Goal: Task Accomplishment & Management: Manage account settings

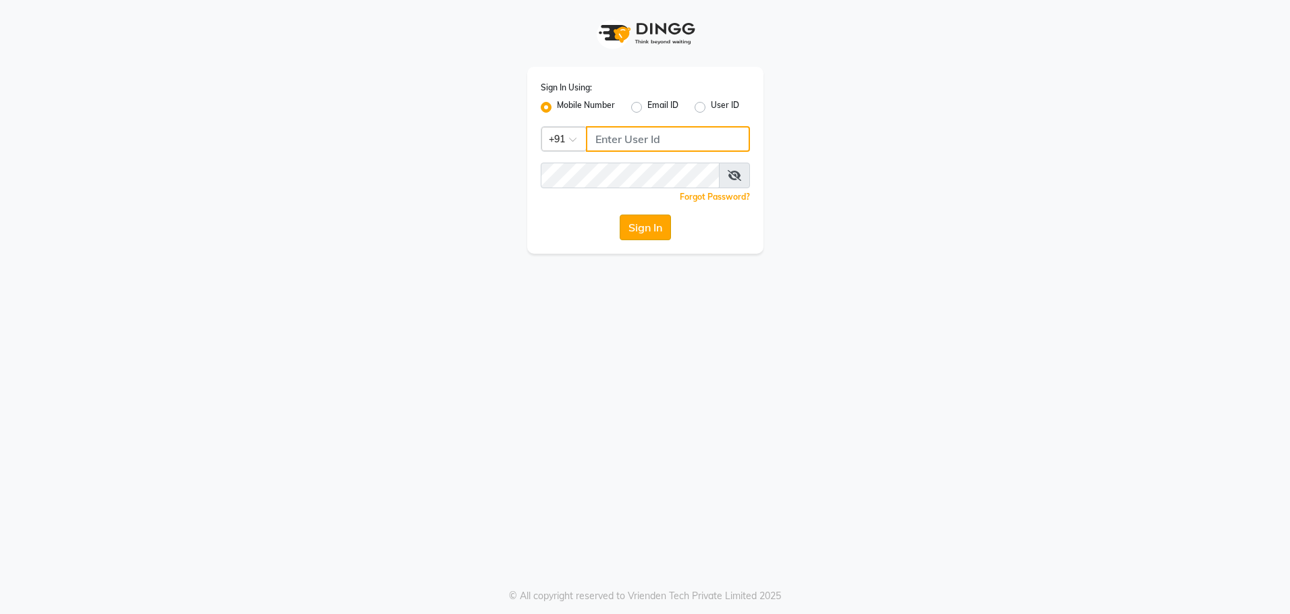
type input "8979810348"
click at [650, 232] on button "Sign In" at bounding box center [645, 228] width 51 height 26
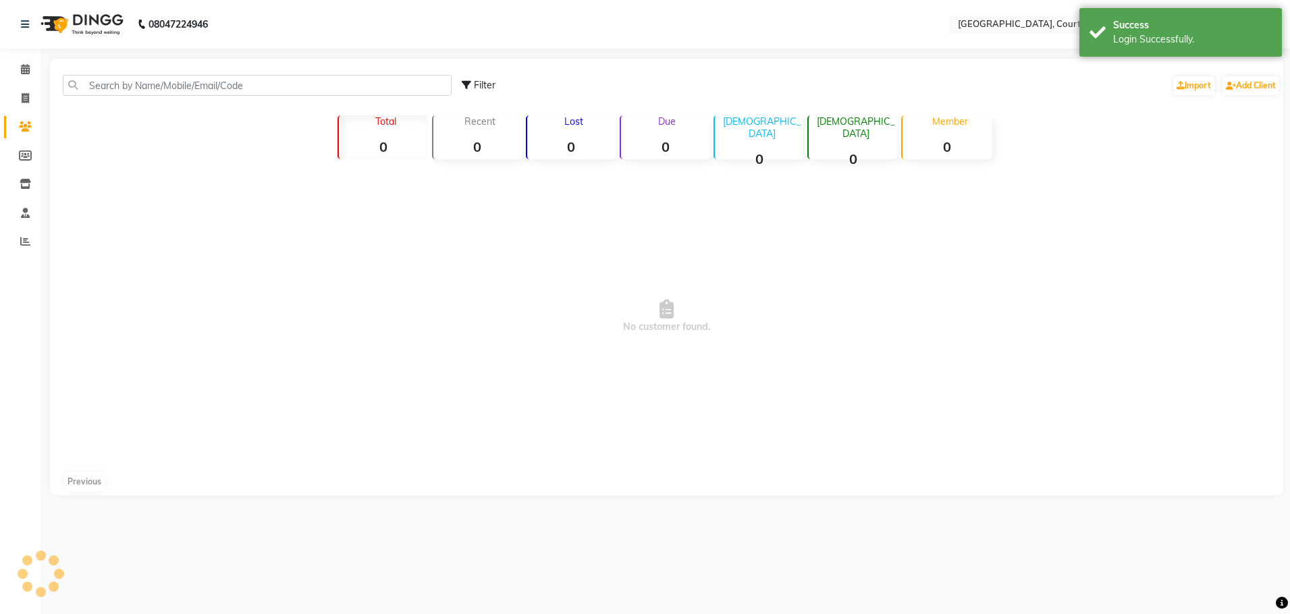
select select "en"
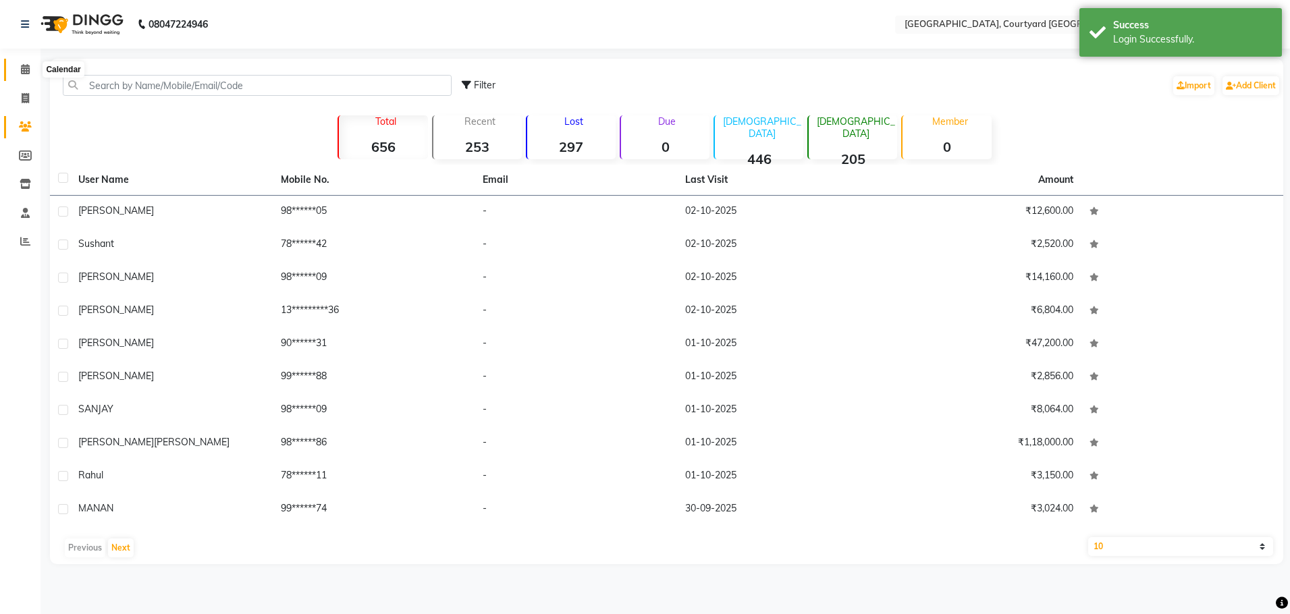
click at [30, 72] on icon at bounding box center [25, 69] width 9 height 10
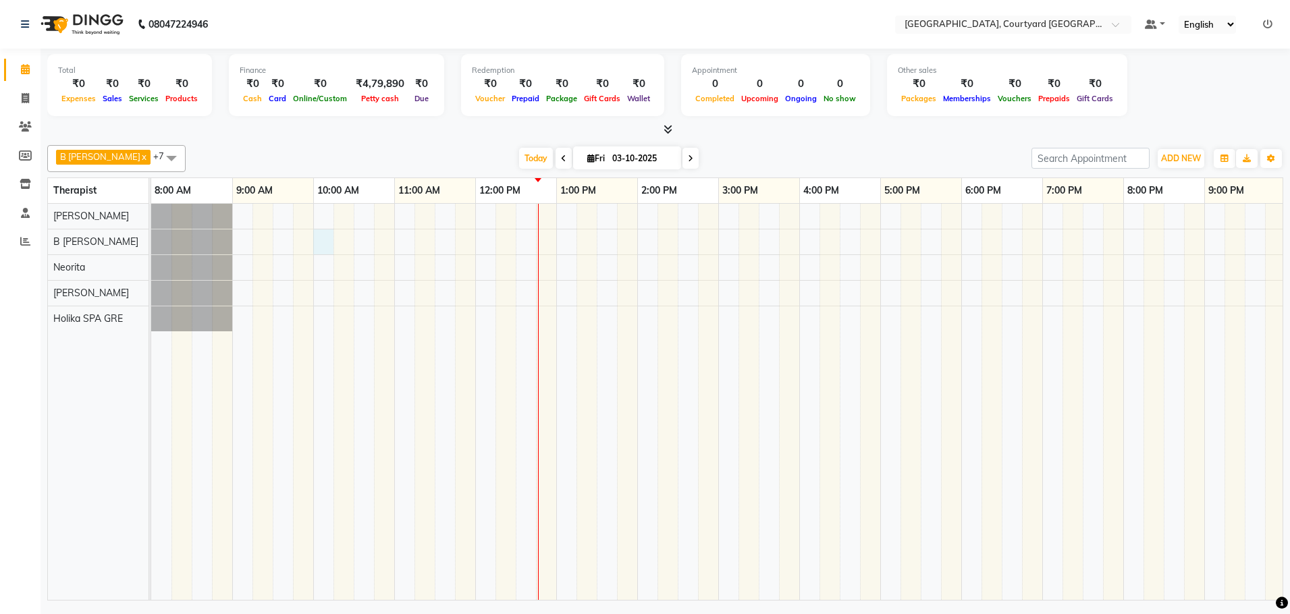
click at [325, 243] on div at bounding box center [799, 402] width 1296 height 396
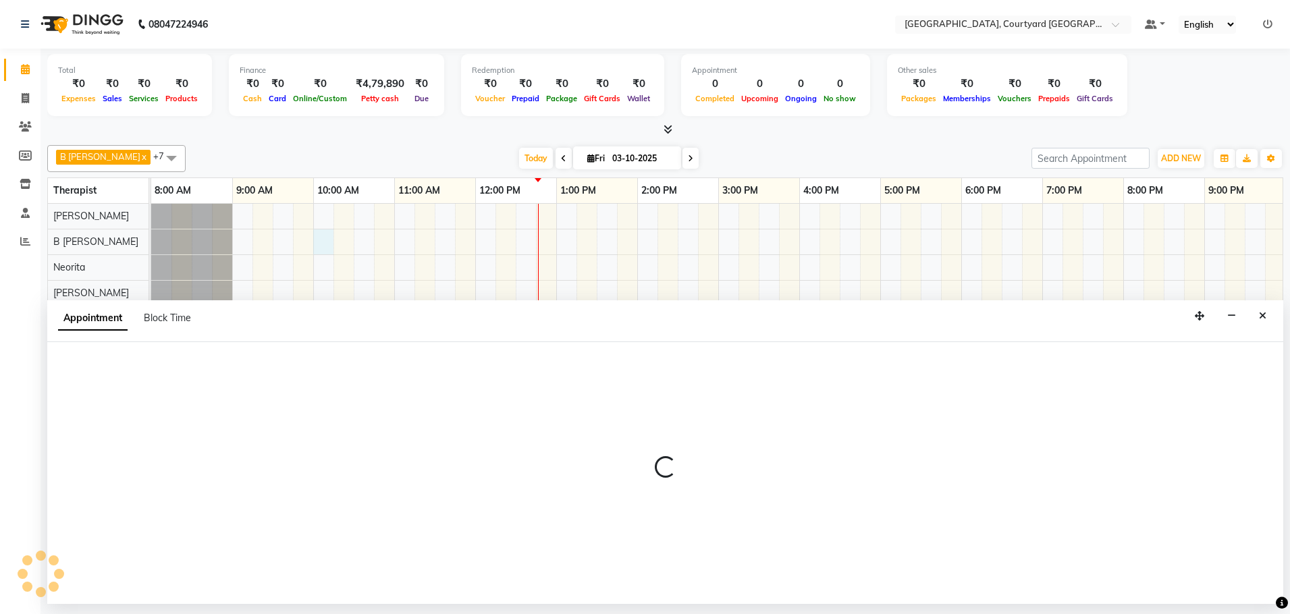
select select "70580"
select select "600"
select select "tentative"
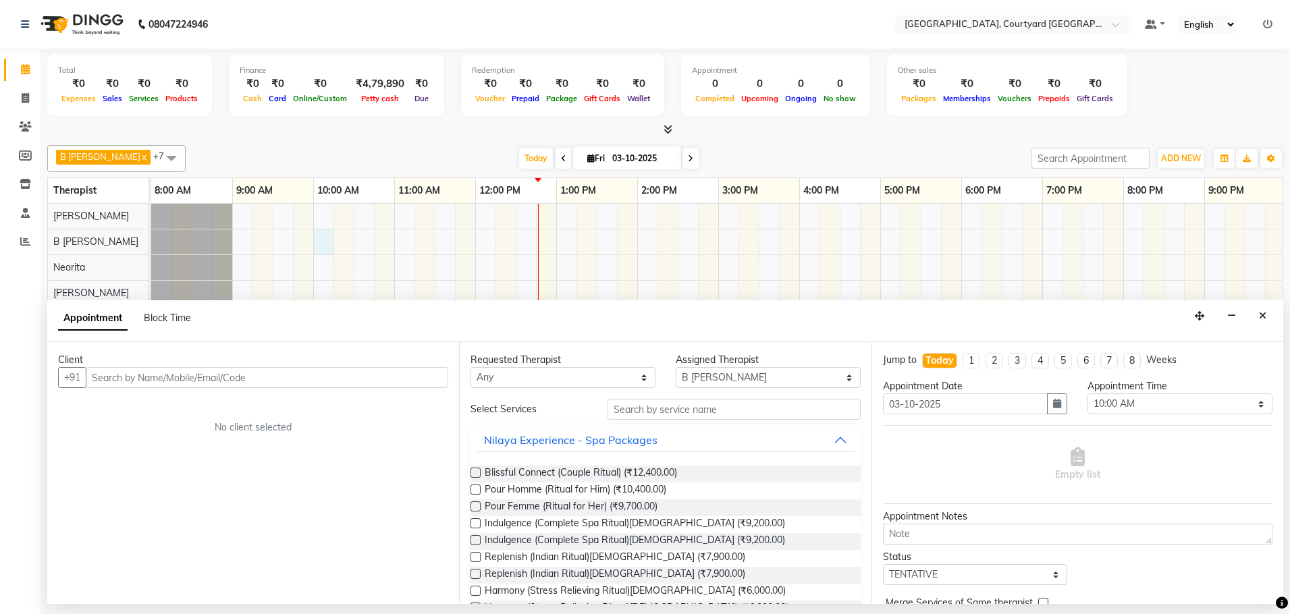
click at [159, 381] on input "text" at bounding box center [267, 377] width 363 height 21
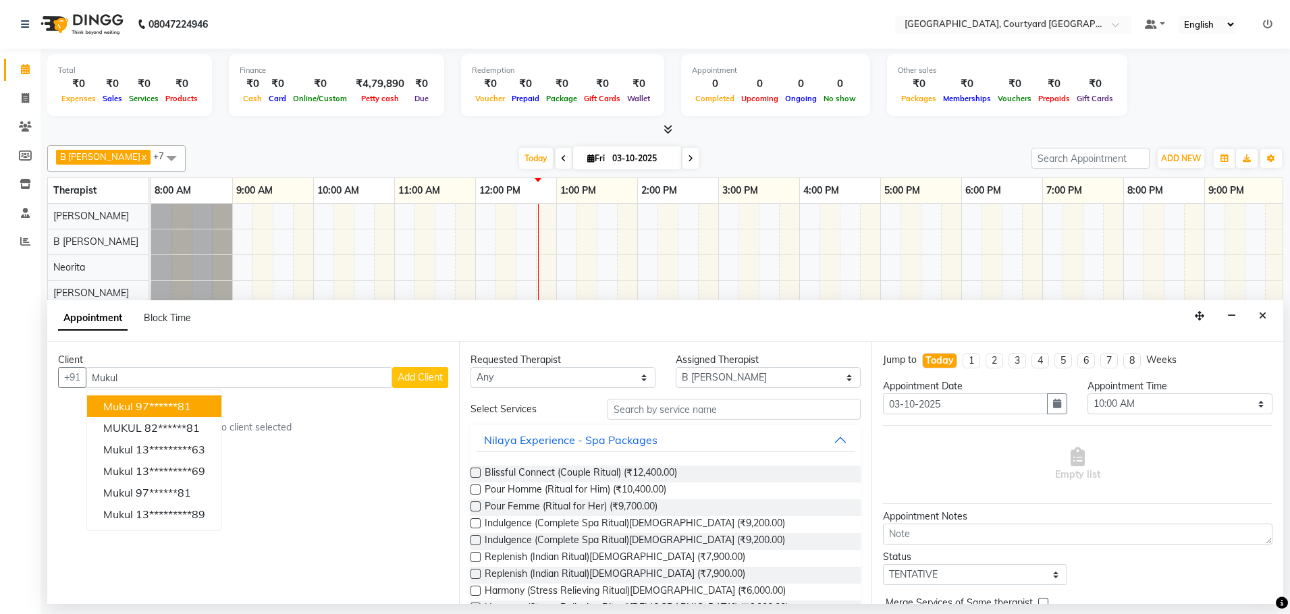
type input "Mukul"
click at [648, 411] on input "text" at bounding box center [734, 409] width 253 height 21
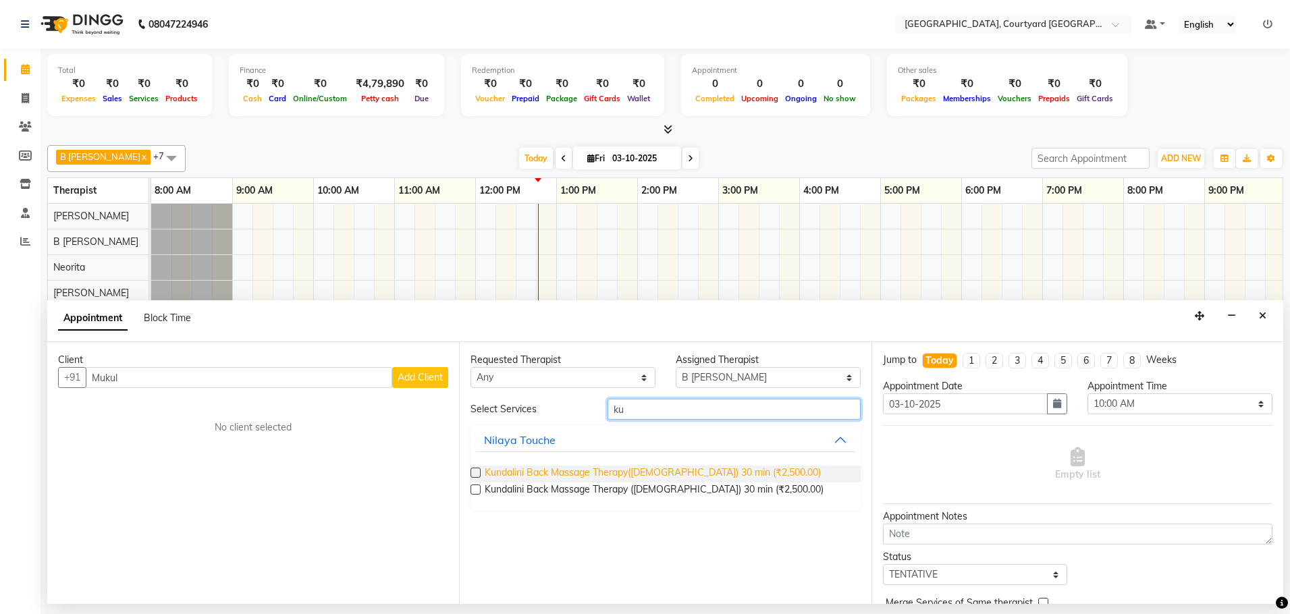
type input "ku"
click at [588, 469] on span "Kundalini Back Massage Therapy([DEMOGRAPHIC_DATA]) 30 min (₹2,500.00)" at bounding box center [653, 474] width 336 height 17
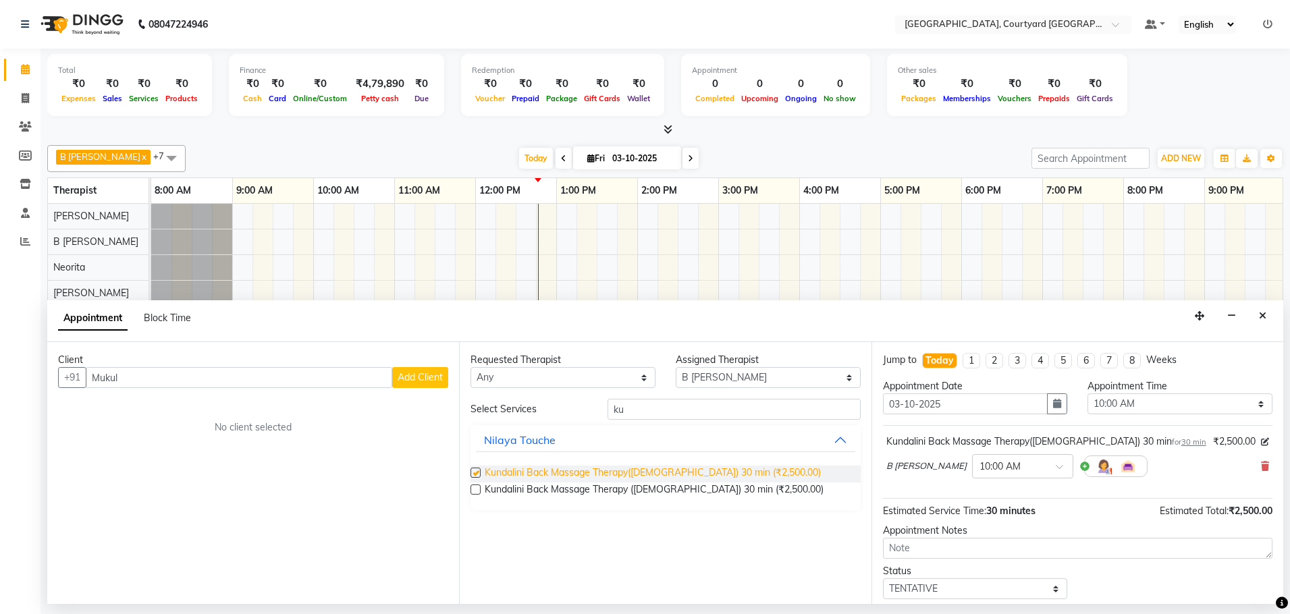
checkbox input "false"
click at [416, 377] on span "Add Client" at bounding box center [420, 377] width 45 height 12
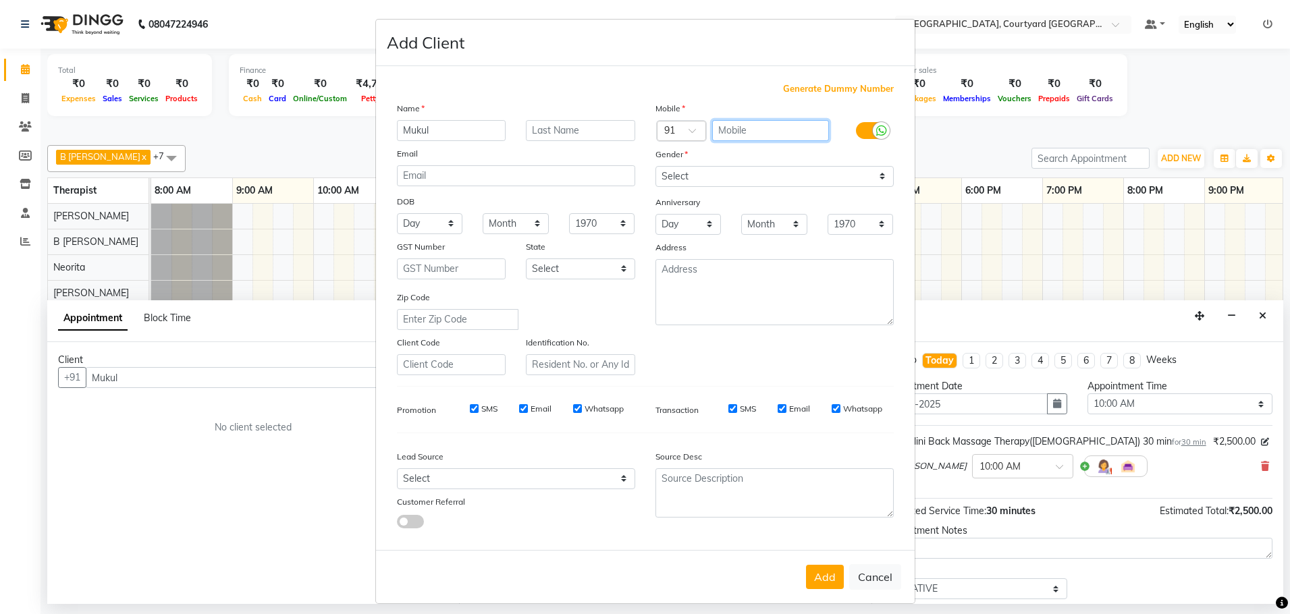
click at [718, 128] on input "text" at bounding box center [770, 130] width 117 height 21
click at [745, 131] on input "9780" at bounding box center [770, 130] width 117 height 21
type input "9"
click at [794, 82] on span "Generate Dummy Number" at bounding box center [838, 89] width 111 height 14
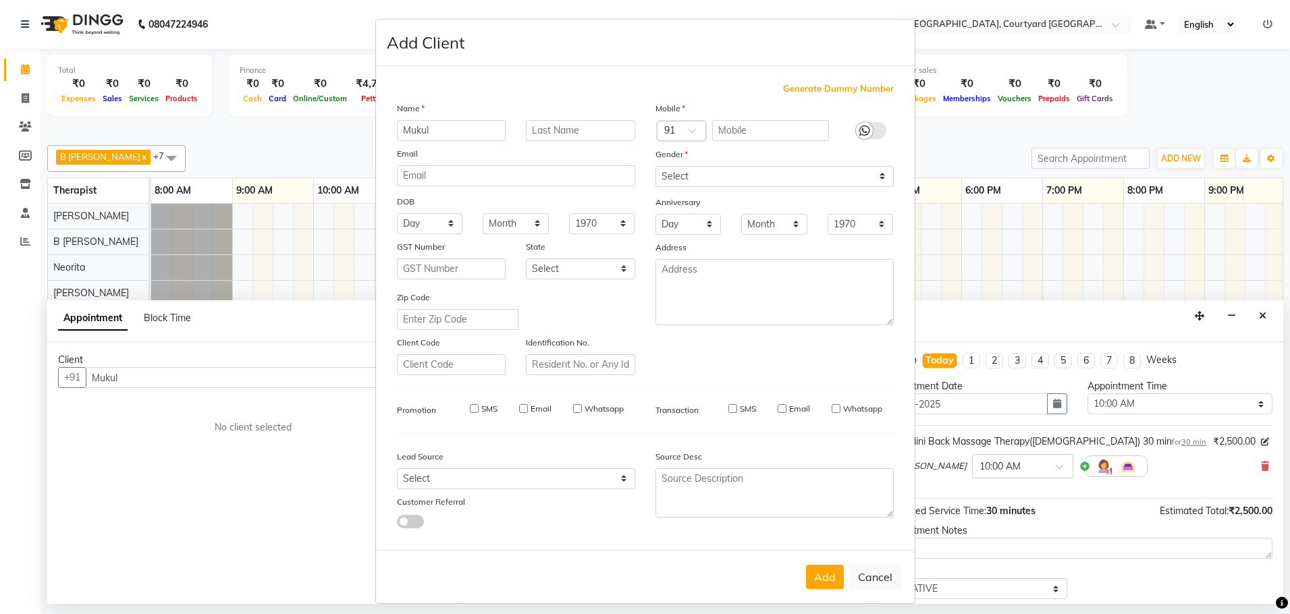
type input "1343400000237"
checkbox input "false"
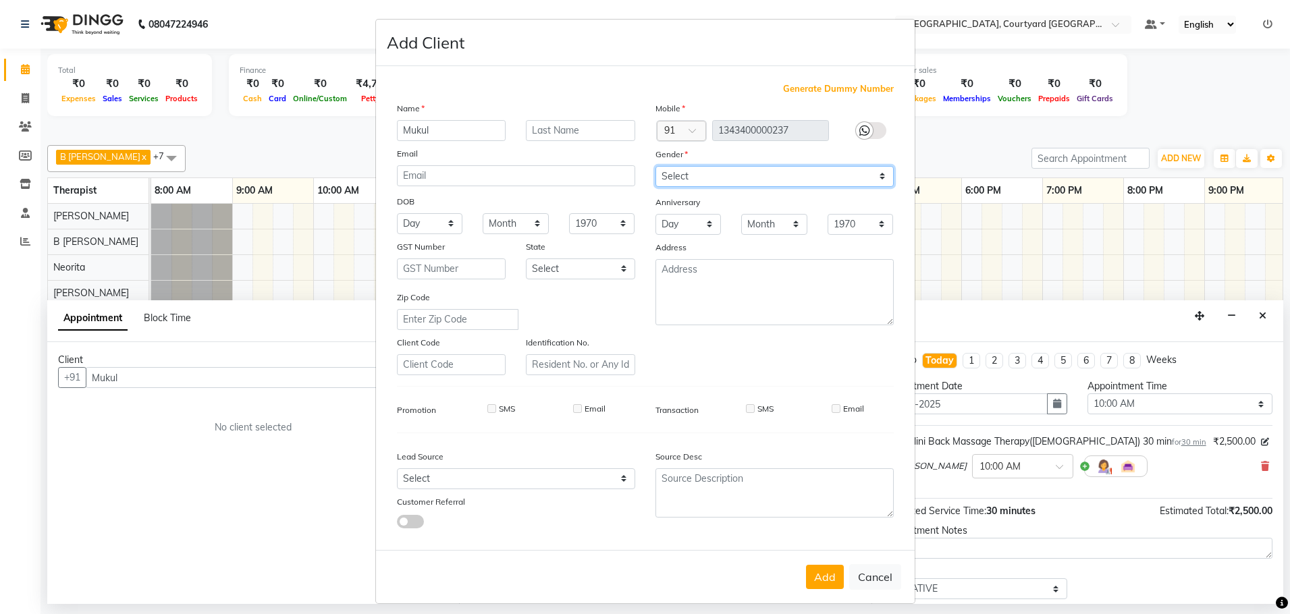
click at [676, 177] on select "Select [DEMOGRAPHIC_DATA] [DEMOGRAPHIC_DATA] Other Prefer Not To Say" at bounding box center [775, 176] width 238 height 21
select select "[DEMOGRAPHIC_DATA]"
click at [656, 166] on select "Select [DEMOGRAPHIC_DATA] [DEMOGRAPHIC_DATA] Other Prefer Not To Say" at bounding box center [775, 176] width 238 height 21
click at [817, 577] on button "Add" at bounding box center [825, 577] width 38 height 24
type input "13*********37"
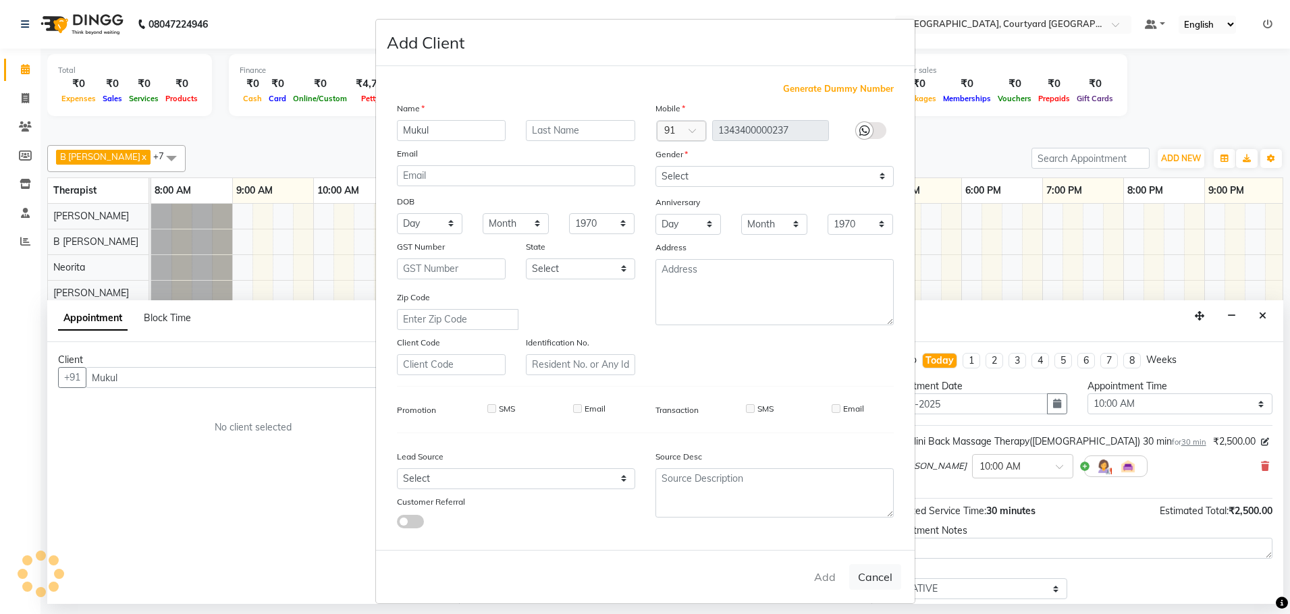
select select
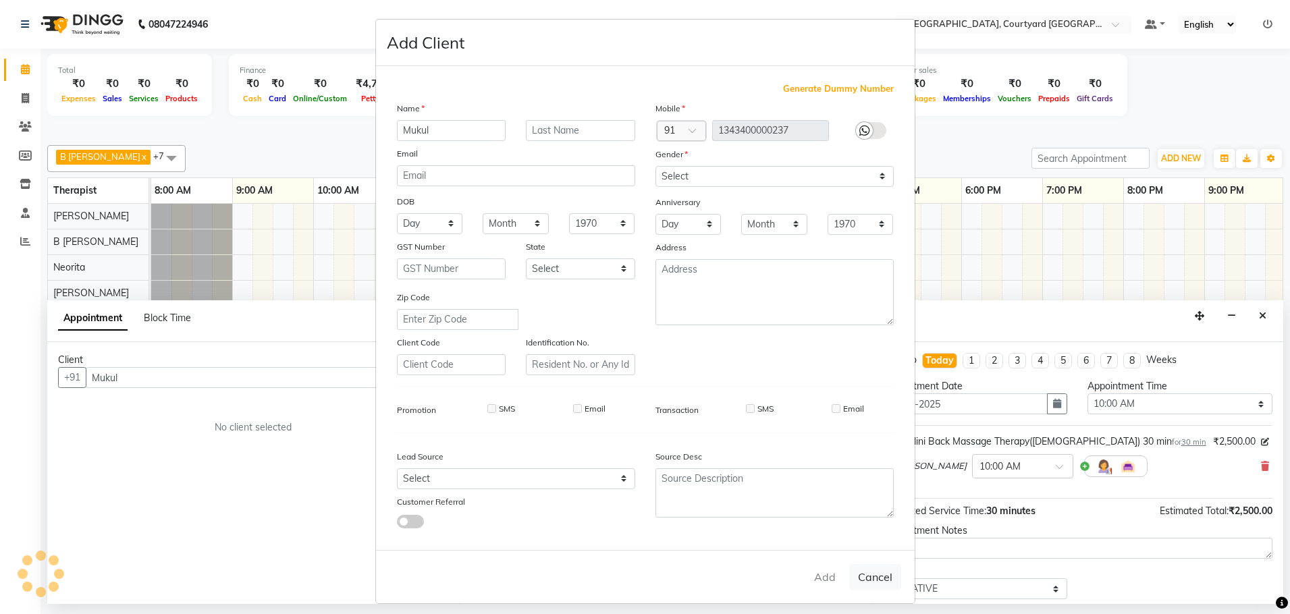
select select
checkbox input "false"
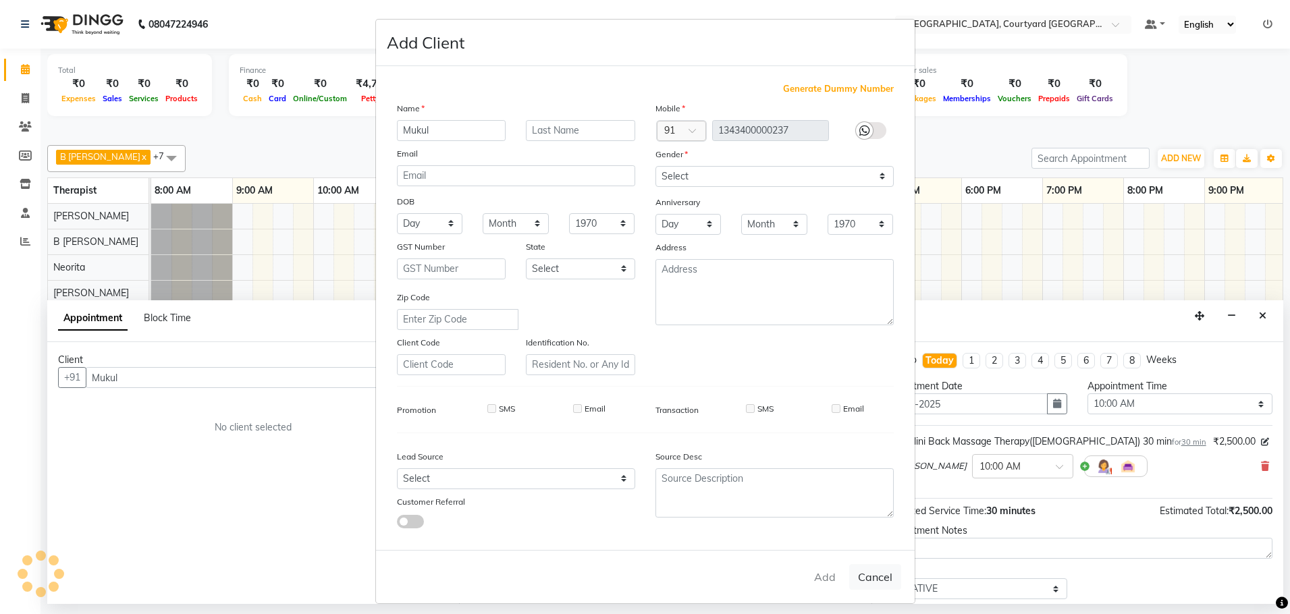
checkbox input "false"
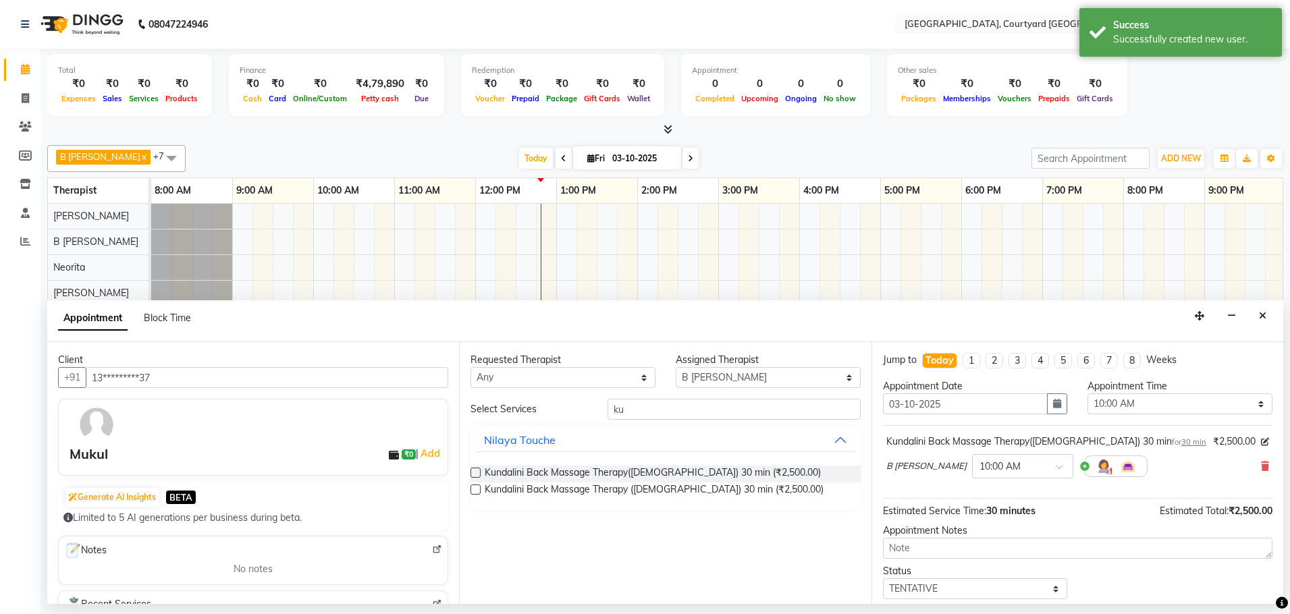
scroll to position [80, 0]
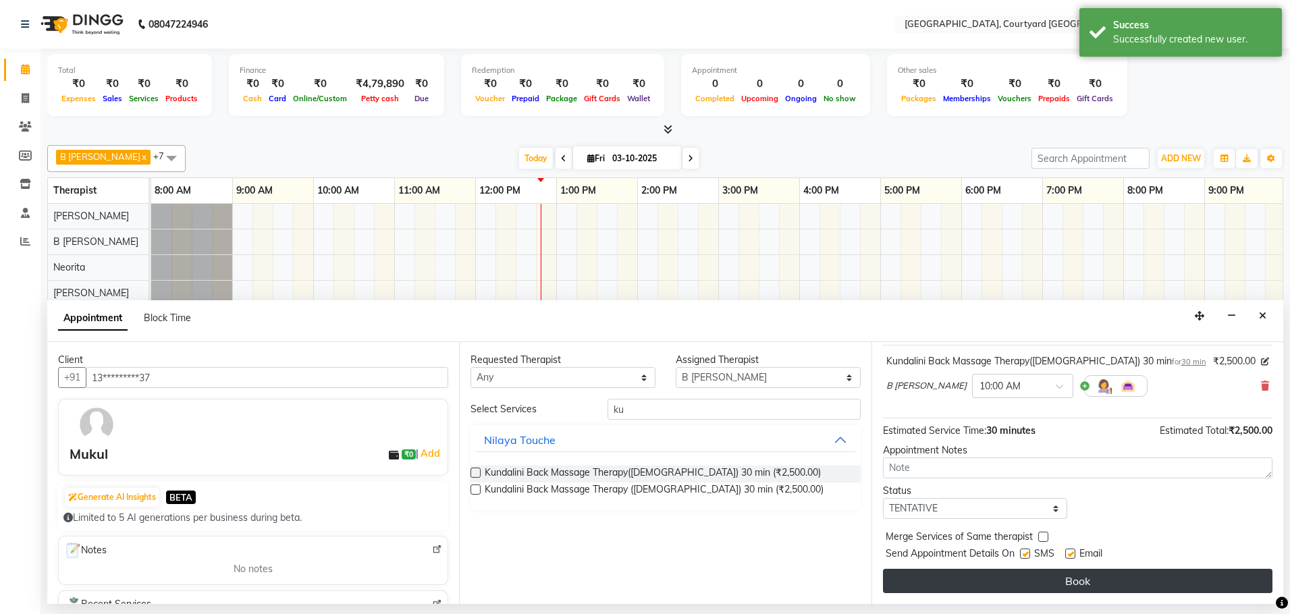
click at [1033, 578] on button "Book" at bounding box center [1078, 581] width 390 height 24
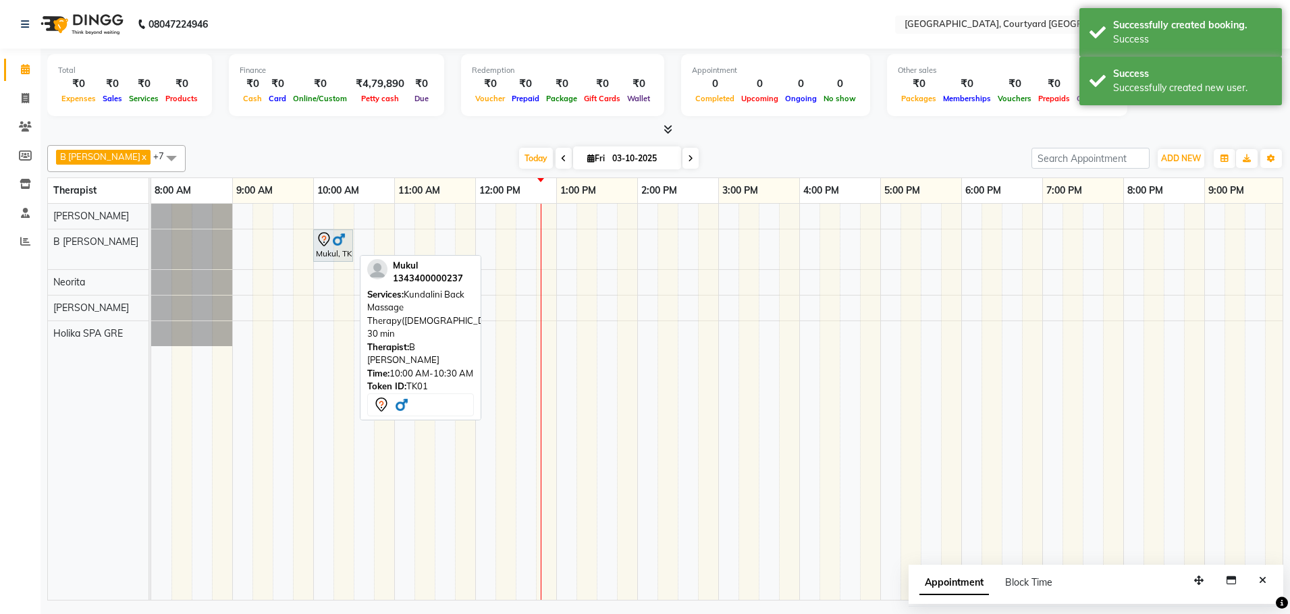
click at [322, 252] on div "Mukul, TK01, 10:00 AM-10:30 AM, Kundalini Back Massage Therapy([DEMOGRAPHIC_DAT…" at bounding box center [333, 246] width 37 height 28
select select "7"
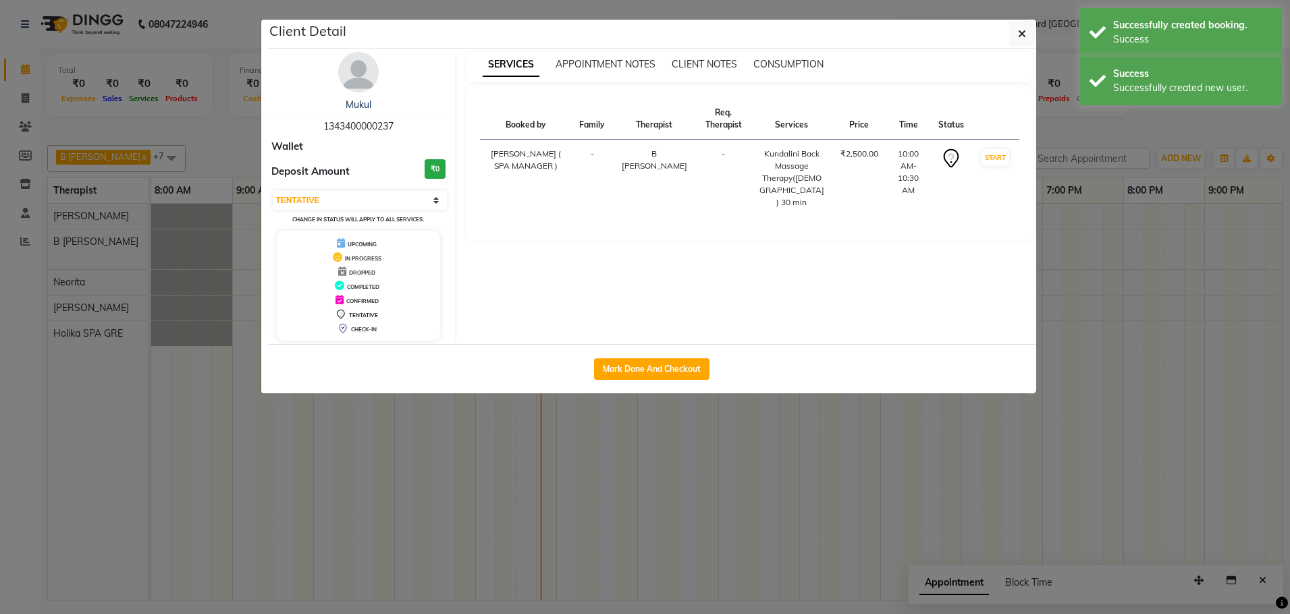
click at [629, 427] on ngb-modal-window "Client Detail Mukul 1343400000237 Wallet Deposit Amount ₹0 Select IN SERVICE CO…" at bounding box center [645, 307] width 1290 height 614
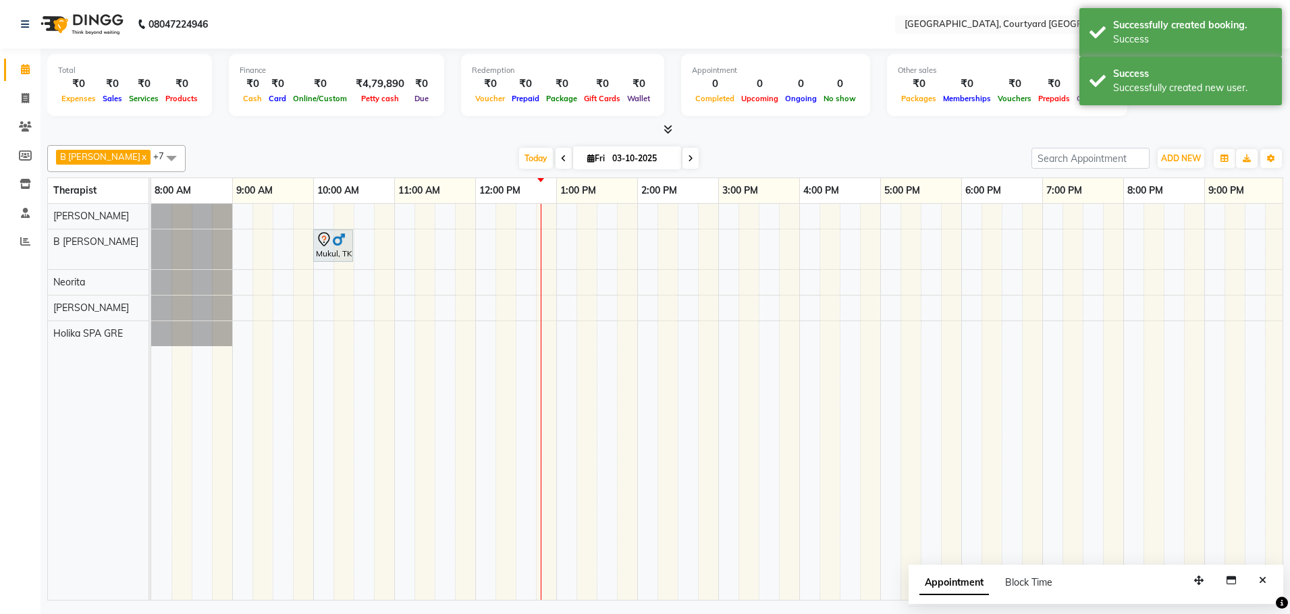
click at [498, 218] on div "Mukul, TK01, 10:00 AM-10:30 AM, Kundalini Back Massage Therapy([DEMOGRAPHIC_DAT…" at bounding box center [799, 402] width 1296 height 396
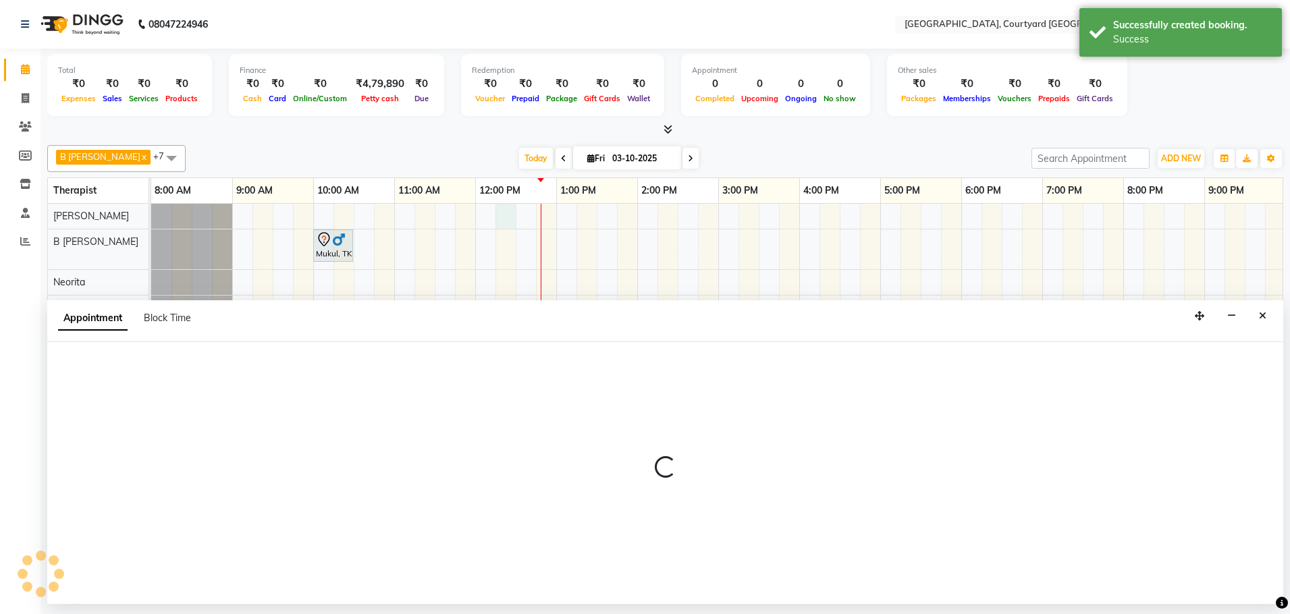
select select "70579"
select select "735"
select select "tentative"
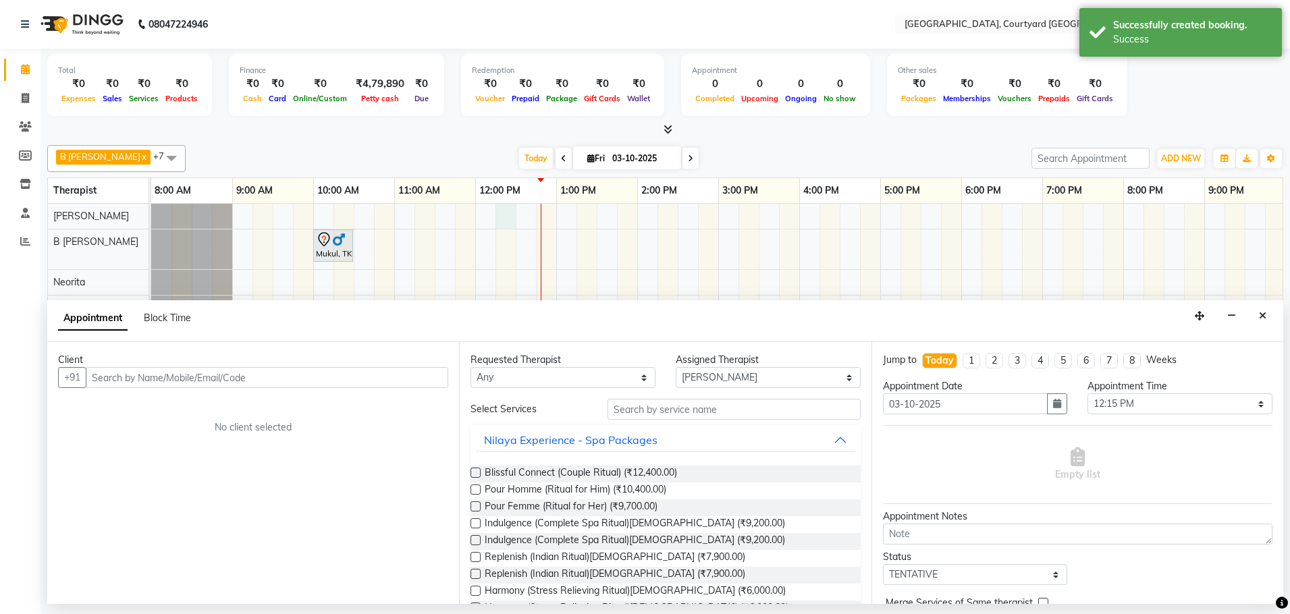
click at [195, 366] on div "Client" at bounding box center [253, 360] width 390 height 14
click at [138, 381] on input "text" at bounding box center [267, 377] width 363 height 21
type input "v"
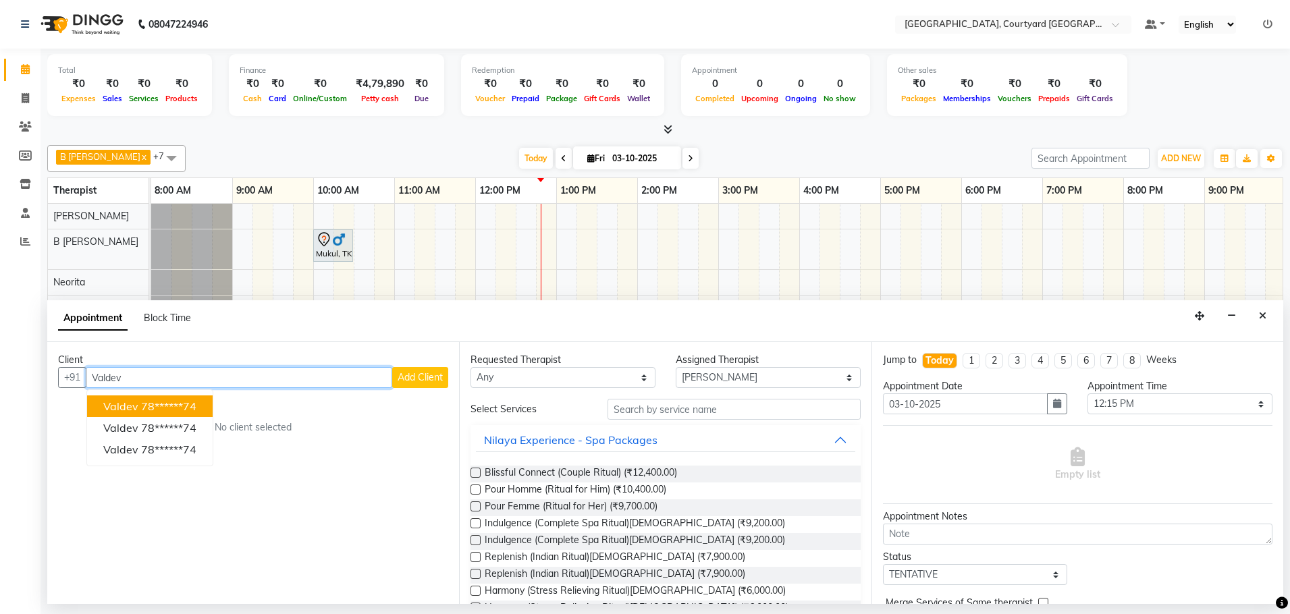
click at [201, 406] on button "valdev 78******74" at bounding box center [150, 407] width 126 height 22
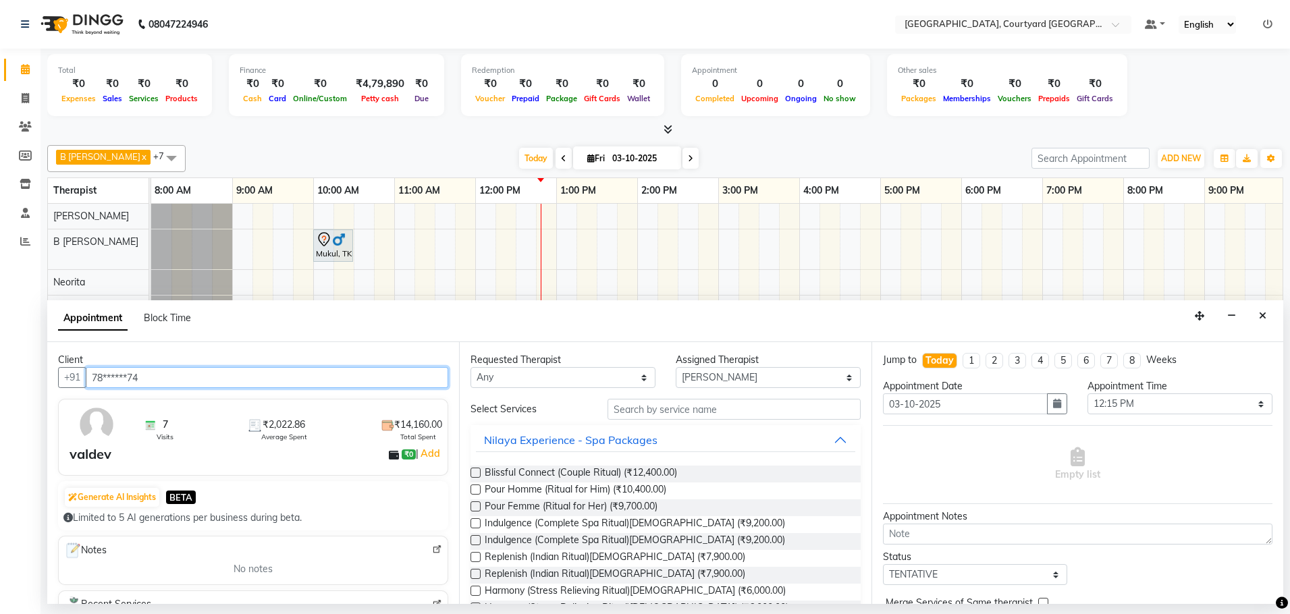
click at [160, 379] on input "78******74" at bounding box center [267, 377] width 363 height 21
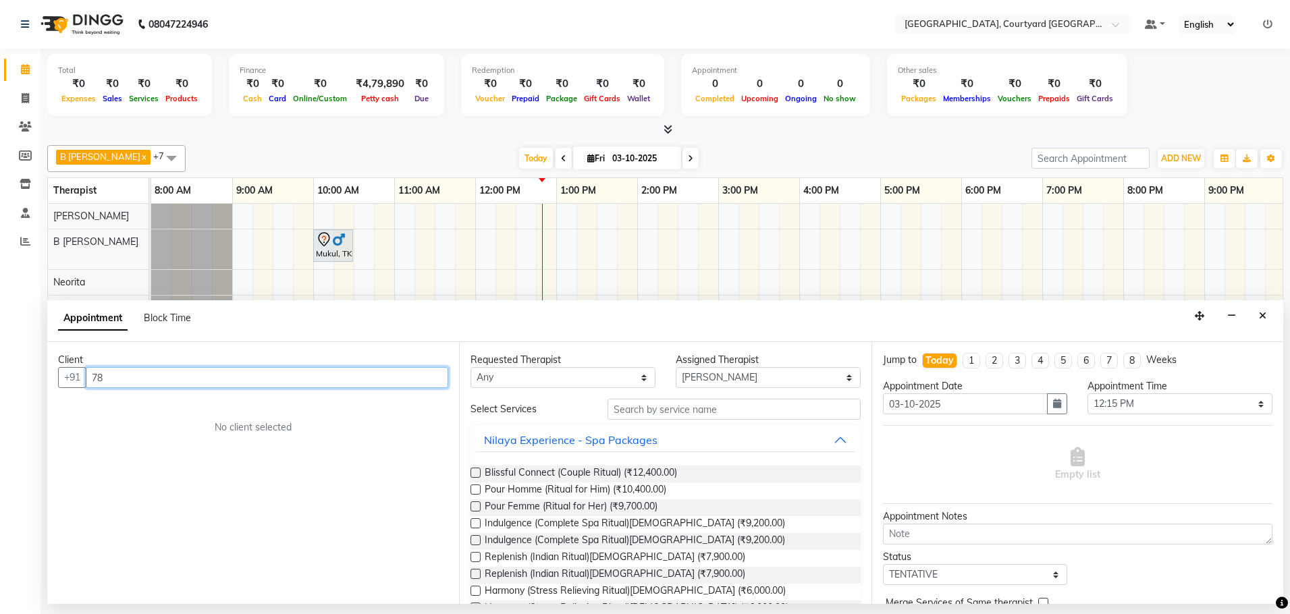
type input "7"
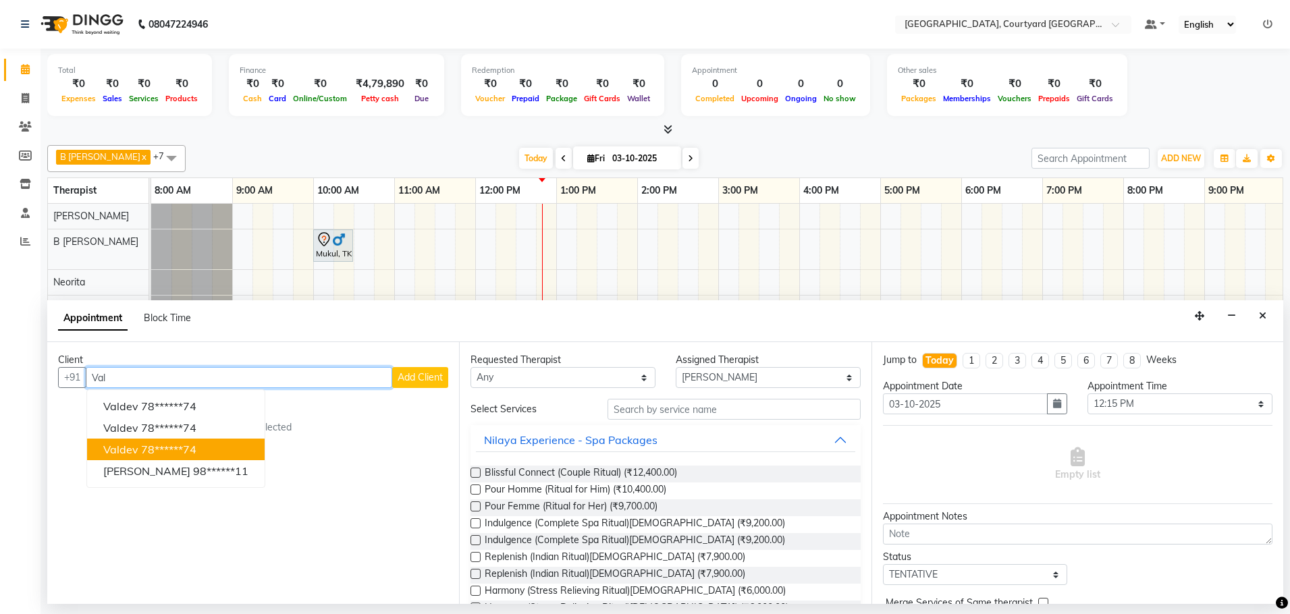
click at [173, 447] on ngb-highlight "78******74" at bounding box center [168, 450] width 55 height 14
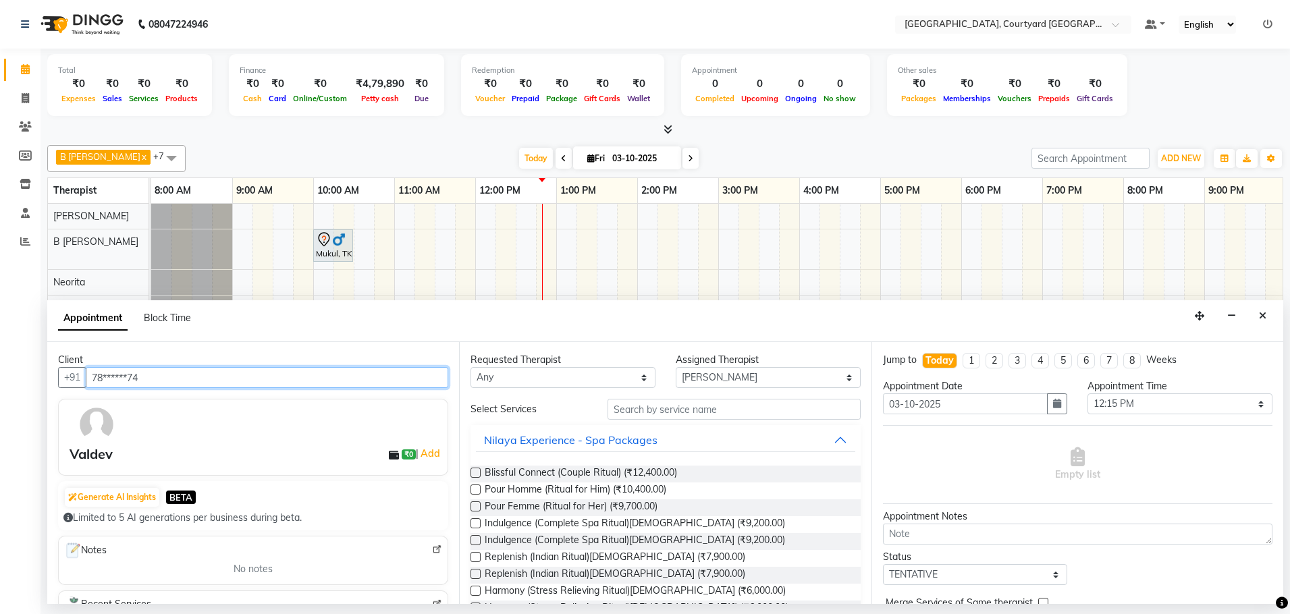
click at [163, 379] on input "78******74" at bounding box center [267, 377] width 363 height 21
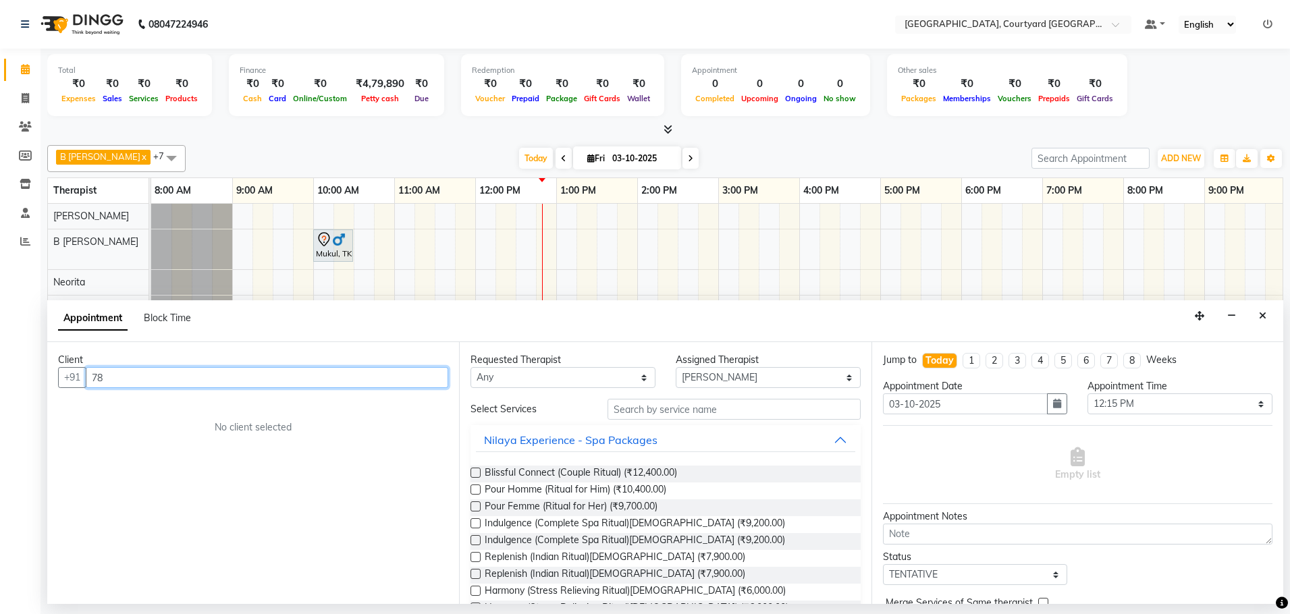
type input "7"
click at [180, 440] on button "Valdev 78******74" at bounding box center [150, 450] width 126 height 22
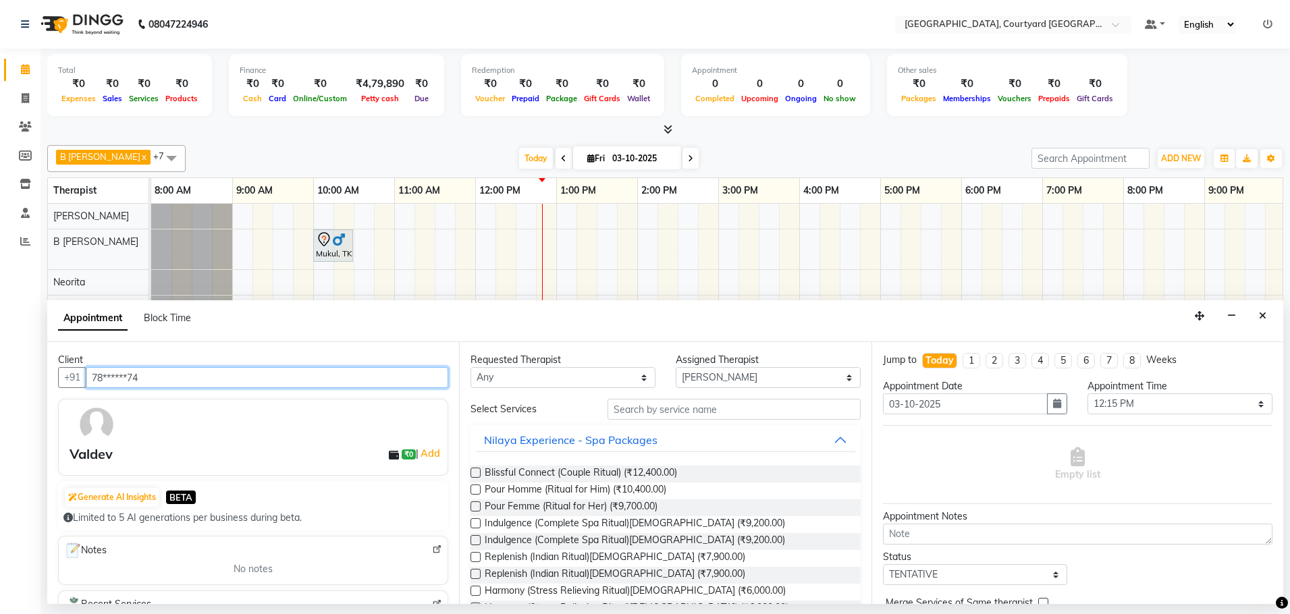
click at [158, 375] on input "78******74" at bounding box center [267, 377] width 363 height 21
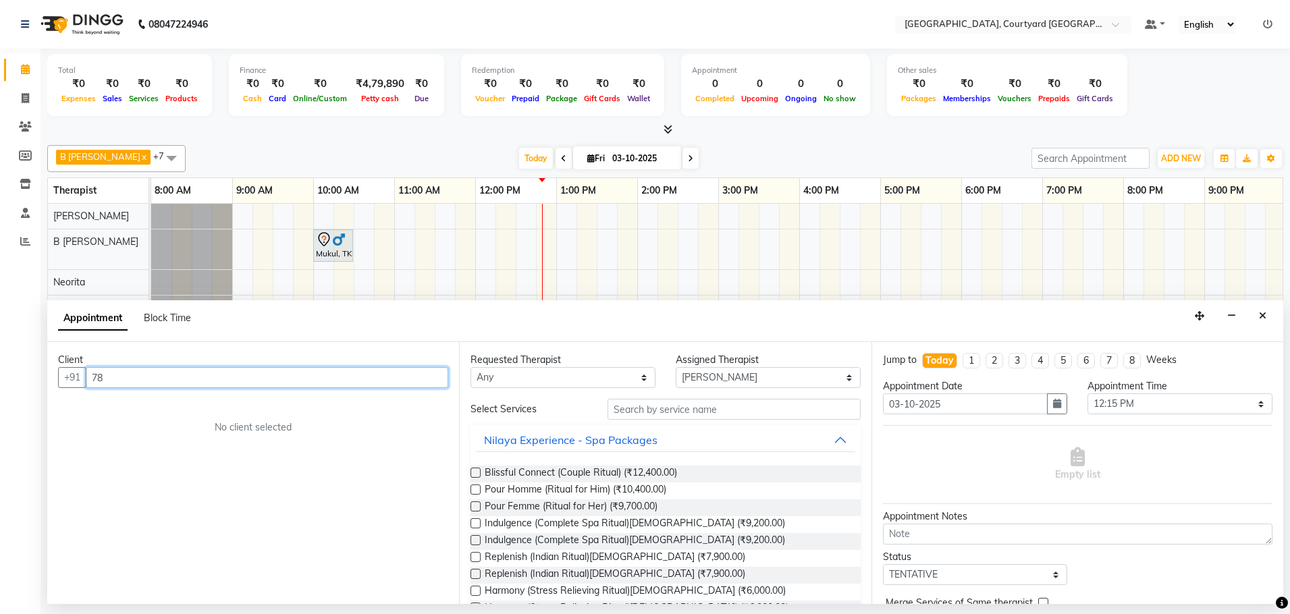
type input "7"
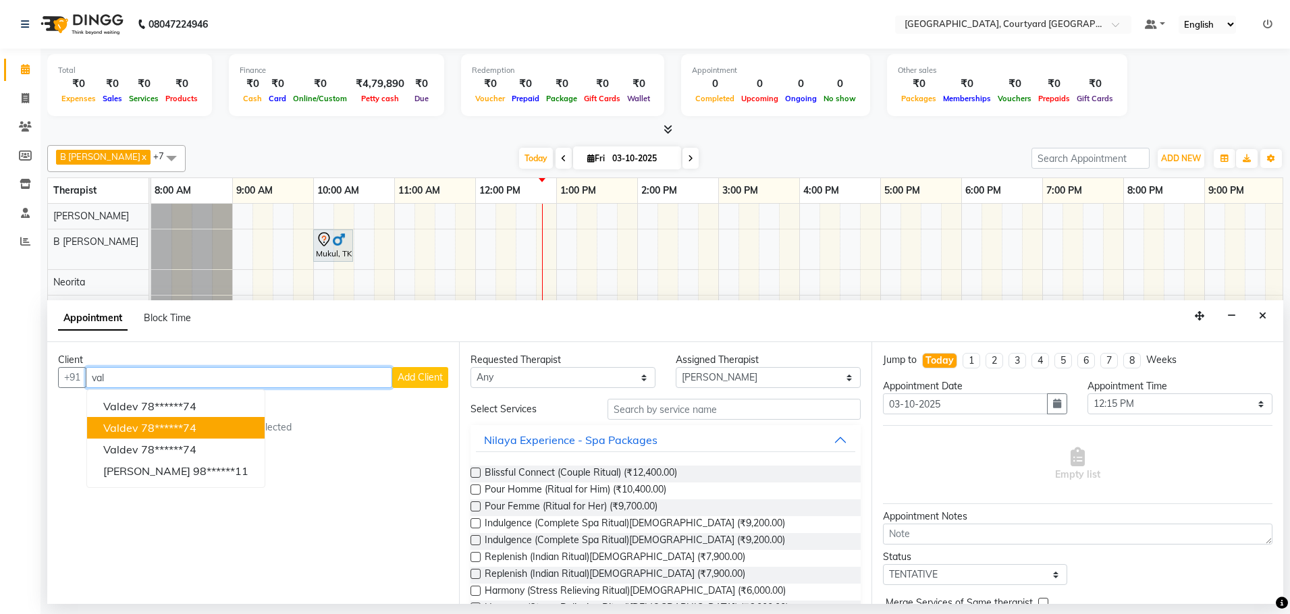
click at [161, 426] on ngb-highlight "78******74" at bounding box center [168, 428] width 55 height 14
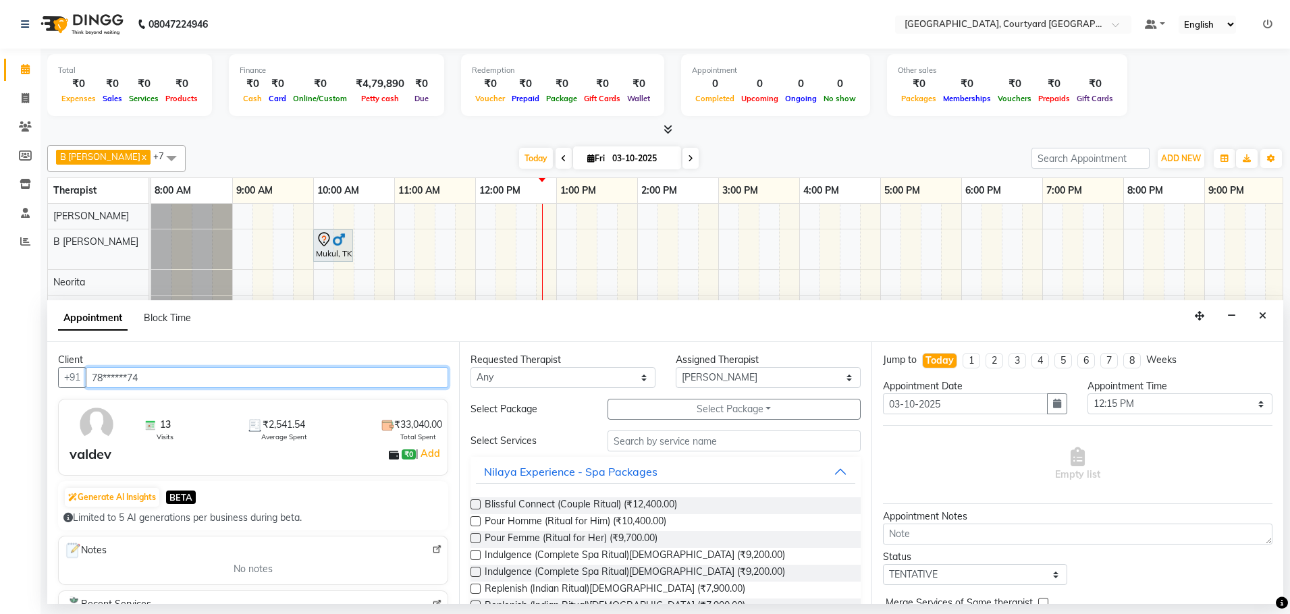
type input "78******74"
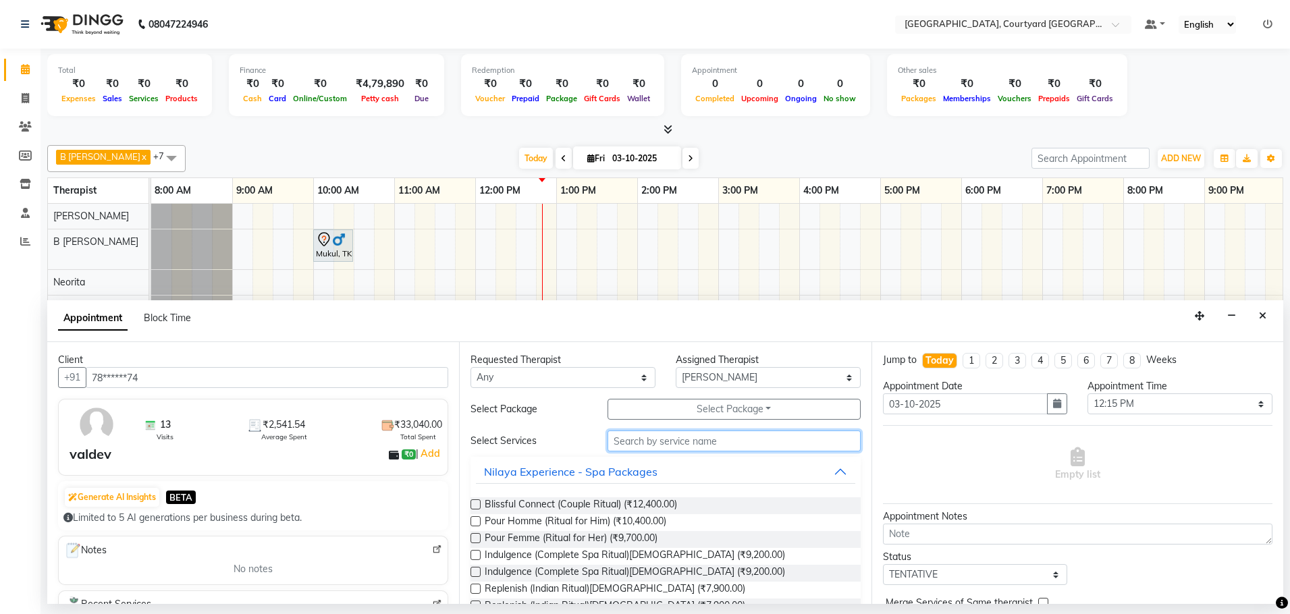
click at [632, 438] on input "text" at bounding box center [734, 441] width 253 height 21
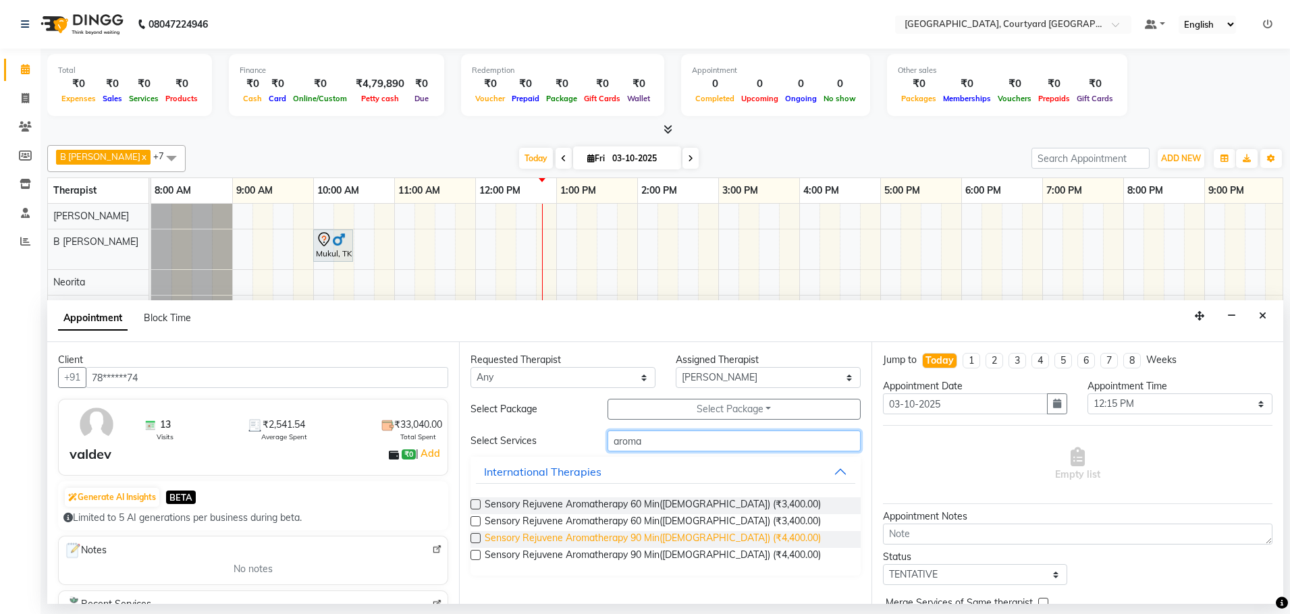
type input "aroma"
click at [654, 534] on span "Sensory Rejuvene Aromatherapy 90 Min([DEMOGRAPHIC_DATA]) (₹4,400.00)" at bounding box center [653, 539] width 336 height 17
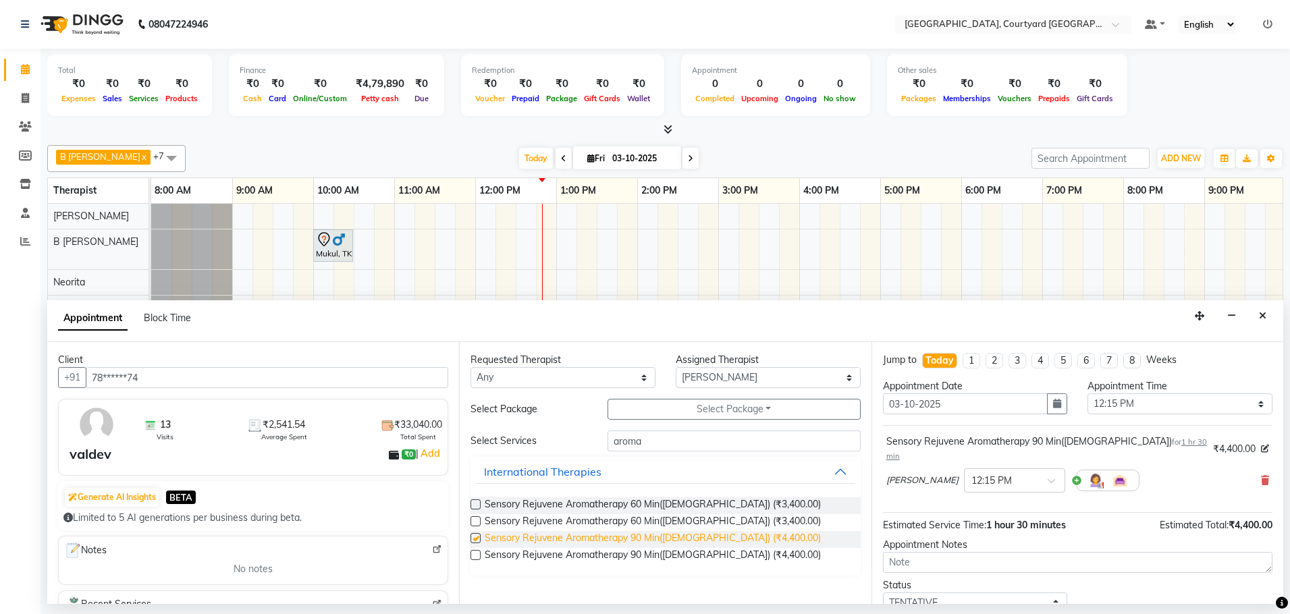
checkbox input "false"
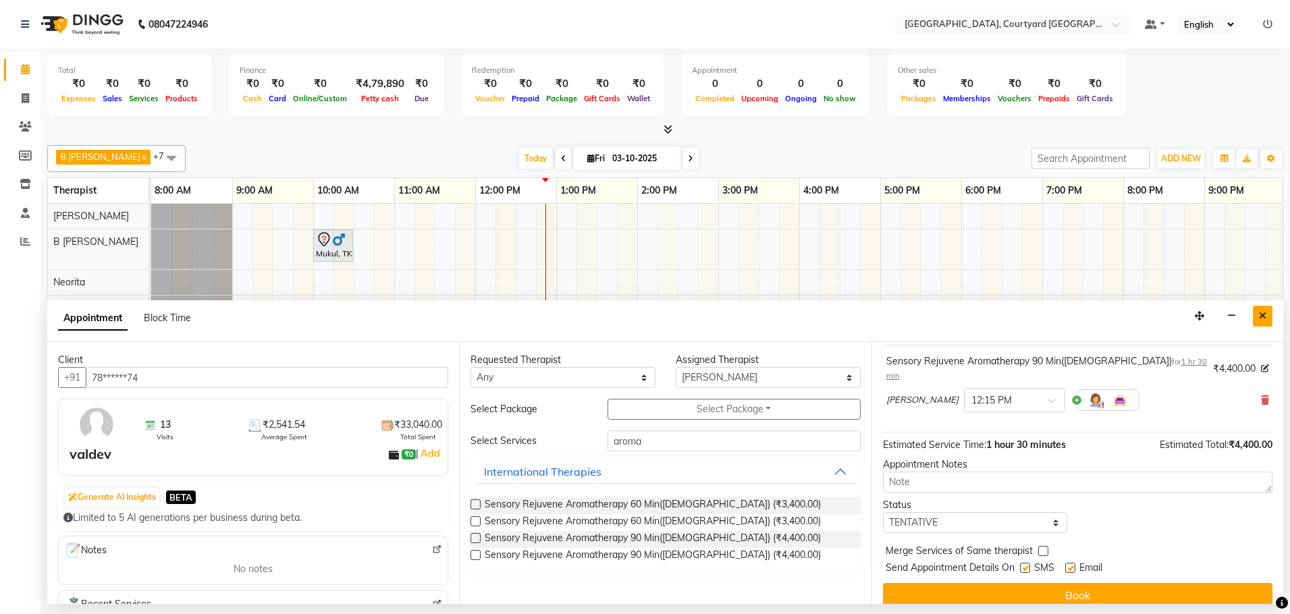
click at [1260, 311] on icon "Close" at bounding box center [1262, 315] width 7 height 9
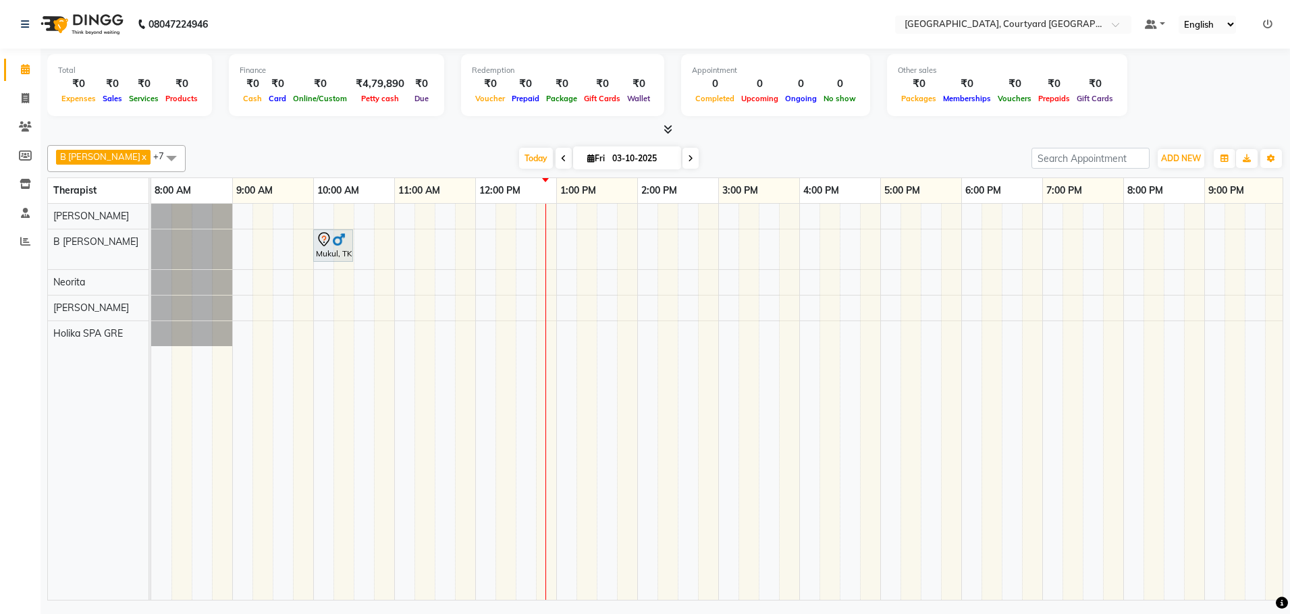
click at [552, 230] on div "Mukul, TK01, 10:00 AM-10:30 AM, Kundalini Back Massage Therapy([DEMOGRAPHIC_DAT…" at bounding box center [799, 402] width 1296 height 396
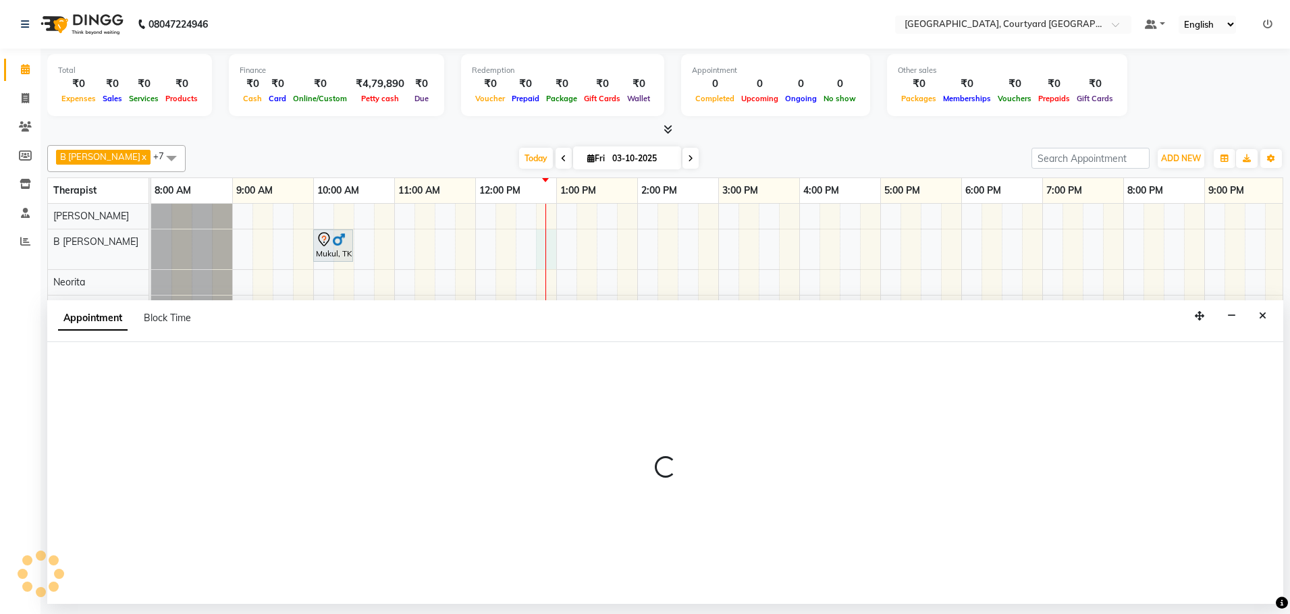
select select "70580"
select select "765"
select select "tentative"
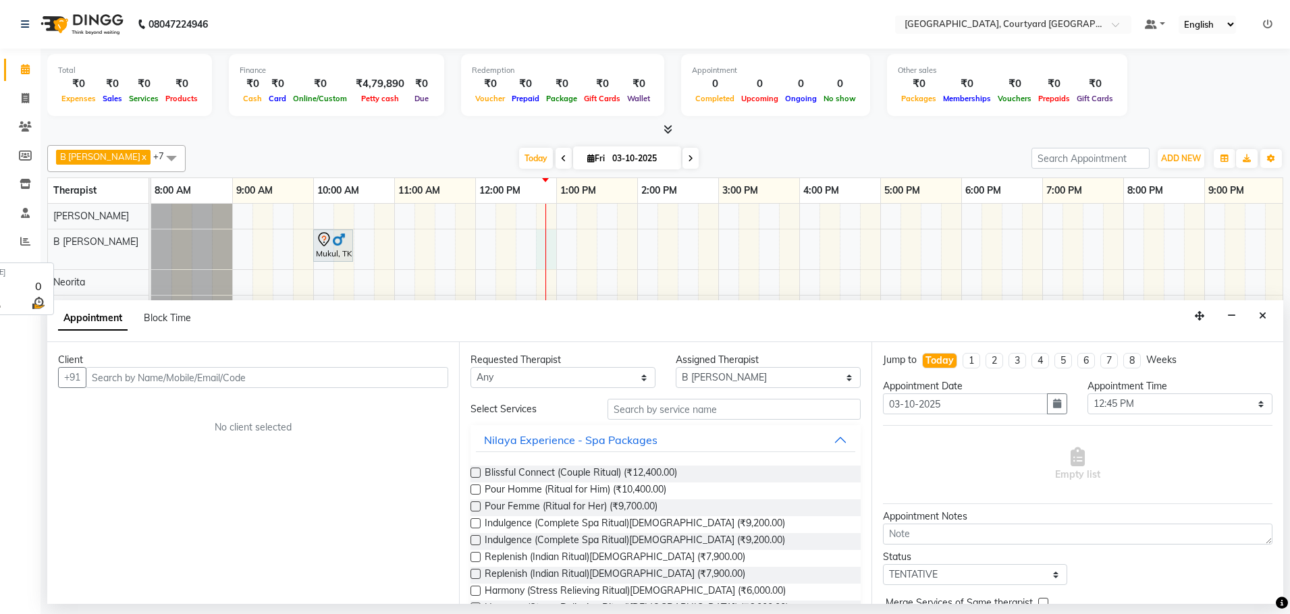
click at [96, 242] on span "B [PERSON_NAME]" at bounding box center [95, 242] width 85 height 12
click at [1269, 313] on button "Close" at bounding box center [1263, 316] width 20 height 21
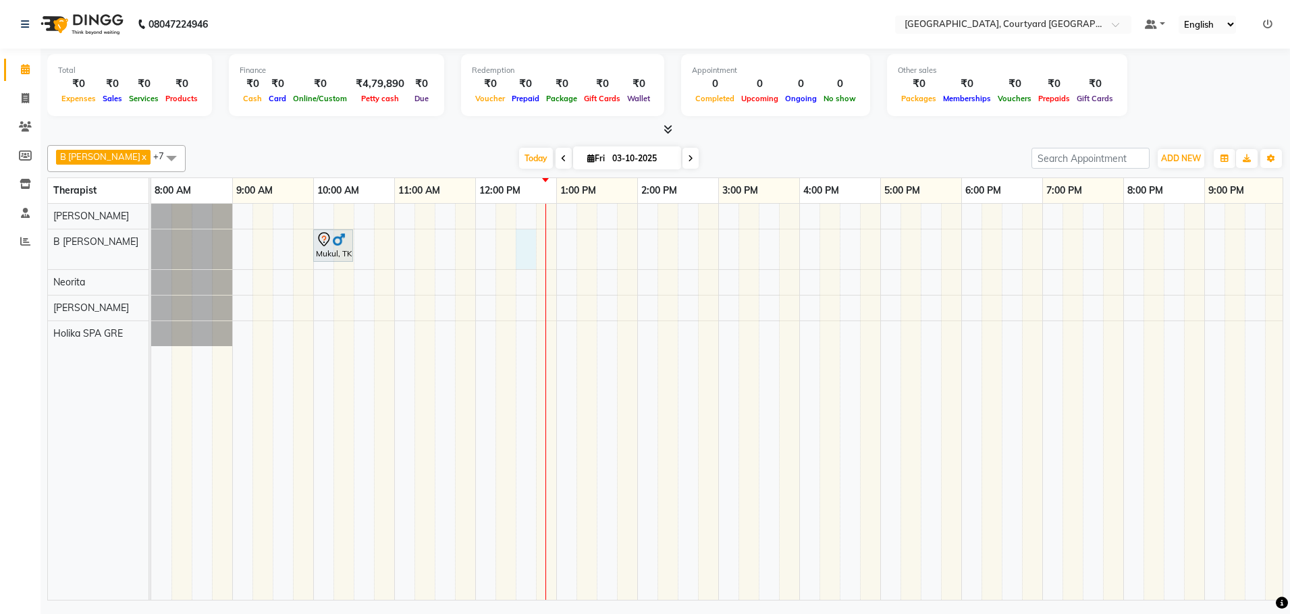
click at [520, 251] on div "Mukul, TK01, 10:00 AM-10:30 AM, Kundalini Back Massage Therapy([DEMOGRAPHIC_DAT…" at bounding box center [799, 402] width 1296 height 396
select select "70580"
select select "750"
select select "tentative"
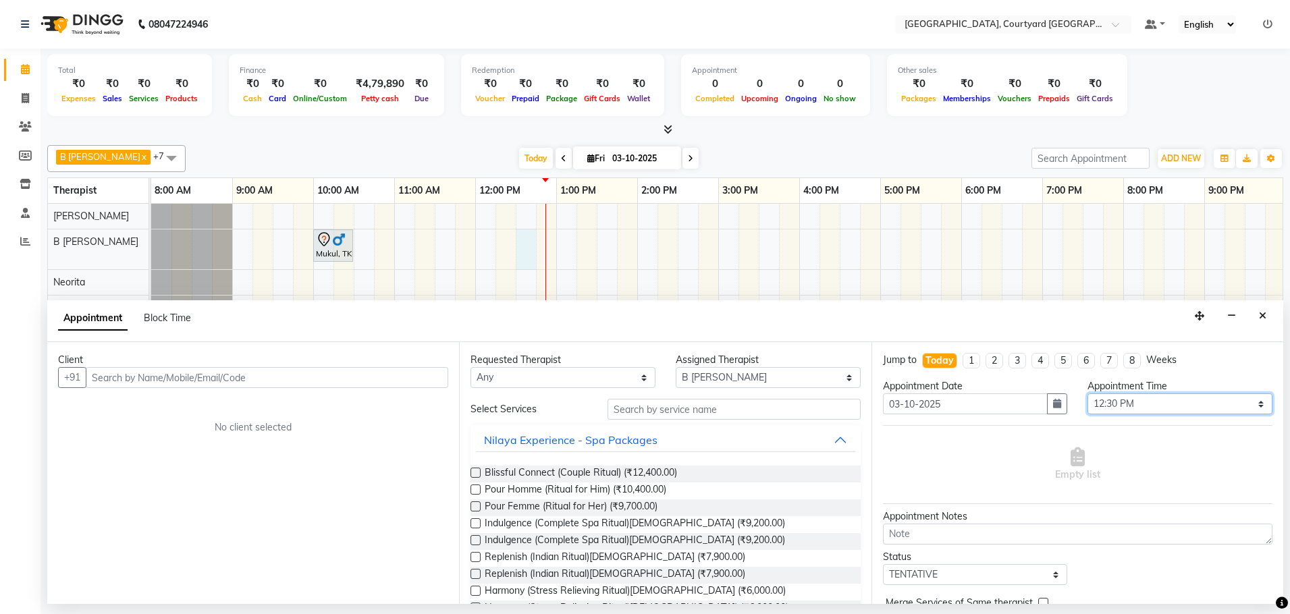
click at [1251, 406] on select "Select 09:00 AM 09:15 AM 09:30 AM 09:45 AM 10:00 AM 10:15 AM 10:30 AM 10:45 AM …" at bounding box center [1180, 404] width 185 height 21
select select "765"
click at [1088, 394] on select "Select 09:00 AM 09:15 AM 09:30 AM 09:45 AM 10:00 AM 10:15 AM 10:30 AM 10:45 AM …" at bounding box center [1180, 404] width 185 height 21
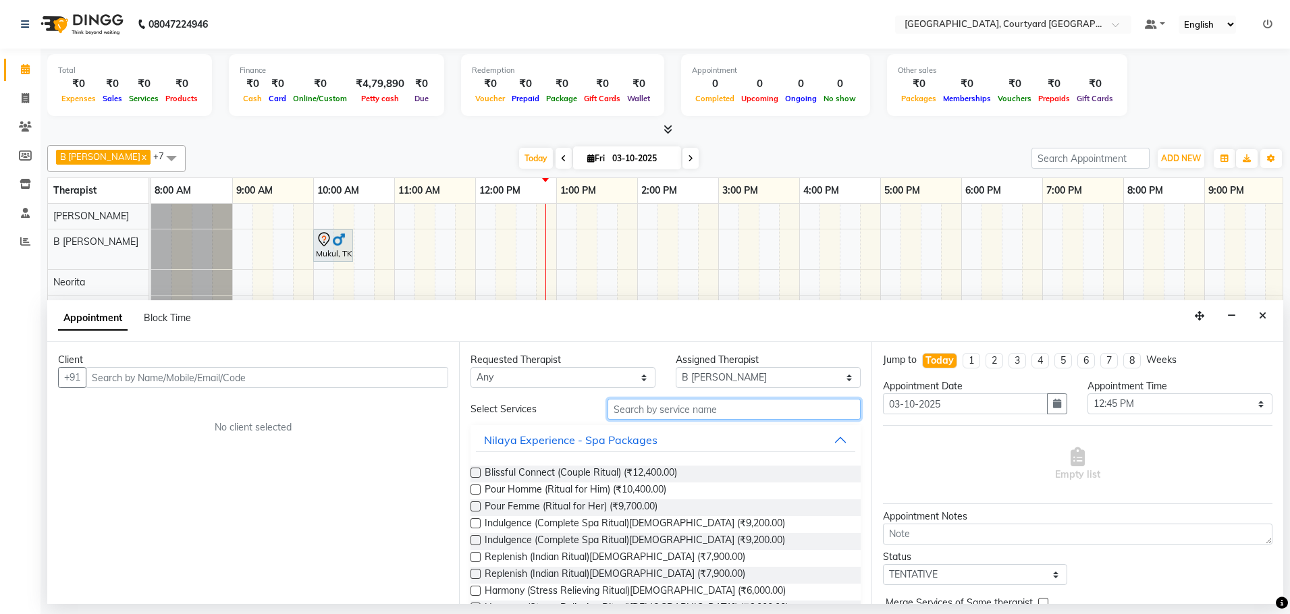
click at [623, 412] on input "text" at bounding box center [734, 409] width 253 height 21
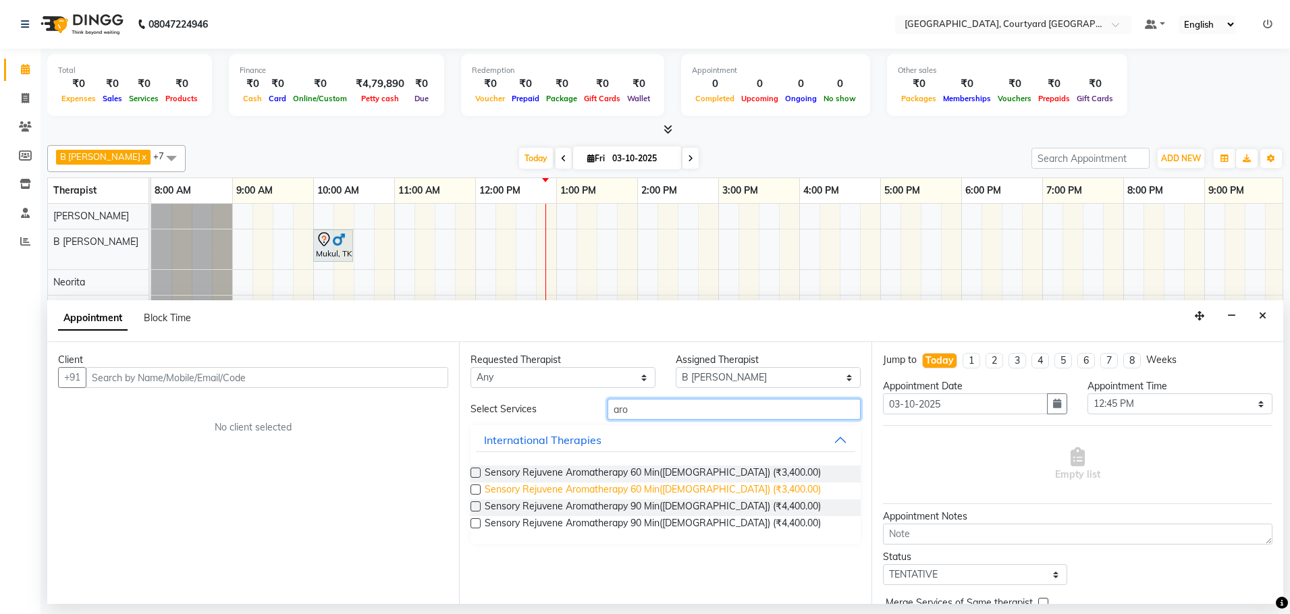
type input "aro"
click at [701, 488] on span "Sensory Rejuvene Aromatherapy 60 Min([DEMOGRAPHIC_DATA]) (₹3,400.00)" at bounding box center [653, 491] width 336 height 17
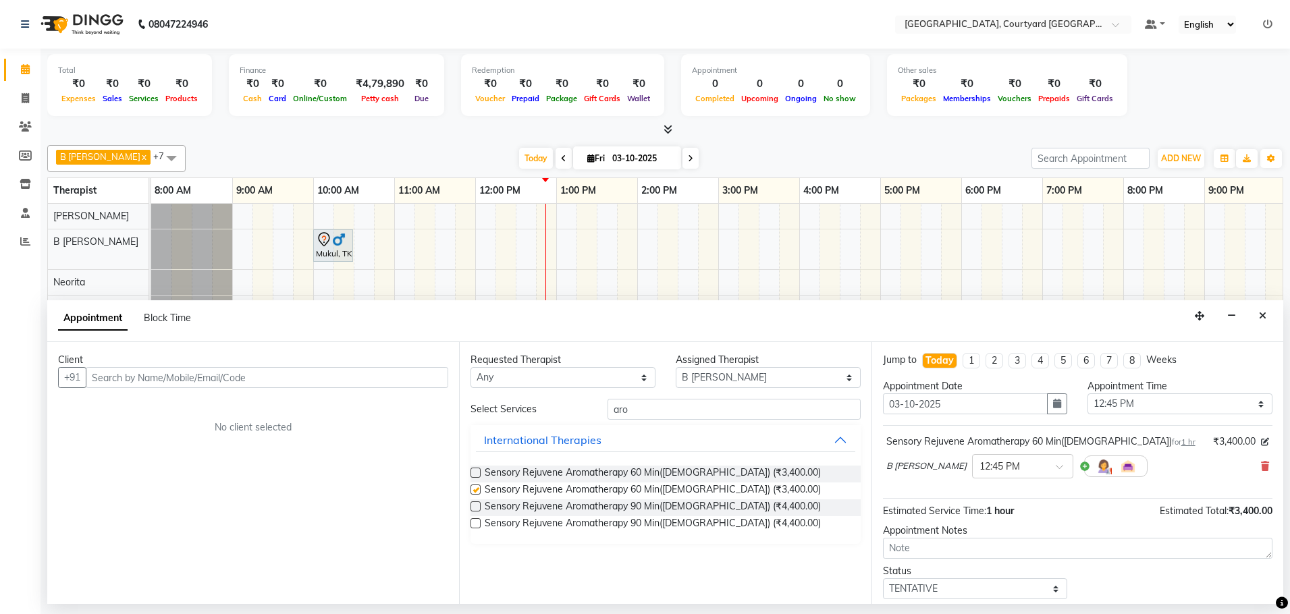
checkbox input "false"
click at [205, 375] on input "text" at bounding box center [267, 377] width 363 height 21
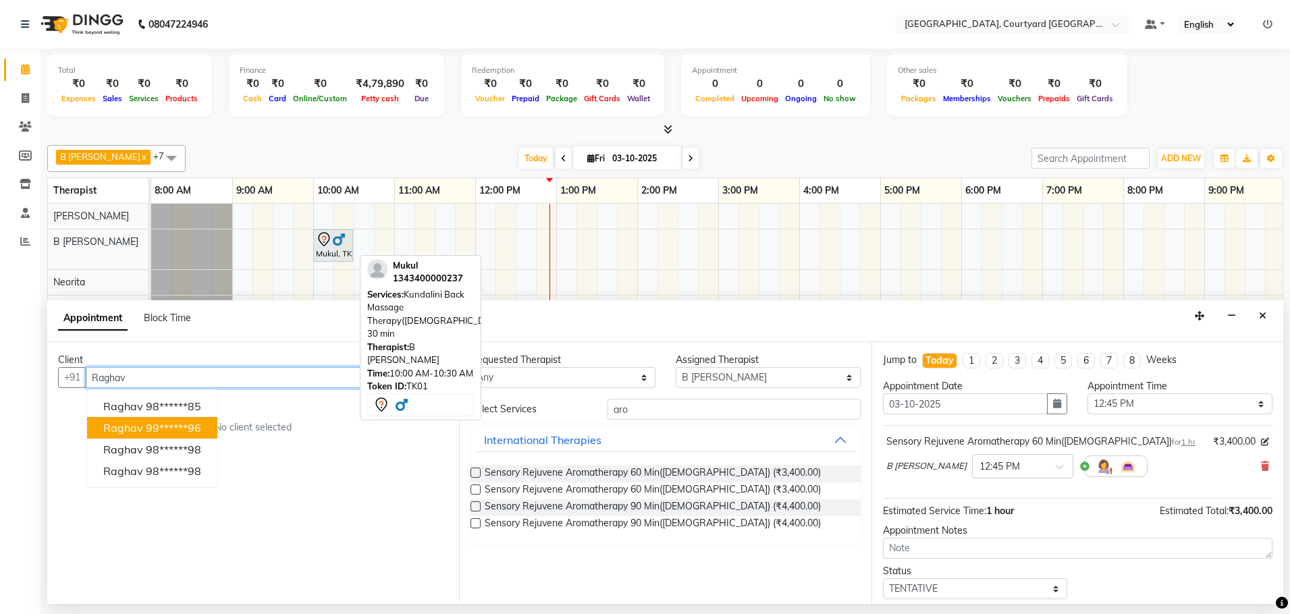
click at [332, 247] on div "Mukul, TK01, 10:00 AM-10:30 AM, Kundalini Back Massage Therapy([DEMOGRAPHIC_DAT…" at bounding box center [333, 246] width 37 height 28
type input "Raghav"
select select "7"
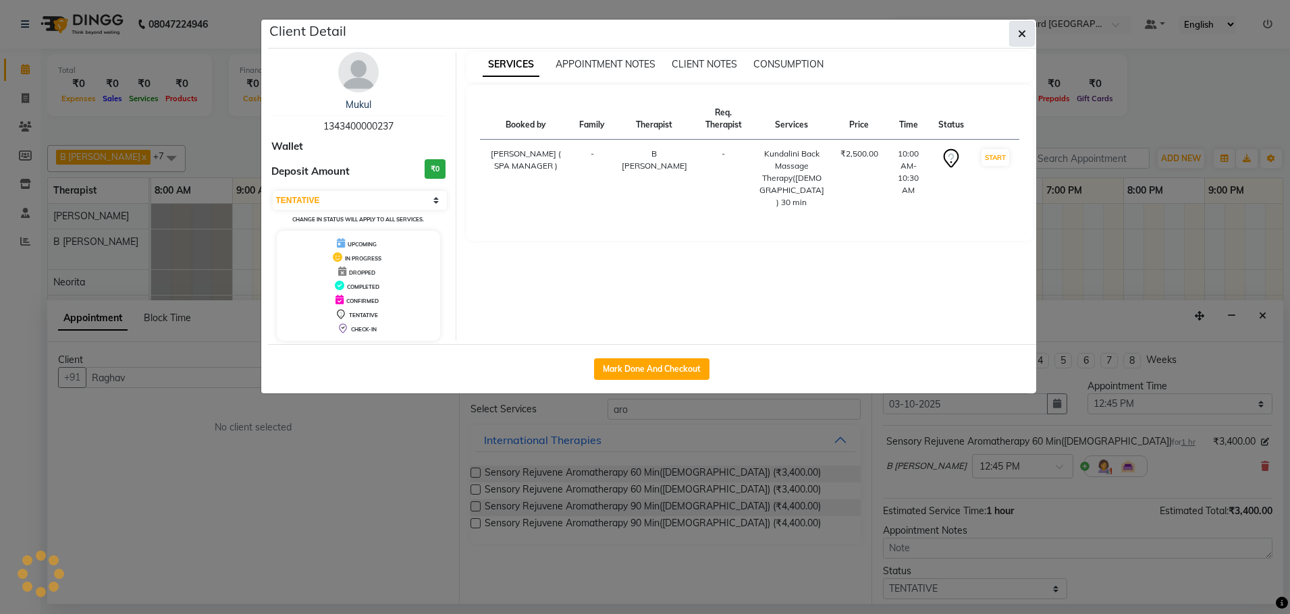
click at [1028, 28] on button "button" at bounding box center [1022, 34] width 26 height 26
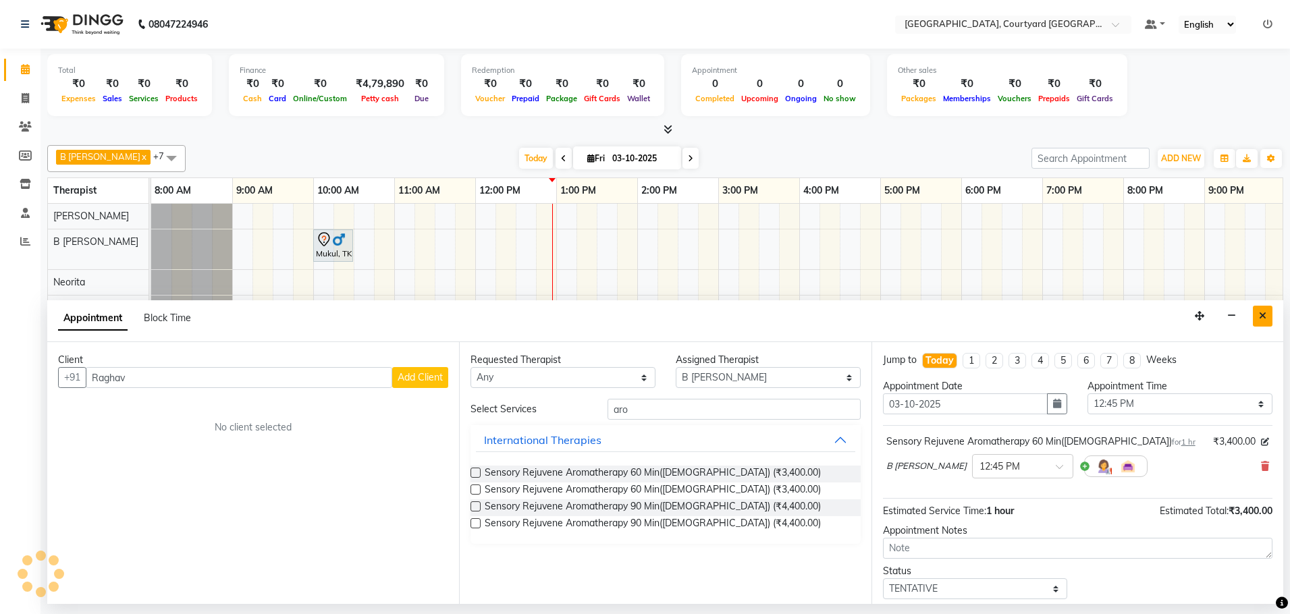
click at [1267, 319] on button "Close" at bounding box center [1263, 316] width 20 height 21
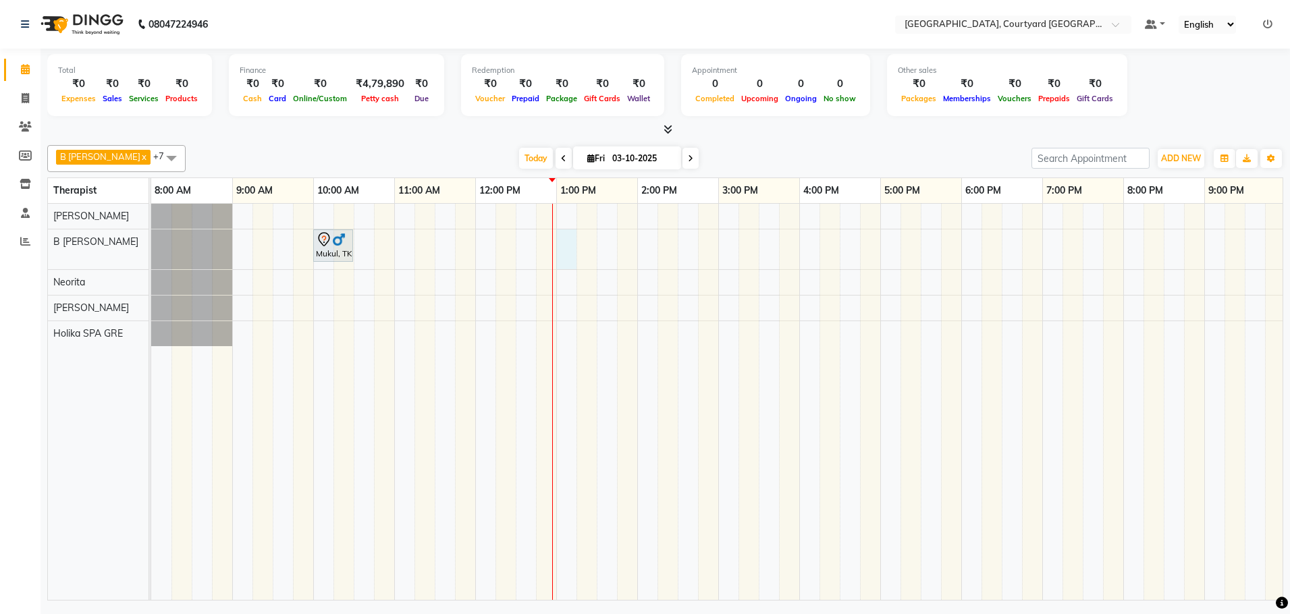
click at [560, 247] on div "Mukul, TK01, 10:00 AM-10:30 AM, Kundalini Back Massage Therapy([DEMOGRAPHIC_DAT…" at bounding box center [799, 402] width 1296 height 396
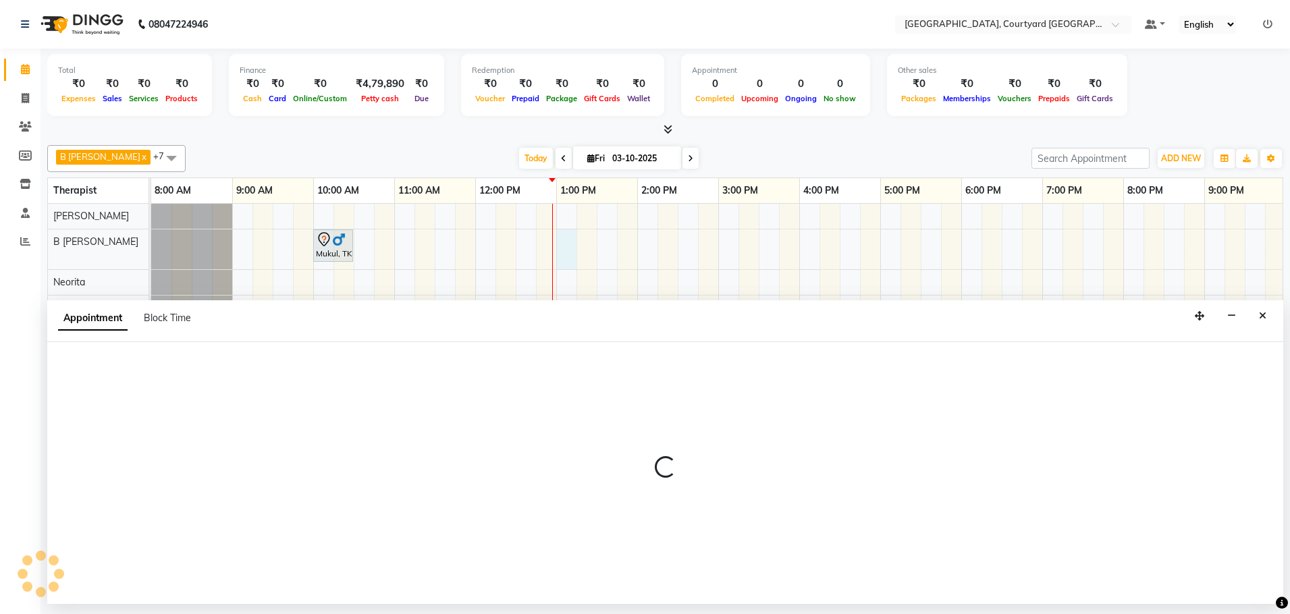
select select "70580"
select select "780"
select select "tentative"
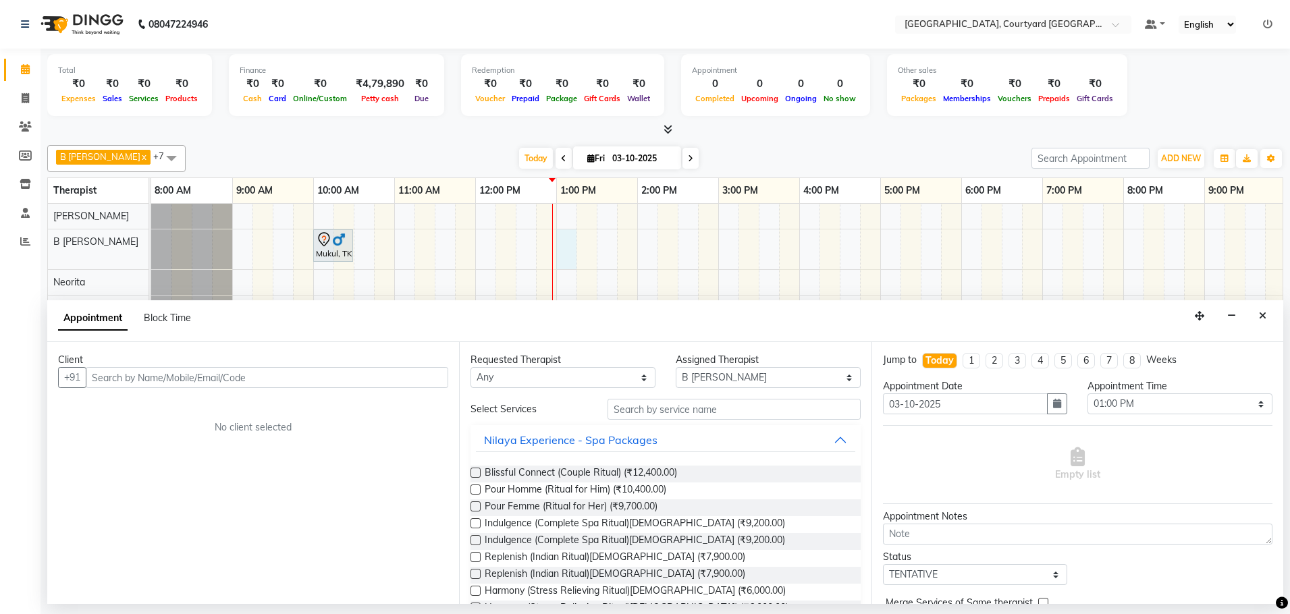
drag, startPoint x: 253, startPoint y: 374, endPoint x: 275, endPoint y: 373, distance: 21.6
click at [263, 373] on input "text" at bounding box center [267, 377] width 363 height 21
click at [1252, 408] on select "Select 09:00 AM 09:15 AM 09:30 AM 09:45 AM 10:00 AM 10:15 AM 10:30 AM 10:45 AM …" at bounding box center [1180, 404] width 185 height 21
select select "765"
click at [1088, 394] on select "Select 09:00 AM 09:15 AM 09:30 AM 09:45 AM 10:00 AM 10:15 AM 10:30 AM 10:45 AM …" at bounding box center [1180, 404] width 185 height 21
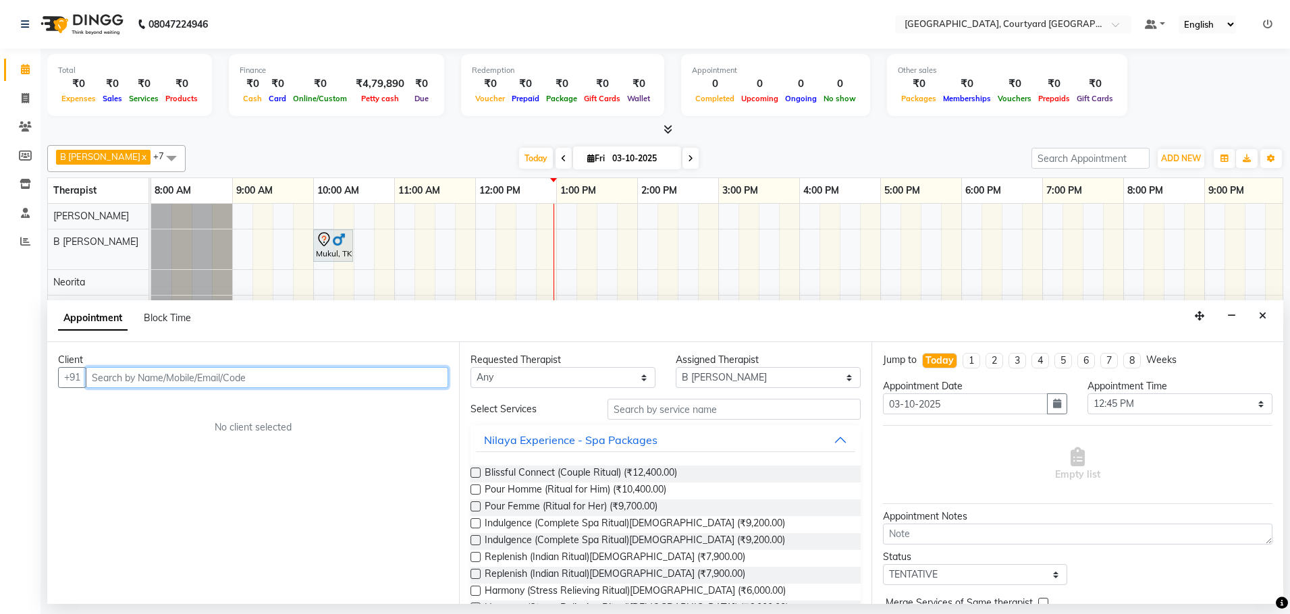
click at [279, 375] on input "text" at bounding box center [267, 377] width 363 height 21
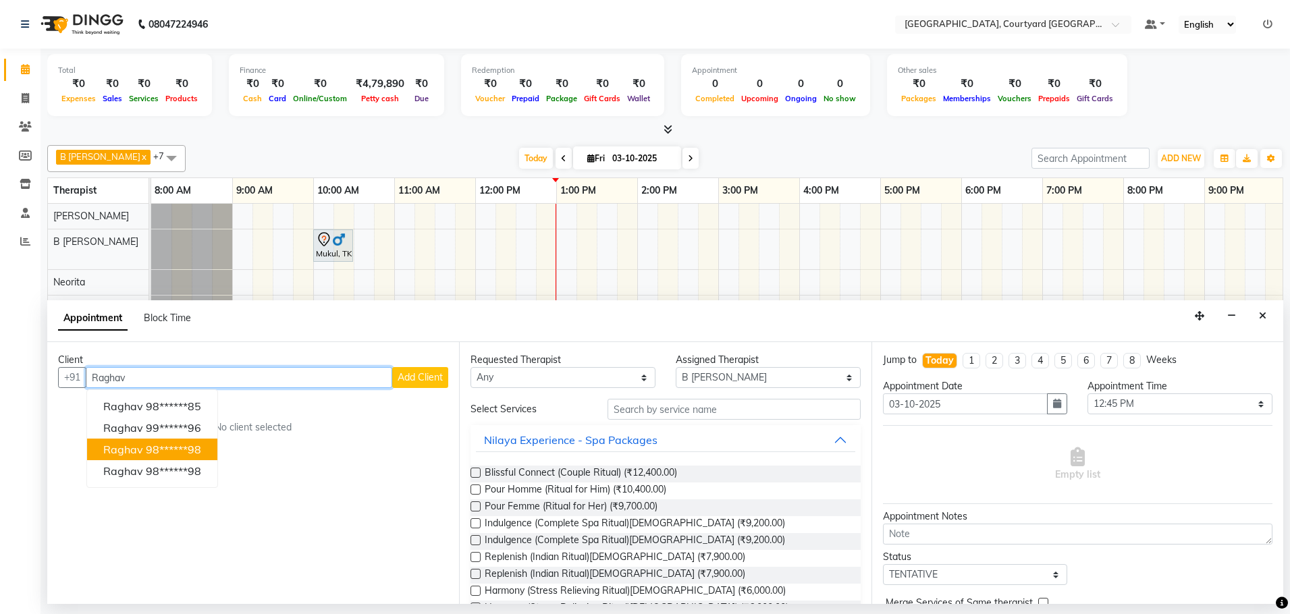
click at [198, 454] on ngb-highlight "98******98" at bounding box center [173, 450] width 55 height 14
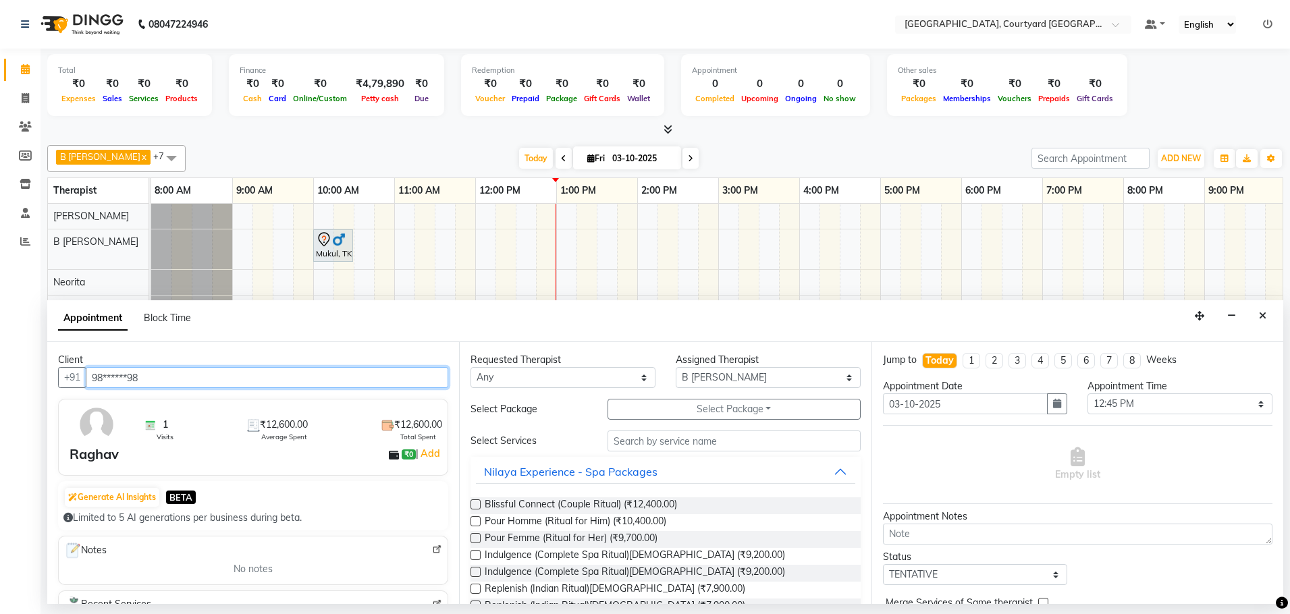
type input "98******98"
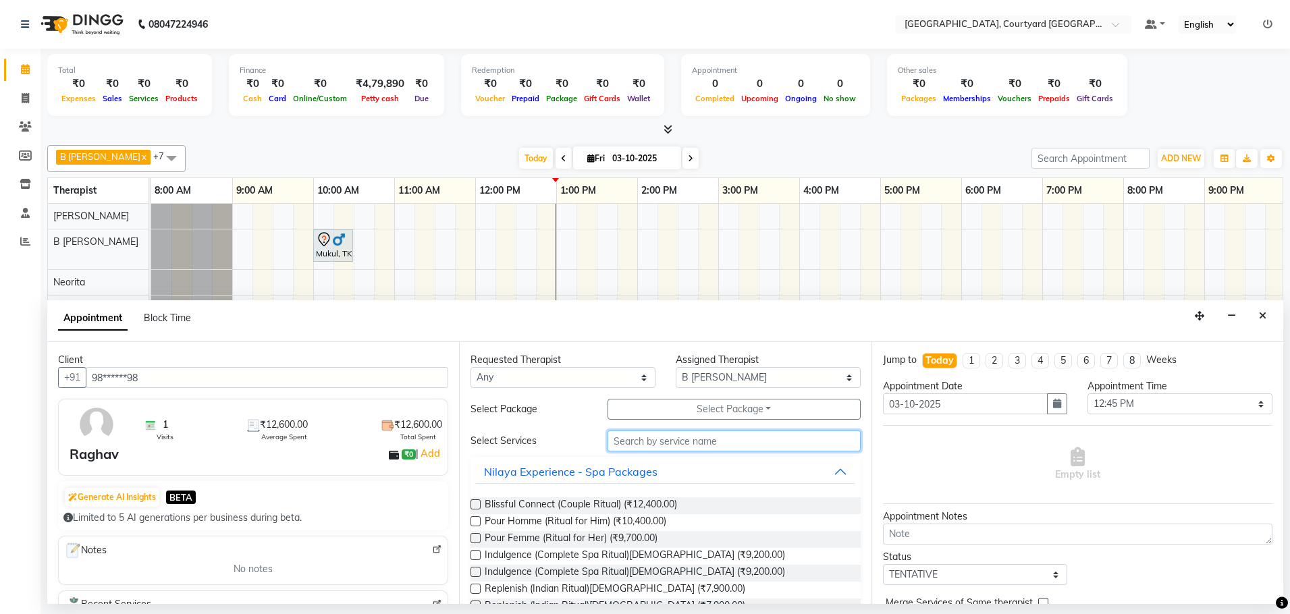
click at [626, 435] on input "text" at bounding box center [734, 441] width 253 height 21
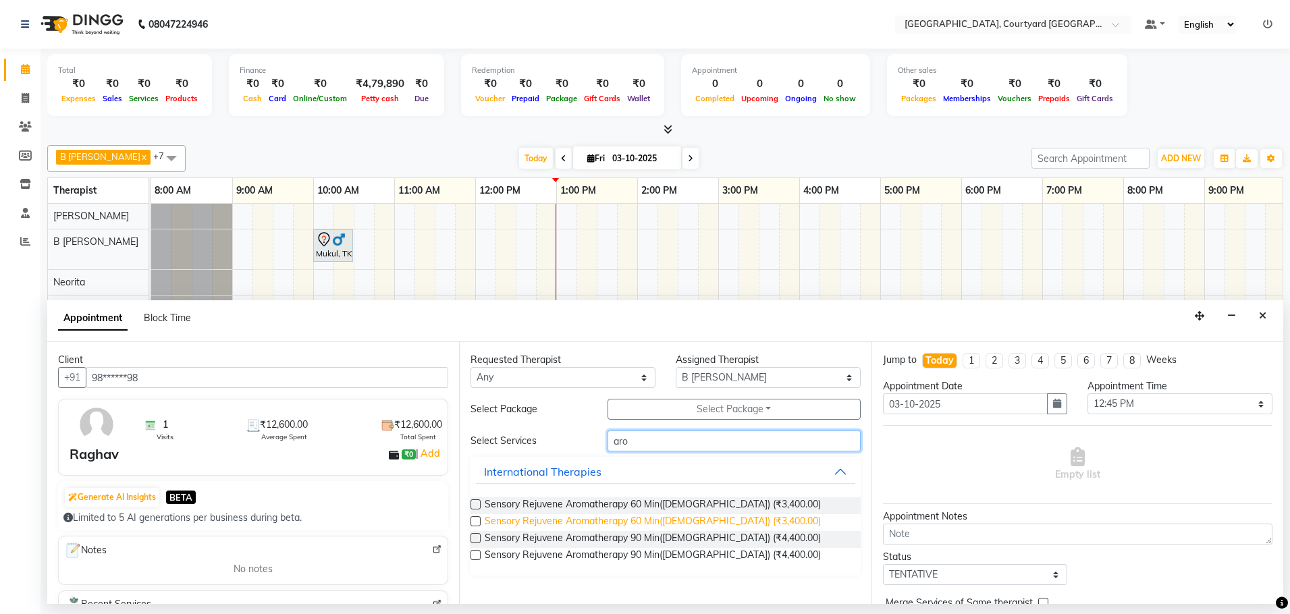
type input "aro"
click at [651, 522] on span "Sensory Rejuvene Aromatherapy 60 Min([DEMOGRAPHIC_DATA]) (₹3,400.00)" at bounding box center [653, 522] width 336 height 17
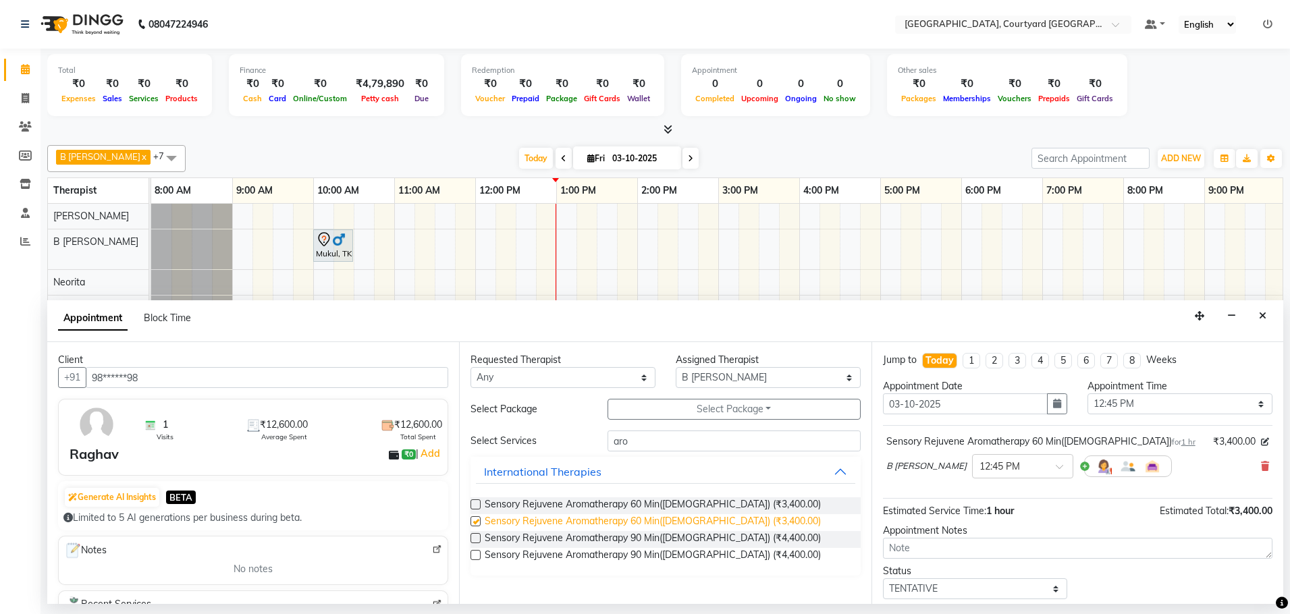
checkbox input "false"
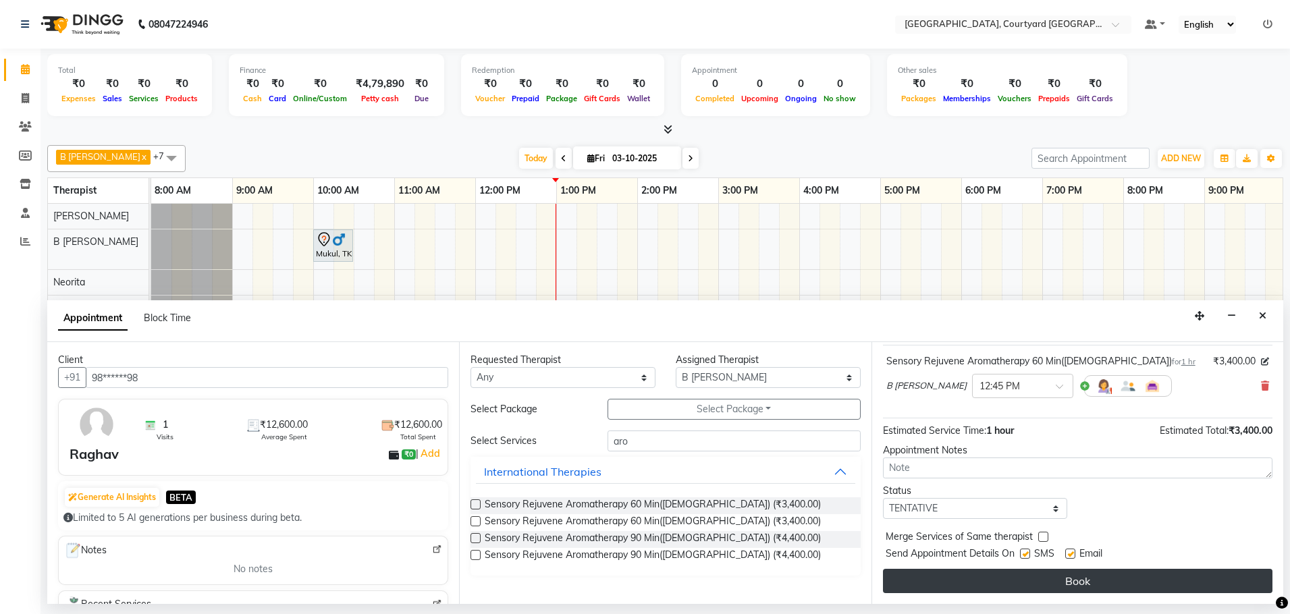
click at [1059, 579] on button "Book" at bounding box center [1078, 581] width 390 height 24
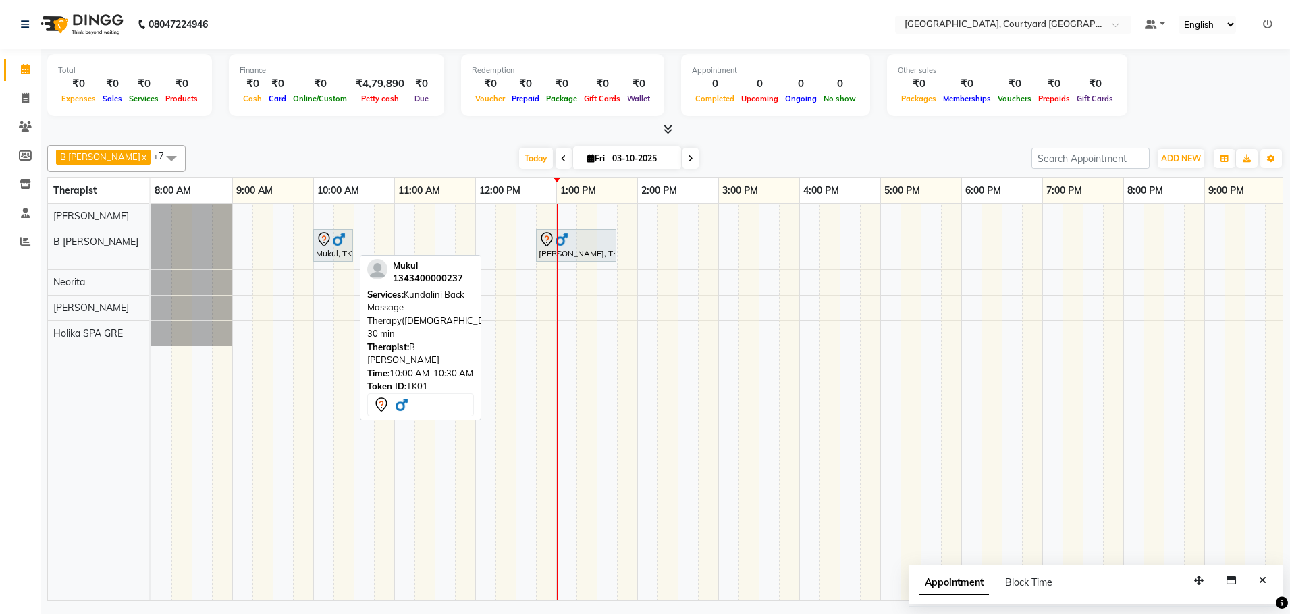
click at [321, 252] on div "Mukul, TK01, 10:00 AM-10:30 AM, Kundalini Back Massage Therapy([DEMOGRAPHIC_DAT…" at bounding box center [333, 246] width 37 height 28
select select "7"
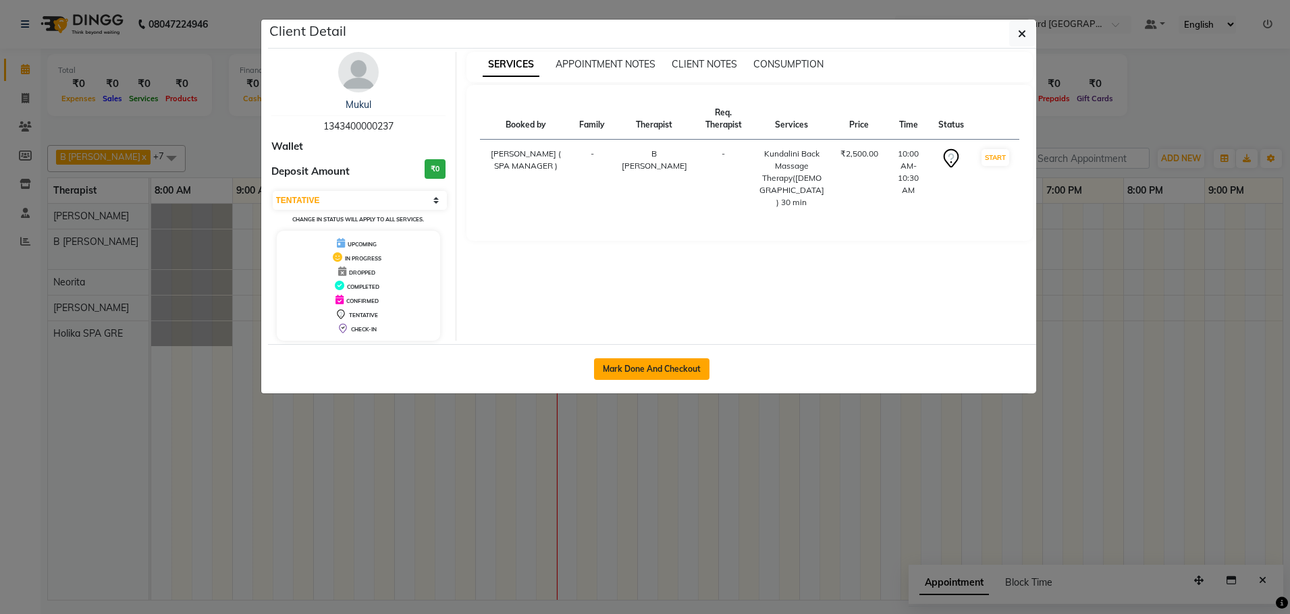
click at [624, 371] on button "Mark Done And Checkout" at bounding box center [651, 369] width 115 height 22
select select "service"
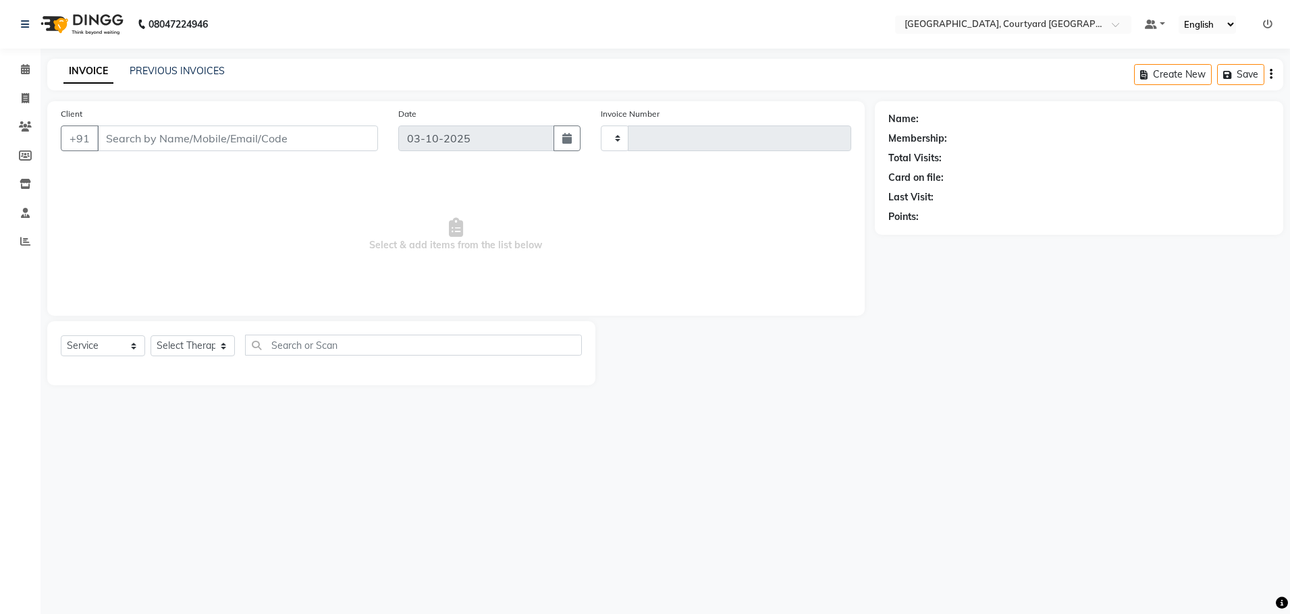
type input "0653"
select select "7754"
select select "membership"
type input "13*********37"
select select "70580"
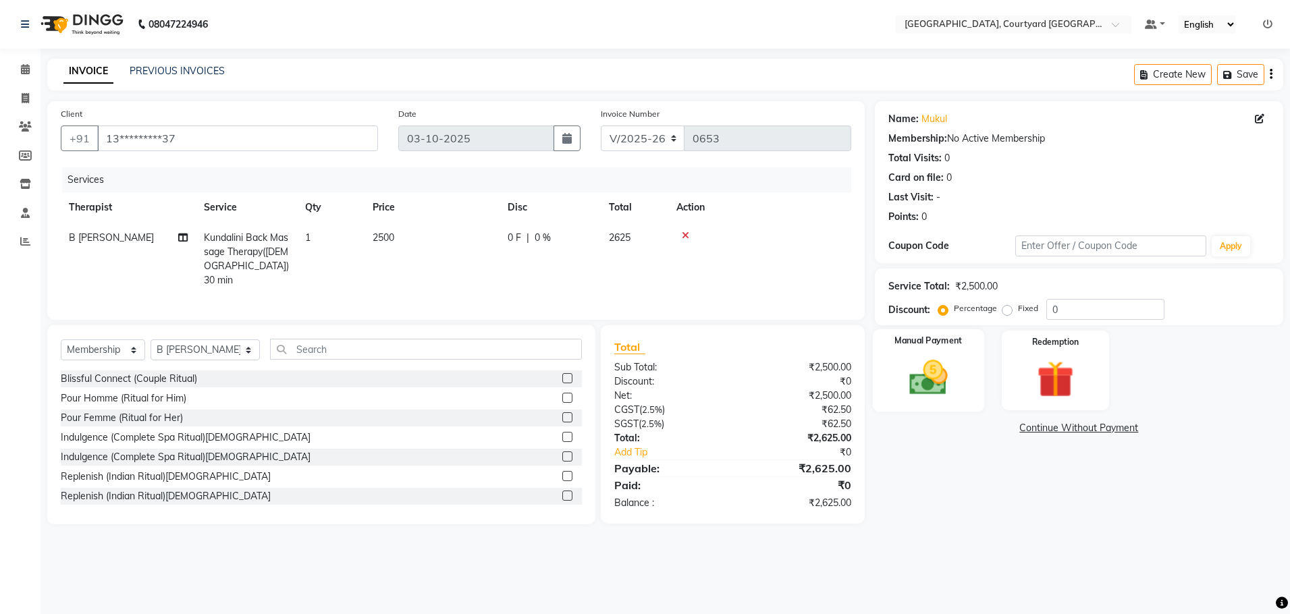
click at [921, 384] on img at bounding box center [928, 378] width 63 height 45
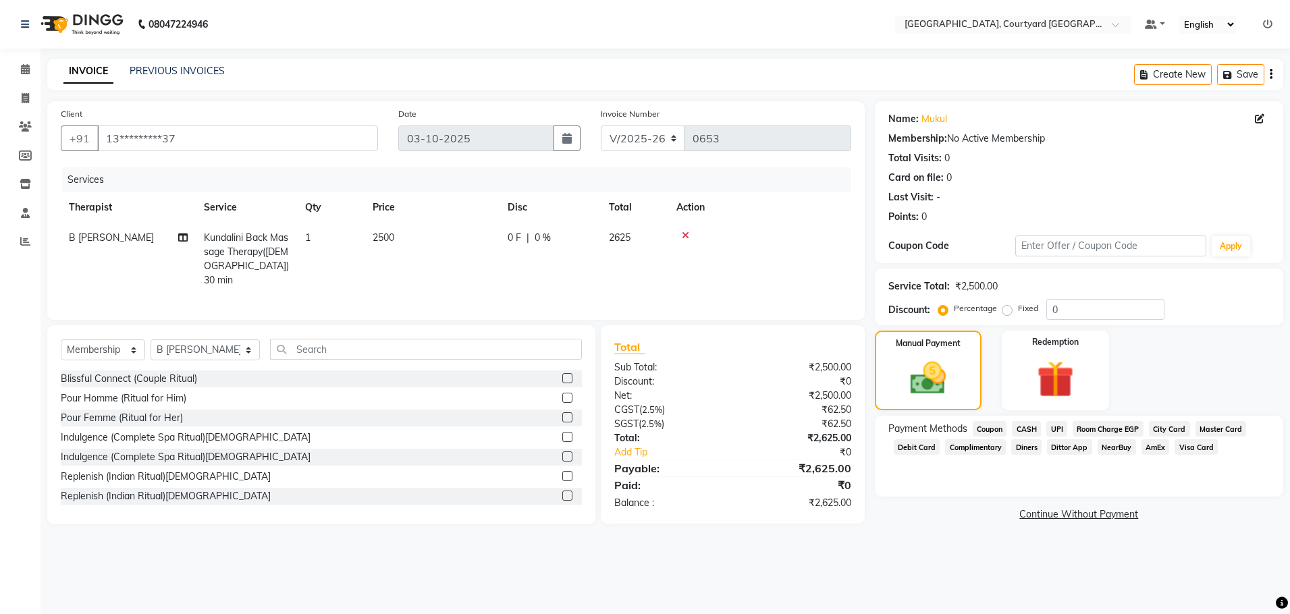
click at [1039, 429] on span "CASH" at bounding box center [1026, 429] width 29 height 16
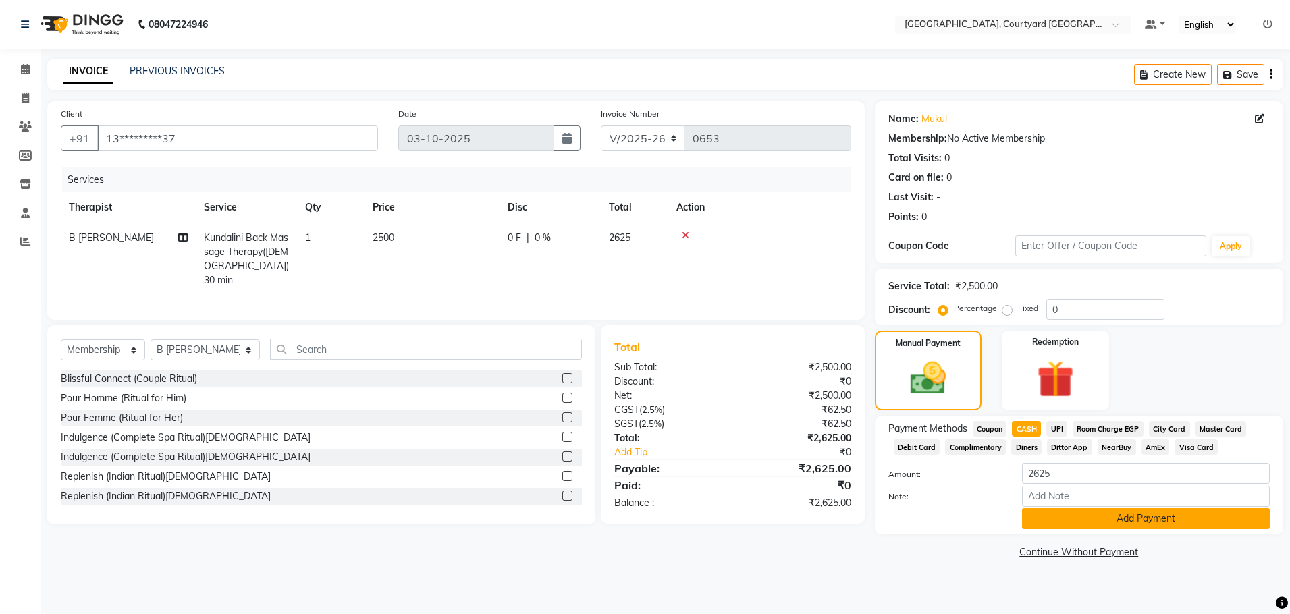
click at [1106, 516] on button "Add Payment" at bounding box center [1146, 518] width 248 height 21
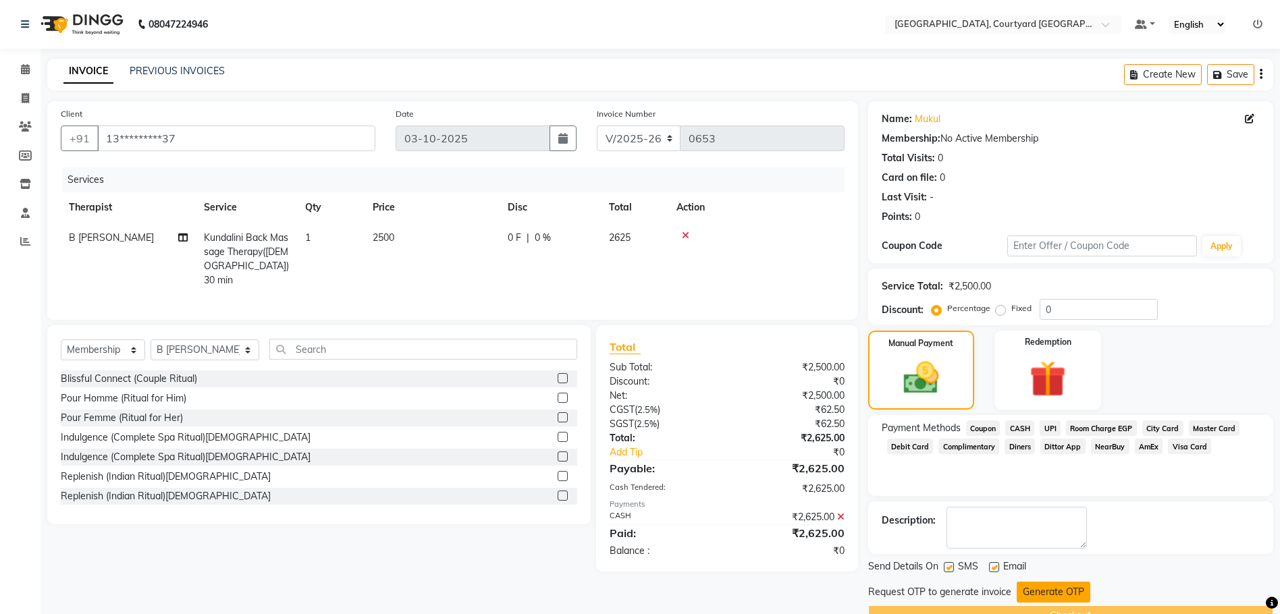
click at [1040, 592] on button "Generate OTP" at bounding box center [1054, 592] width 74 height 21
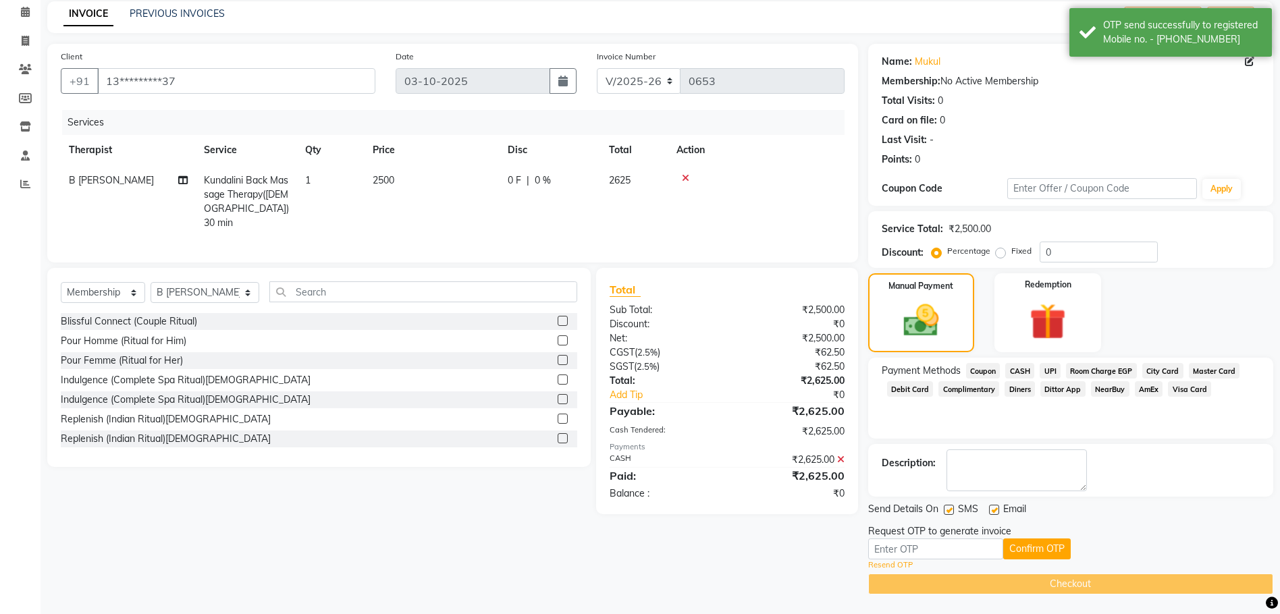
scroll to position [58, 0]
click at [894, 550] on input "text" at bounding box center [935, 548] width 135 height 21
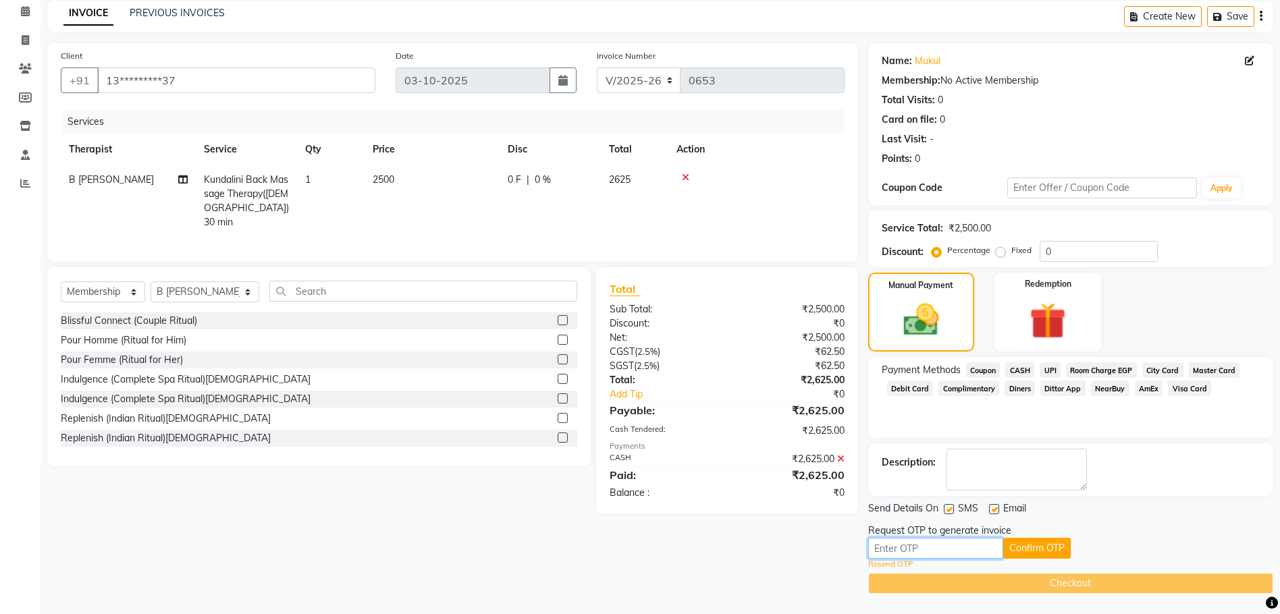
click at [896, 550] on input "text" at bounding box center [935, 548] width 135 height 21
type input "1642"
click at [1029, 544] on button "Confirm OTP" at bounding box center [1037, 548] width 68 height 21
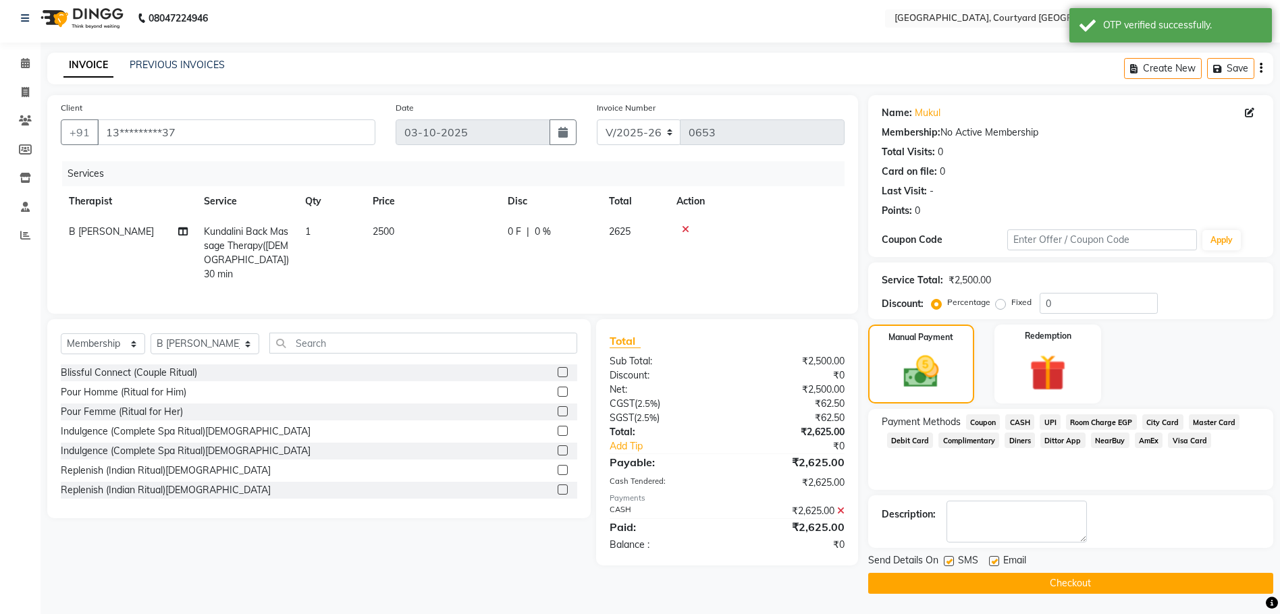
click at [1056, 585] on button "Checkout" at bounding box center [1070, 583] width 405 height 21
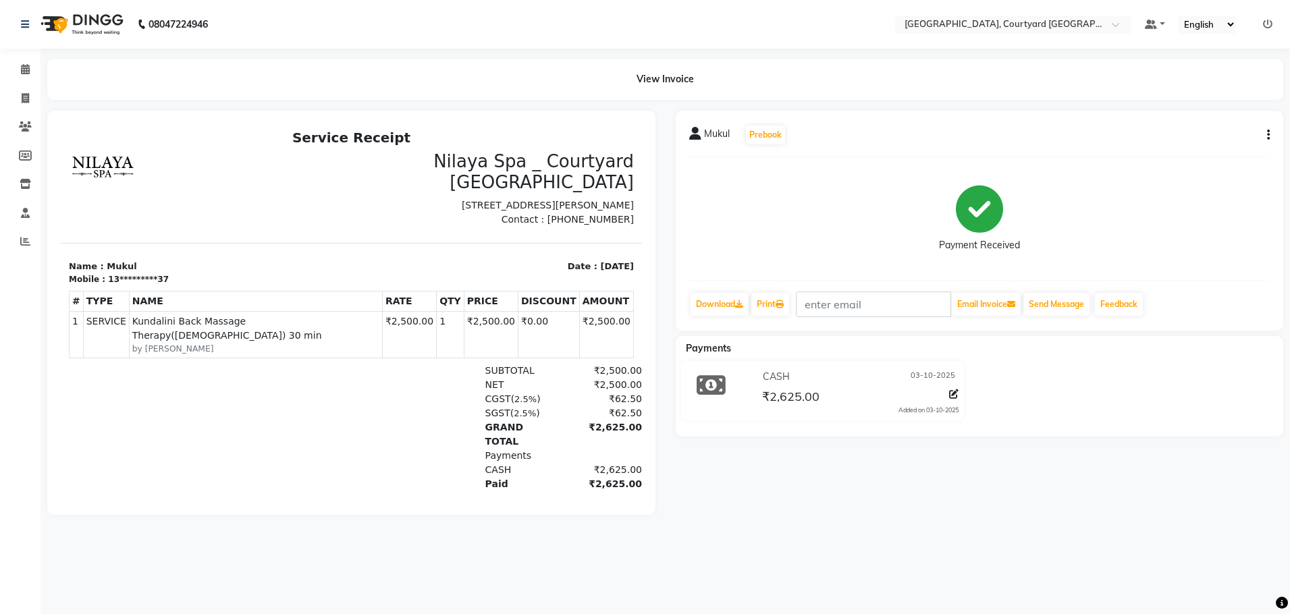
select select "7754"
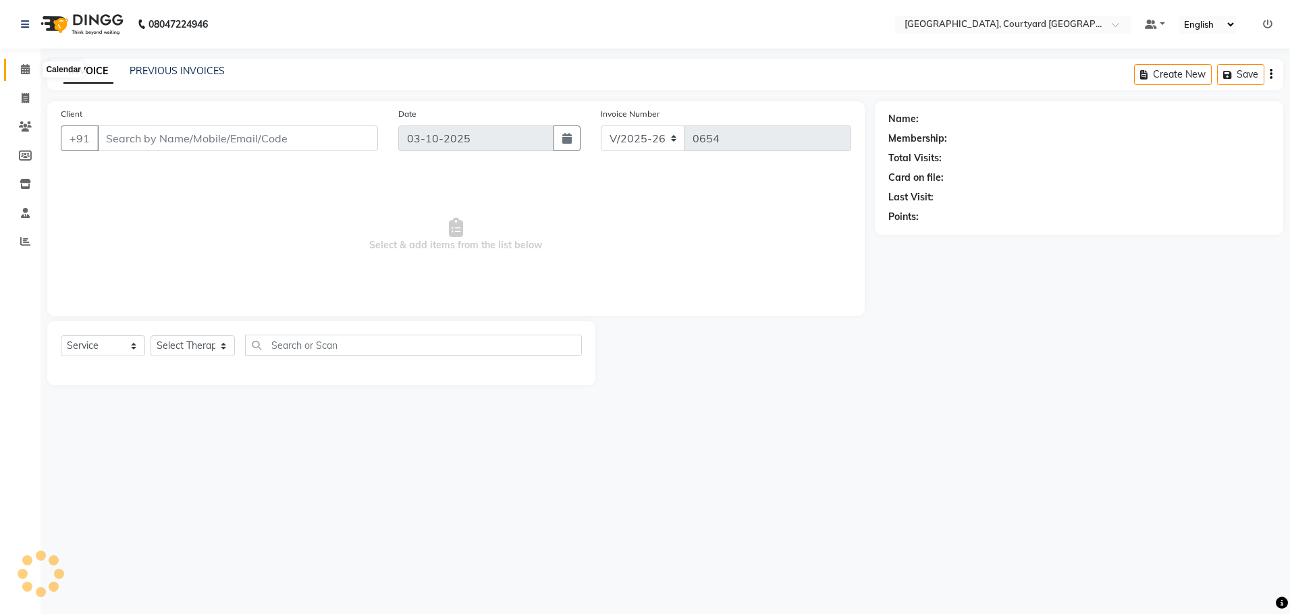
select select "membership"
click at [28, 74] on icon at bounding box center [25, 69] width 9 height 10
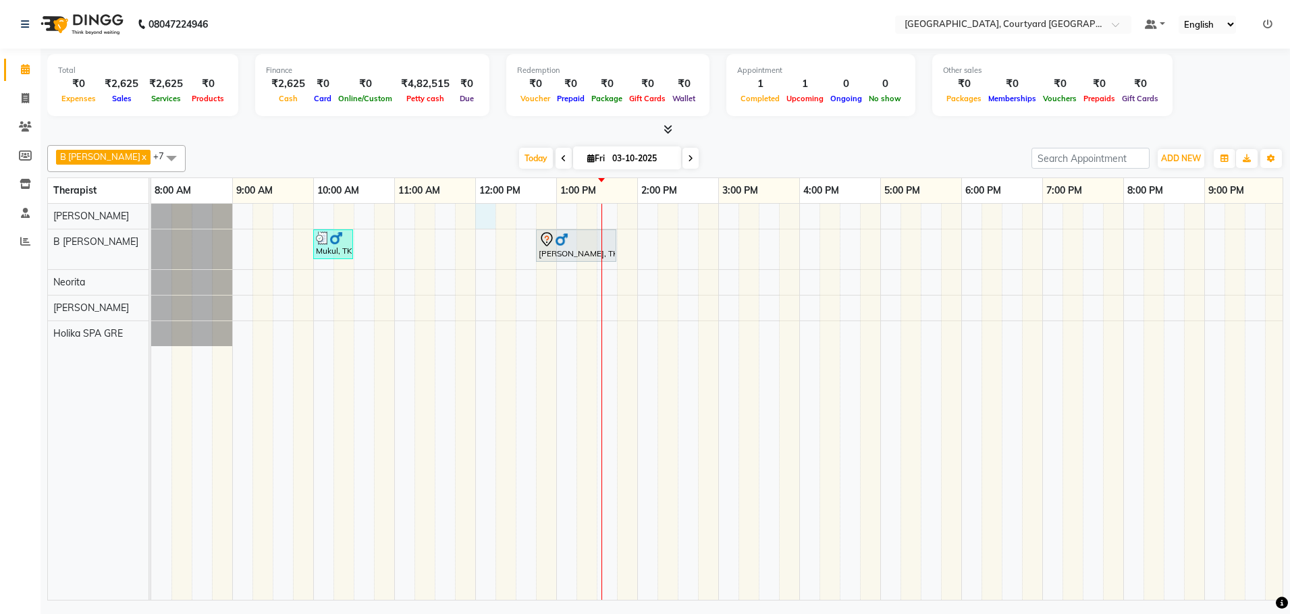
click at [487, 212] on div "Mukul, TK01, 10:00 AM-10:30 AM, Kundalini Back Massage Therapy([DEMOGRAPHIC_DAT…" at bounding box center [799, 402] width 1296 height 396
select select "70579"
select select "tentative"
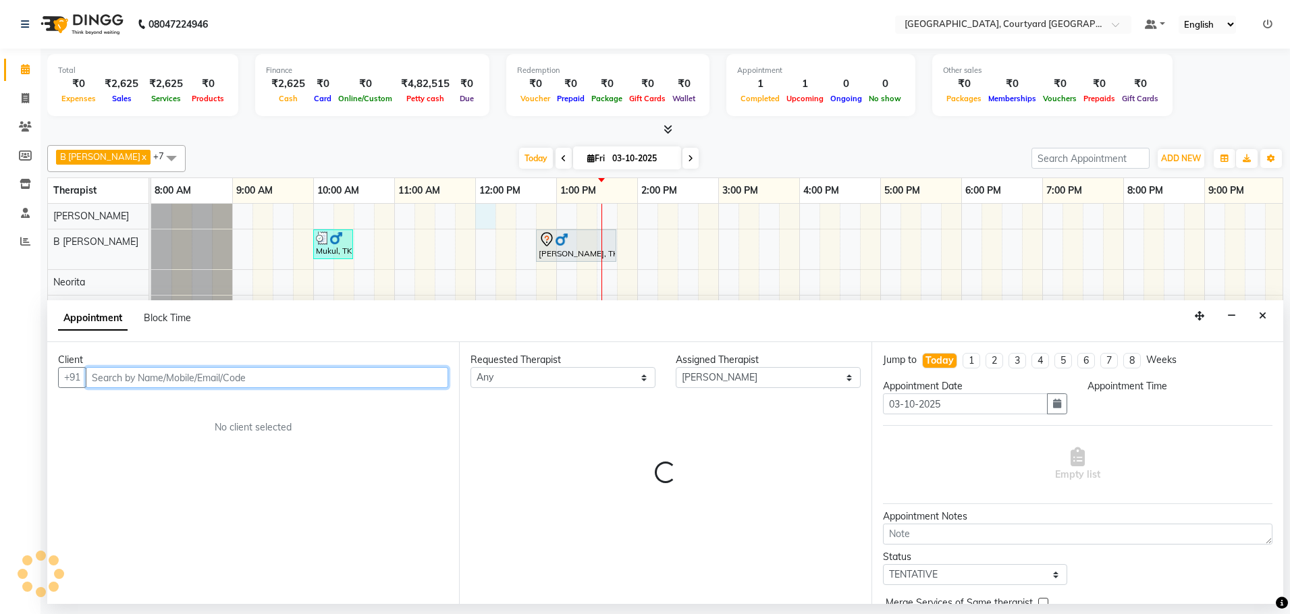
select select "720"
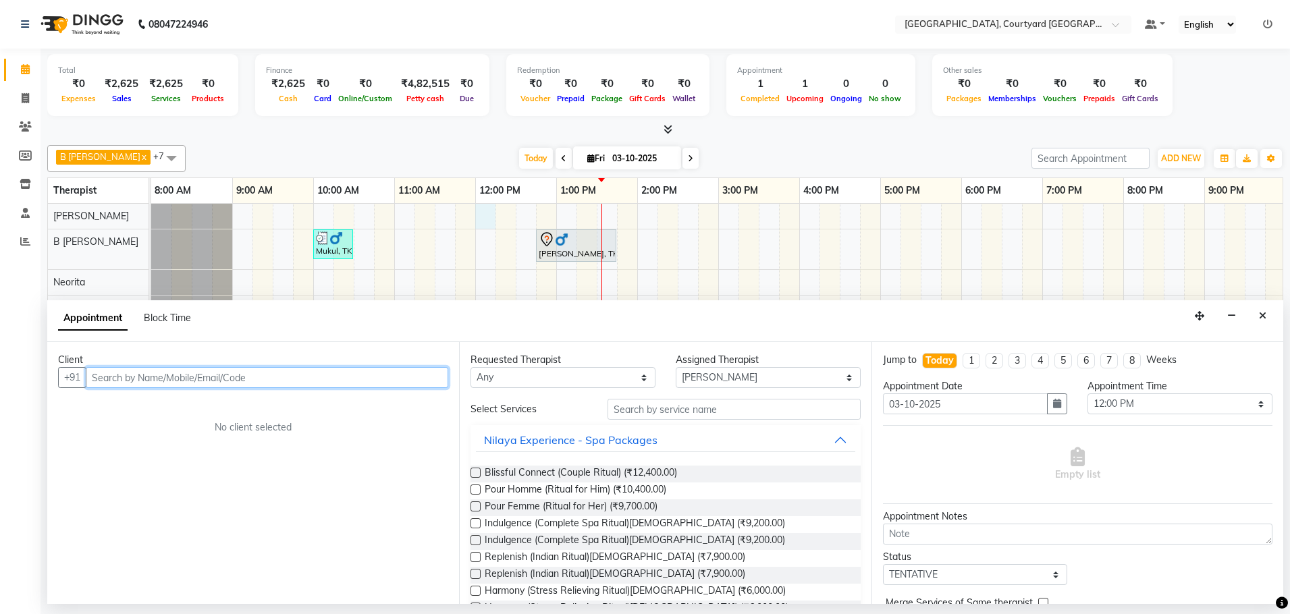
click at [239, 373] on input "text" at bounding box center [267, 377] width 363 height 21
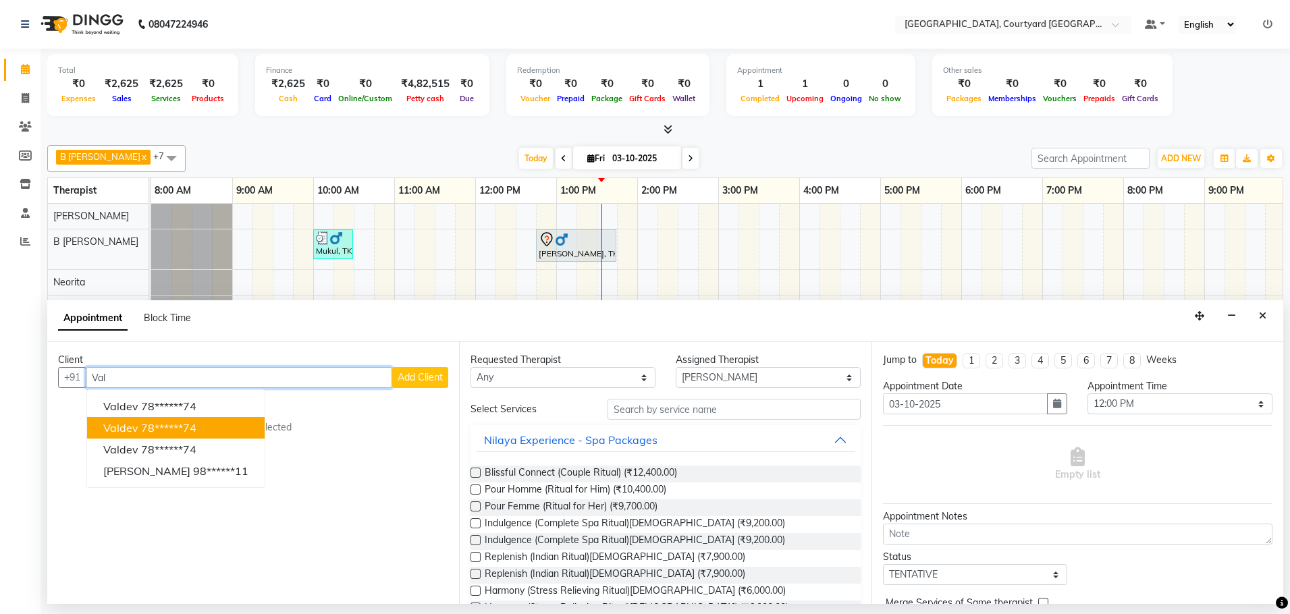
click at [201, 427] on button "valdev 78******74" at bounding box center [176, 428] width 178 height 22
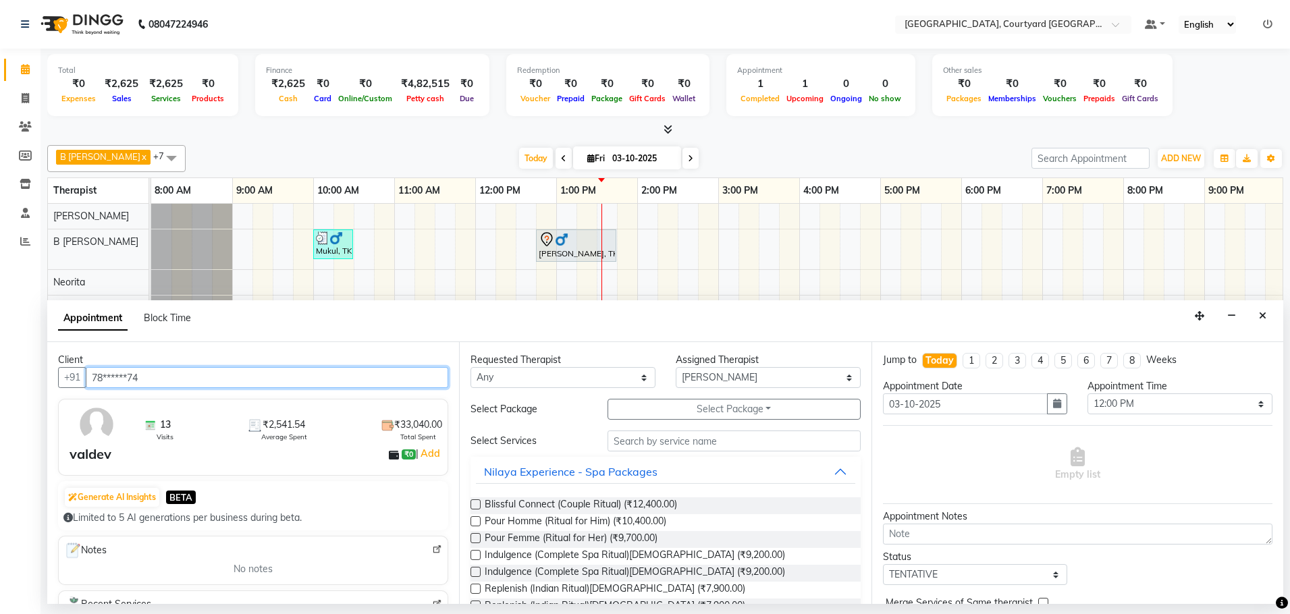
type input "78******74"
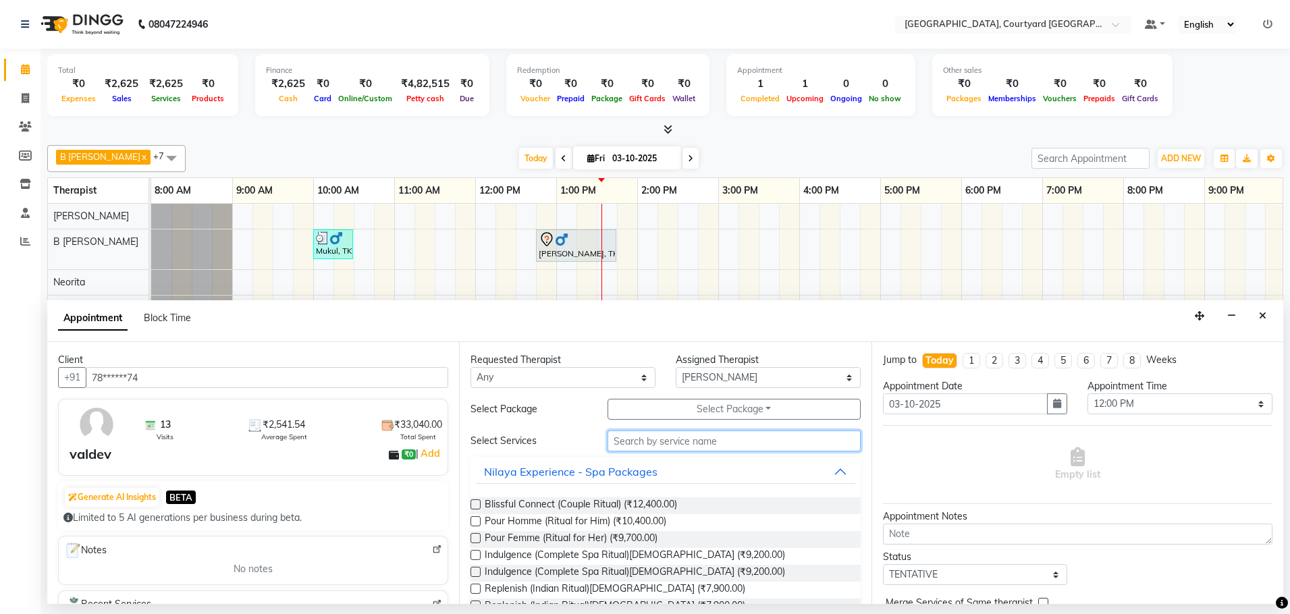
click at [623, 446] on input "text" at bounding box center [734, 441] width 253 height 21
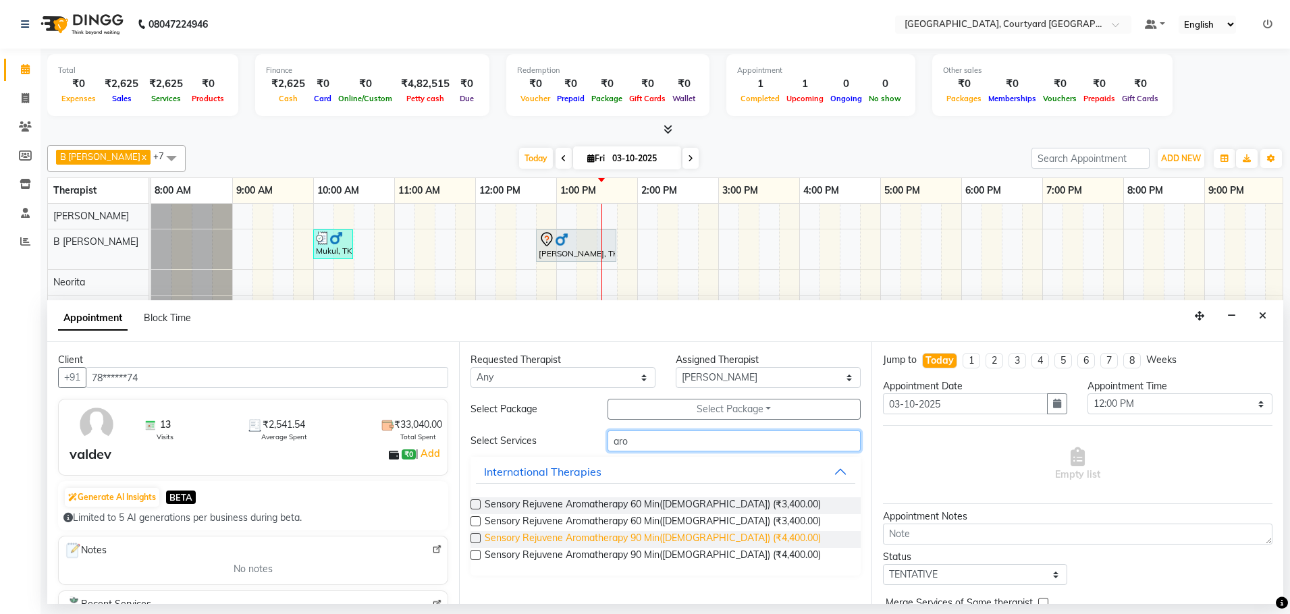
type input "aro"
click at [654, 535] on span "Sensory Rejuvene Aromatherapy 90 Min([DEMOGRAPHIC_DATA]) (₹4,400.00)" at bounding box center [653, 539] width 336 height 17
checkbox input "false"
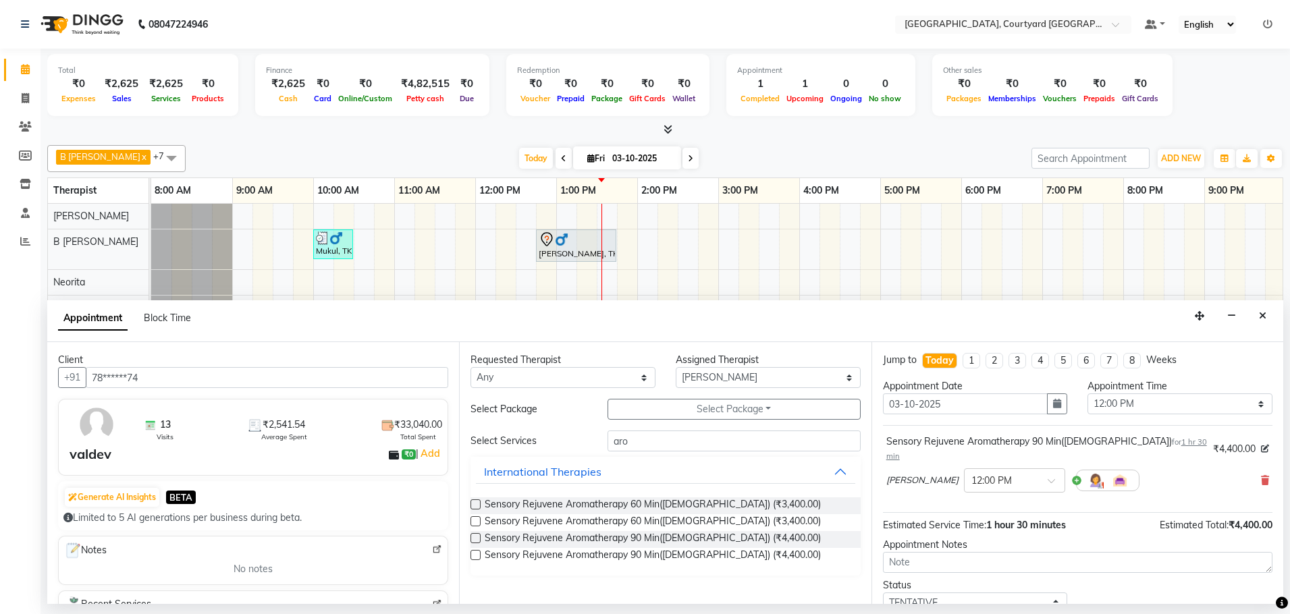
scroll to position [80, 0]
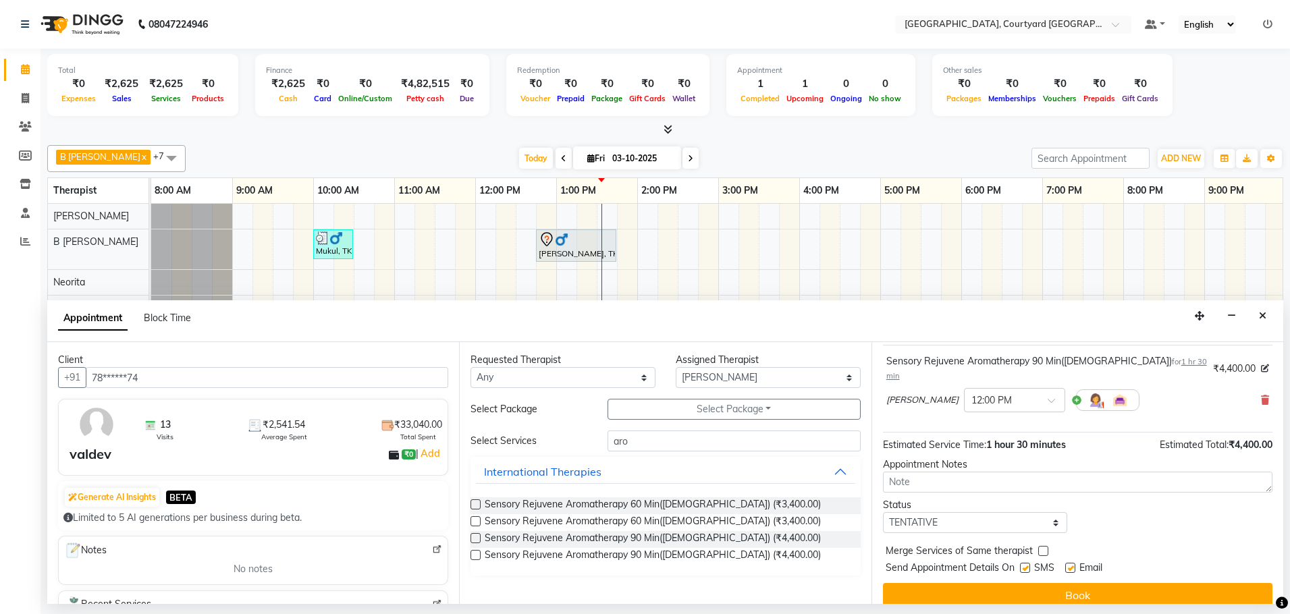
click at [1025, 563] on label at bounding box center [1025, 568] width 10 height 10
click at [1025, 565] on input "checkbox" at bounding box center [1024, 569] width 9 height 9
checkbox input "false"
click at [1070, 563] on label at bounding box center [1070, 568] width 10 height 10
click at [1070, 565] on input "checkbox" at bounding box center [1069, 569] width 9 height 9
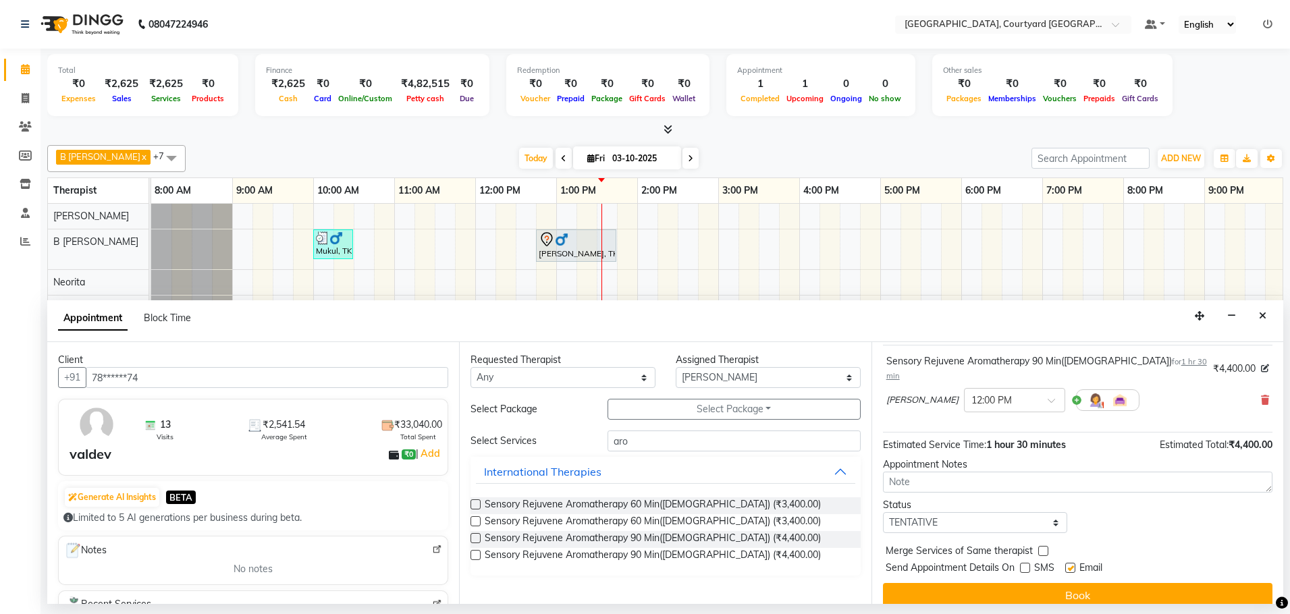
checkbox input "false"
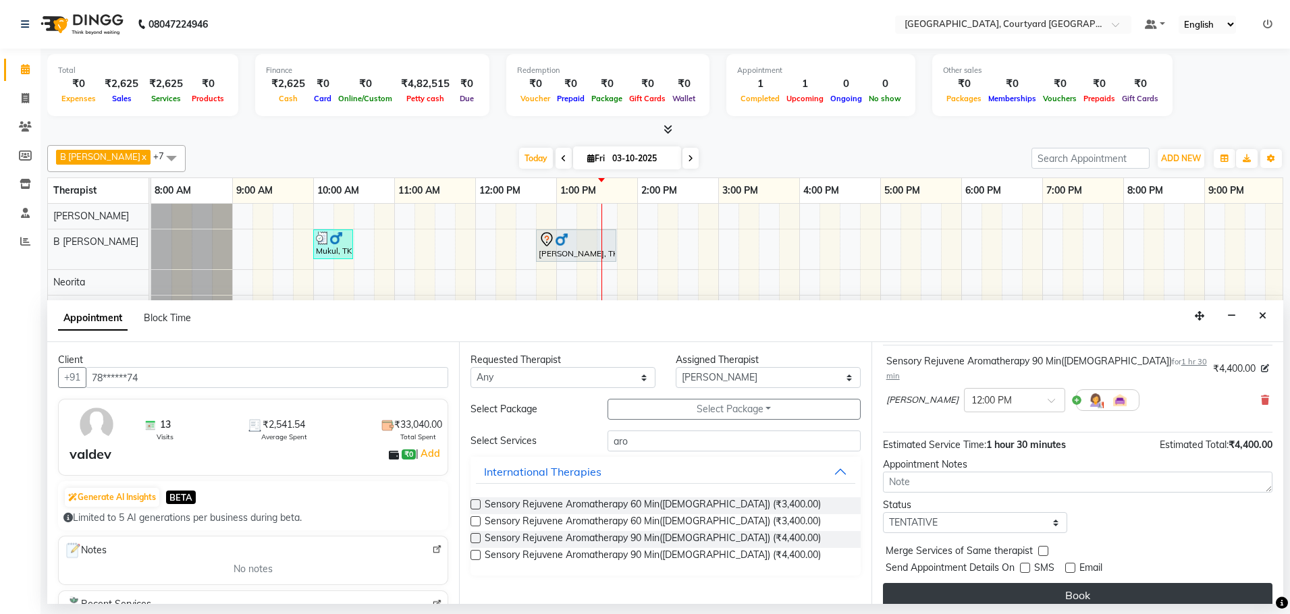
click at [1067, 583] on button "Book" at bounding box center [1078, 595] width 390 height 24
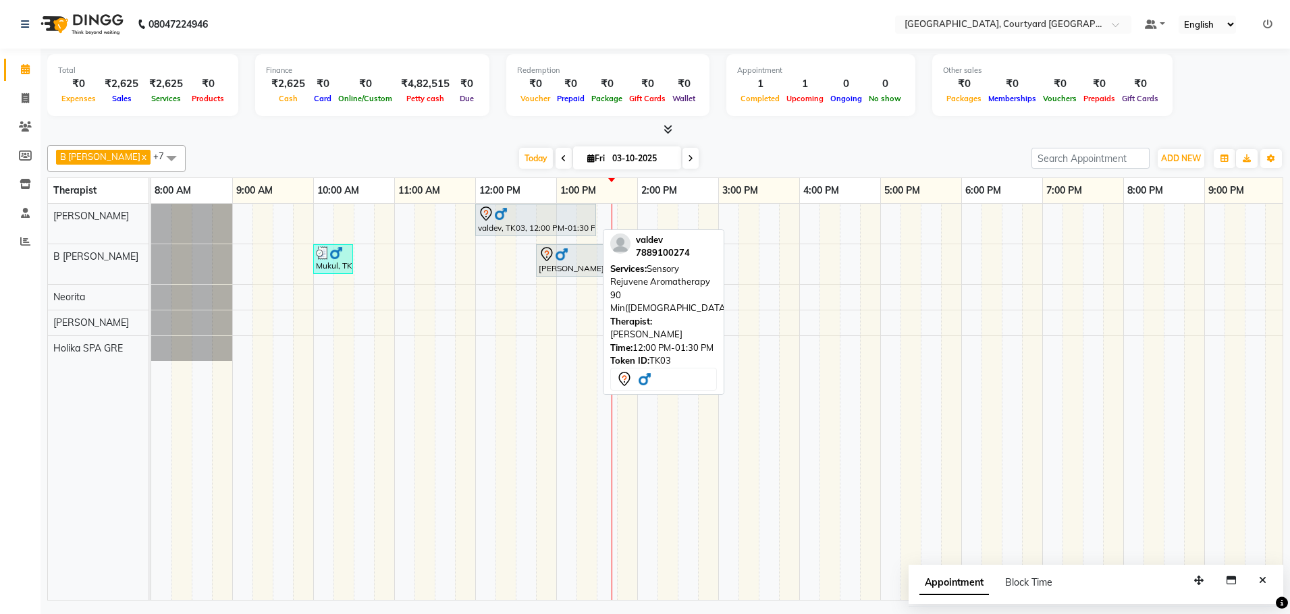
click at [522, 228] on div "valdev, TK03, 12:00 PM-01:30 PM, Sensory Rejuvene Aromatherapy 90 Min([DEMOGRAP…" at bounding box center [536, 220] width 118 height 28
select select "7"
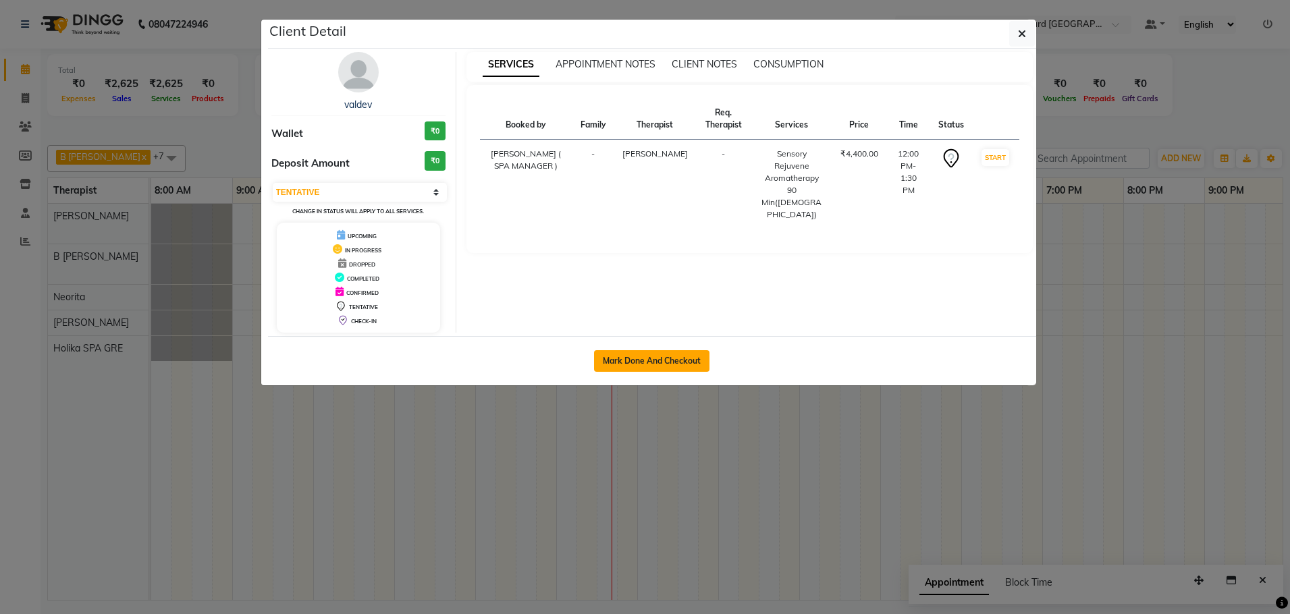
click at [639, 358] on button "Mark Done And Checkout" at bounding box center [651, 361] width 115 height 22
select select "service"
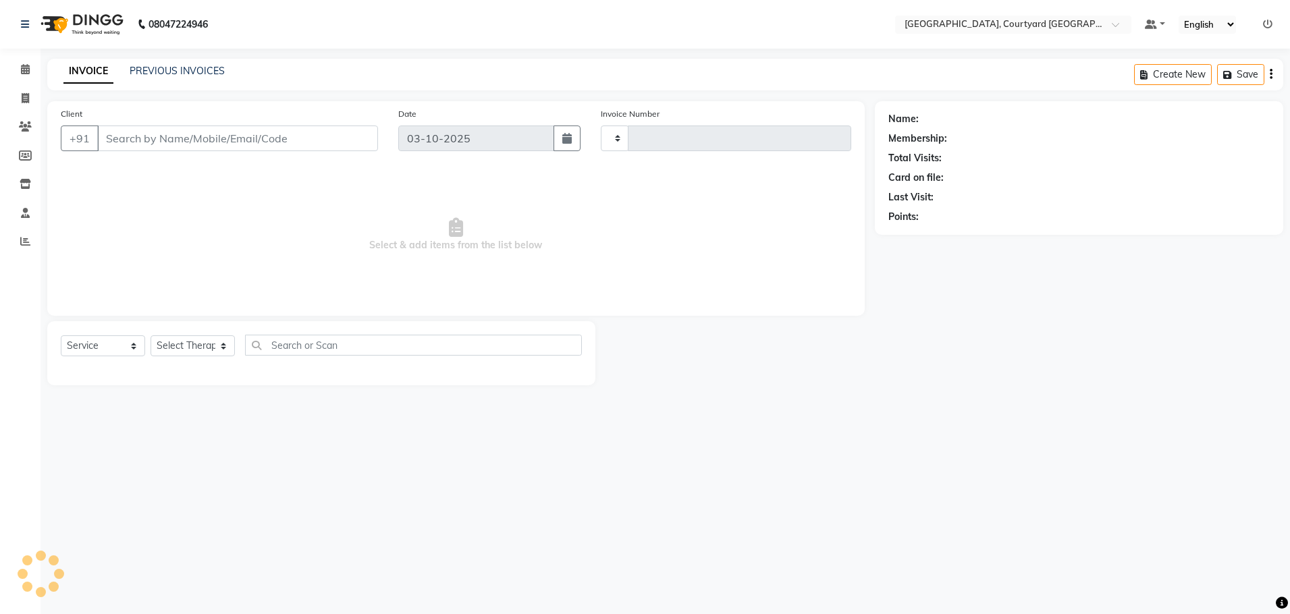
type input "0654"
select select "7754"
select select "3"
select select "membership"
type input "78******74"
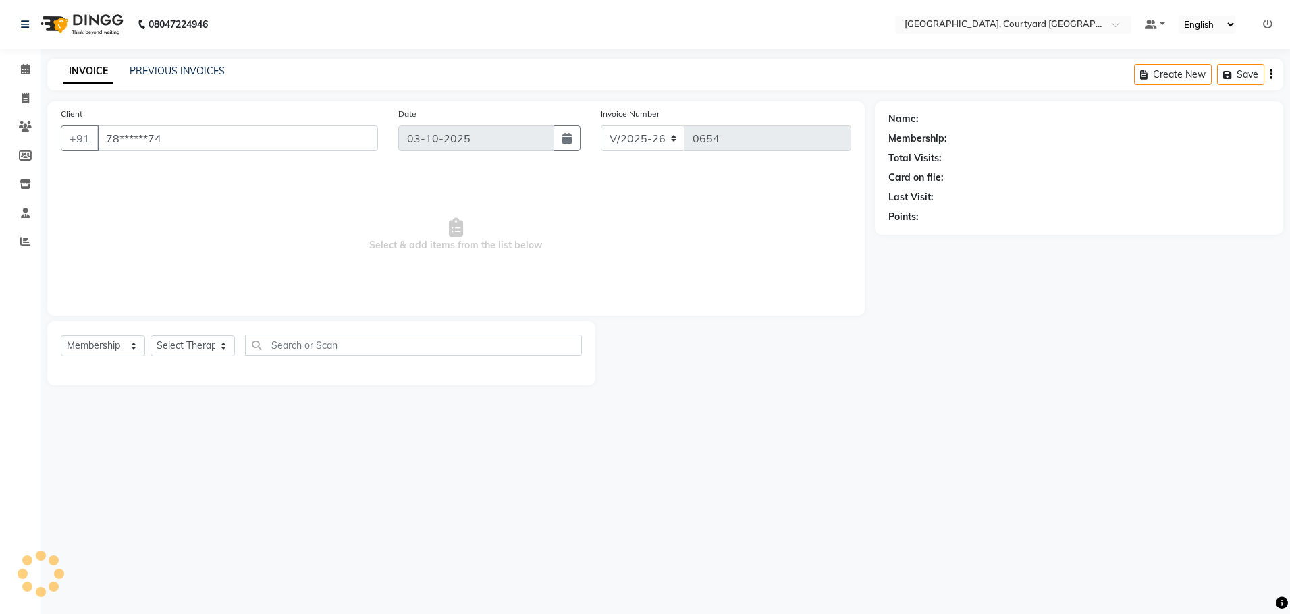
select select "70579"
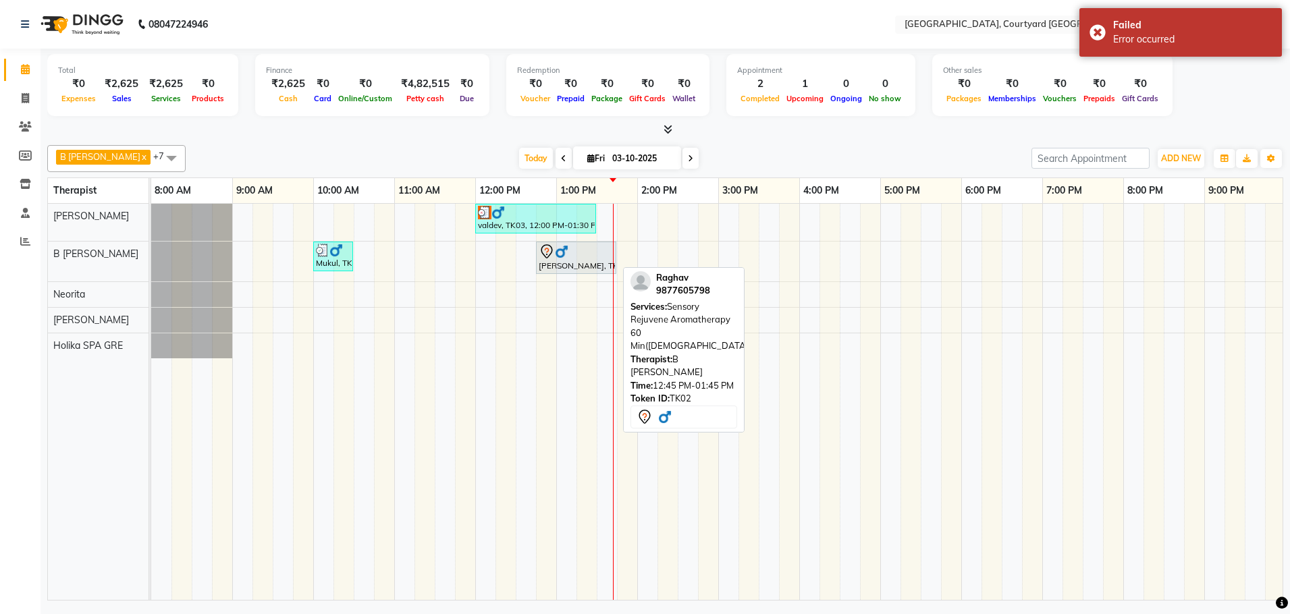
click at [552, 263] on div "[PERSON_NAME], TK02, 12:45 PM-01:45 PM, Sensory Rejuvene Aromatherapy 60 Min([D…" at bounding box center [576, 258] width 78 height 28
select select "7"
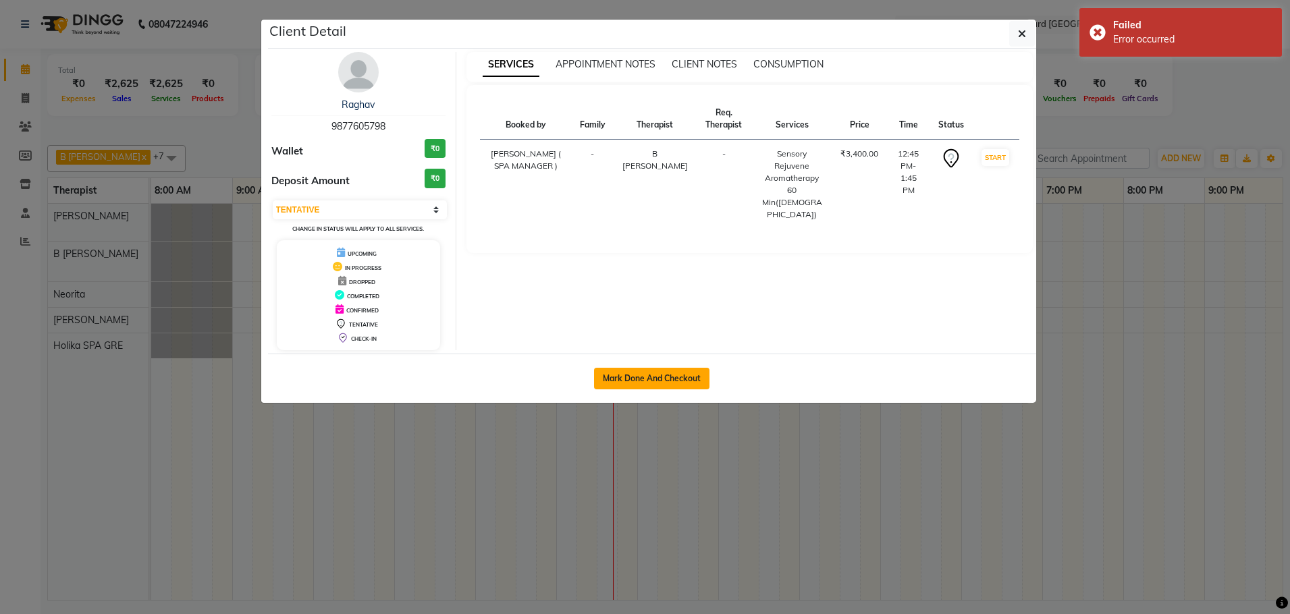
click at [624, 378] on button "Mark Done And Checkout" at bounding box center [651, 379] width 115 height 22
select select "service"
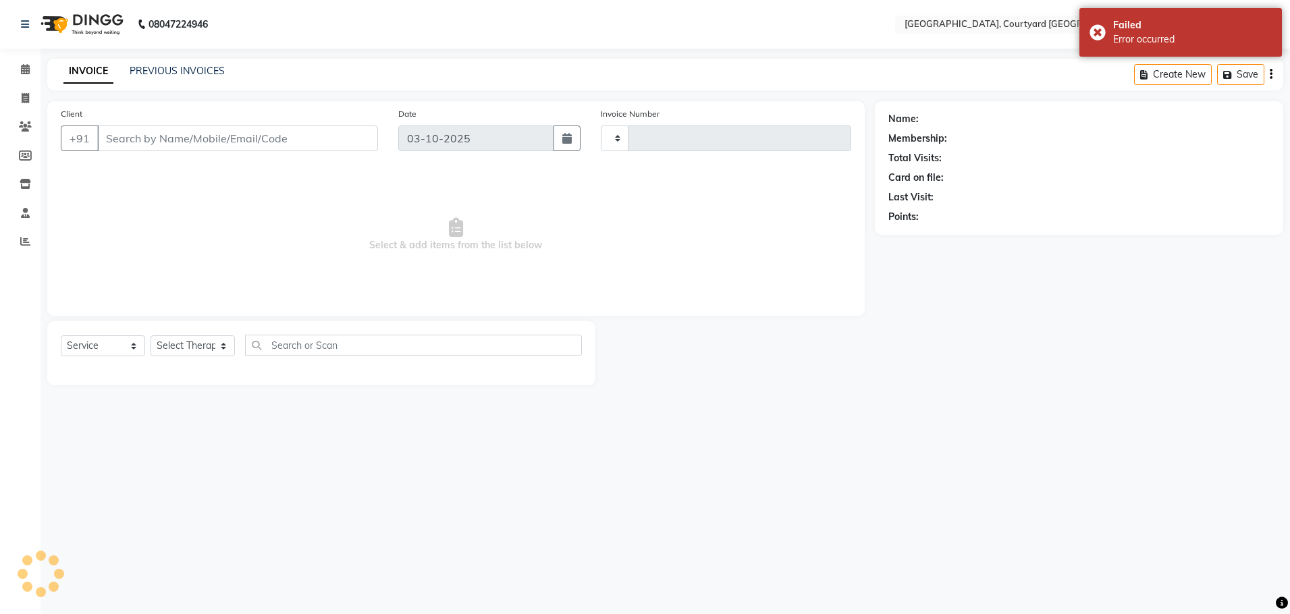
type input "0654"
select select "7754"
select select "membership"
type input "98******98"
select select "70580"
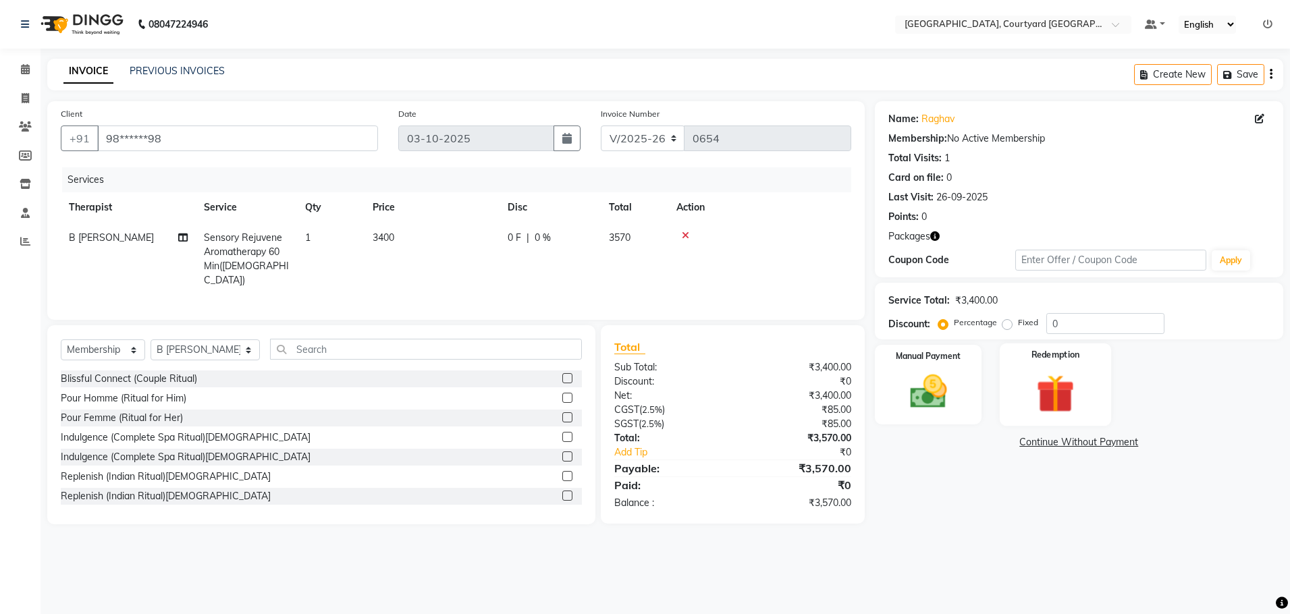
click at [1052, 383] on img at bounding box center [1056, 394] width 63 height 48
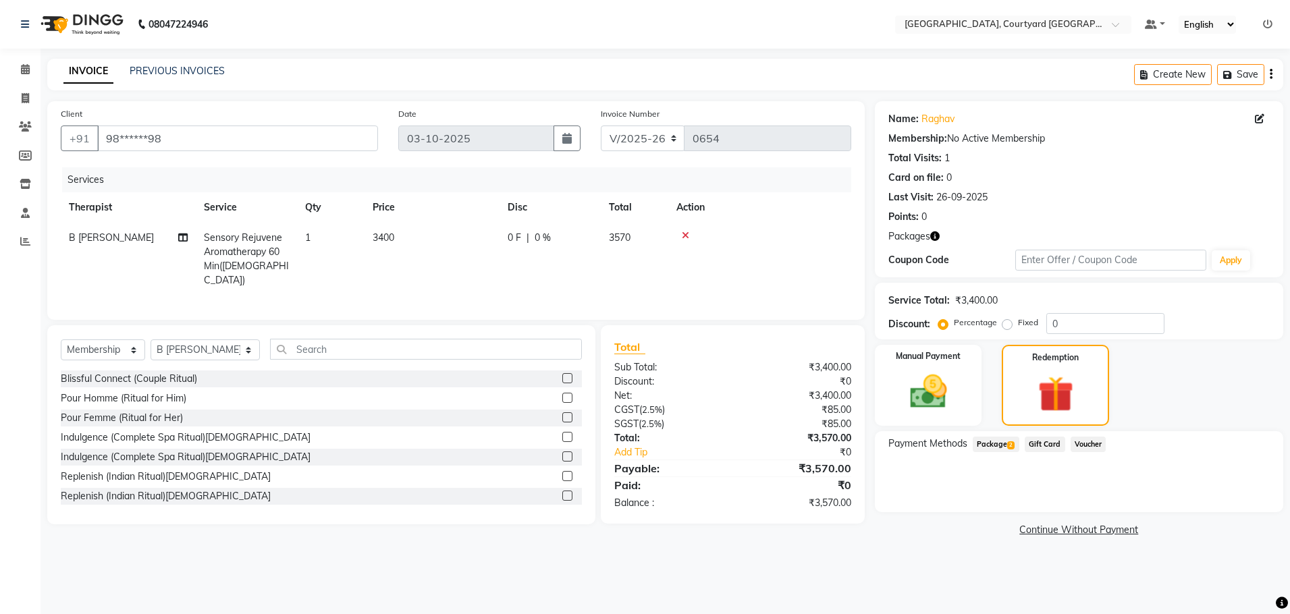
click at [986, 444] on span "Package 2" at bounding box center [996, 445] width 47 height 16
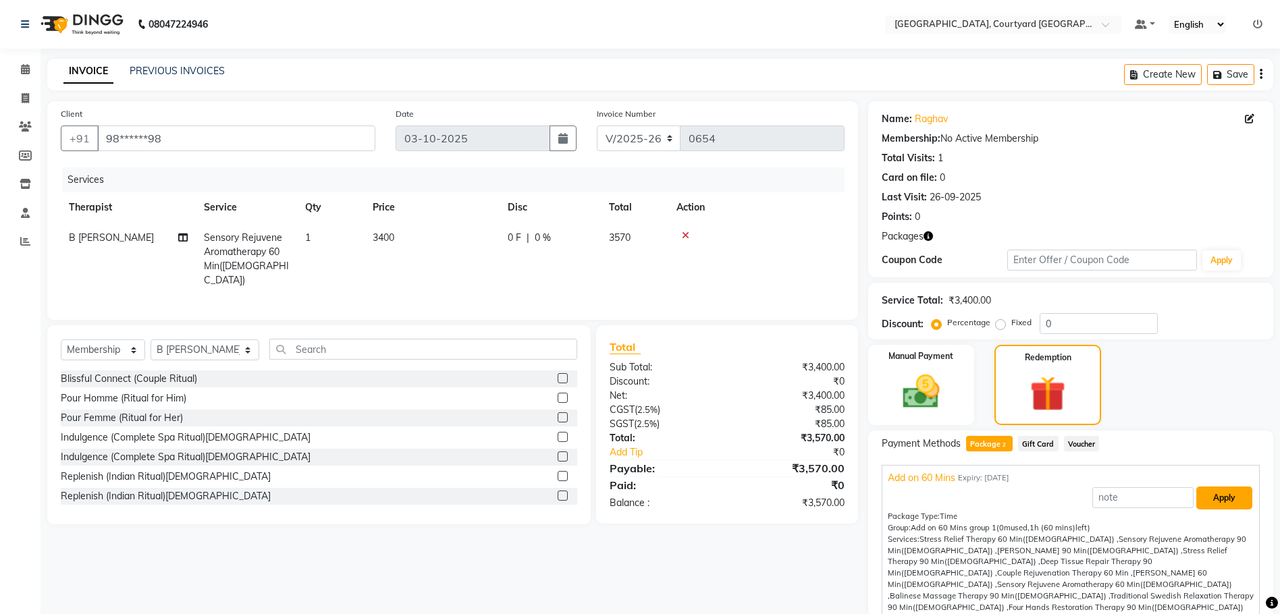
click at [1208, 500] on button "Apply" at bounding box center [1224, 498] width 56 height 23
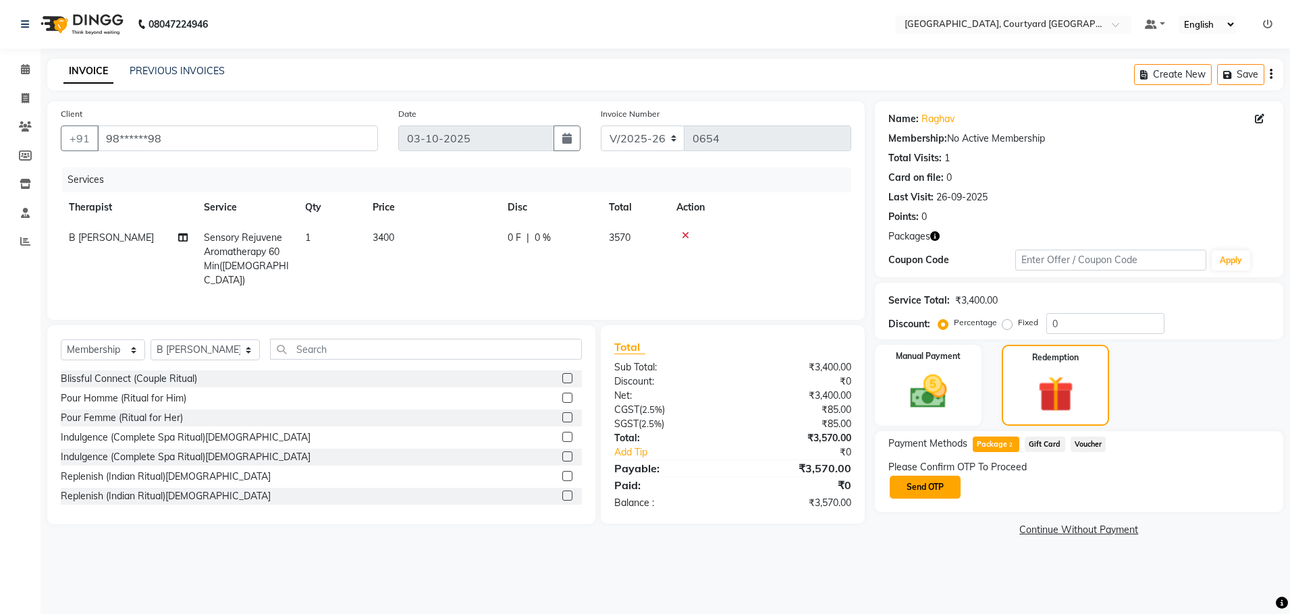
click at [917, 488] on button "Send OTP" at bounding box center [925, 487] width 71 height 23
click at [26, 68] on icon at bounding box center [25, 69] width 9 height 10
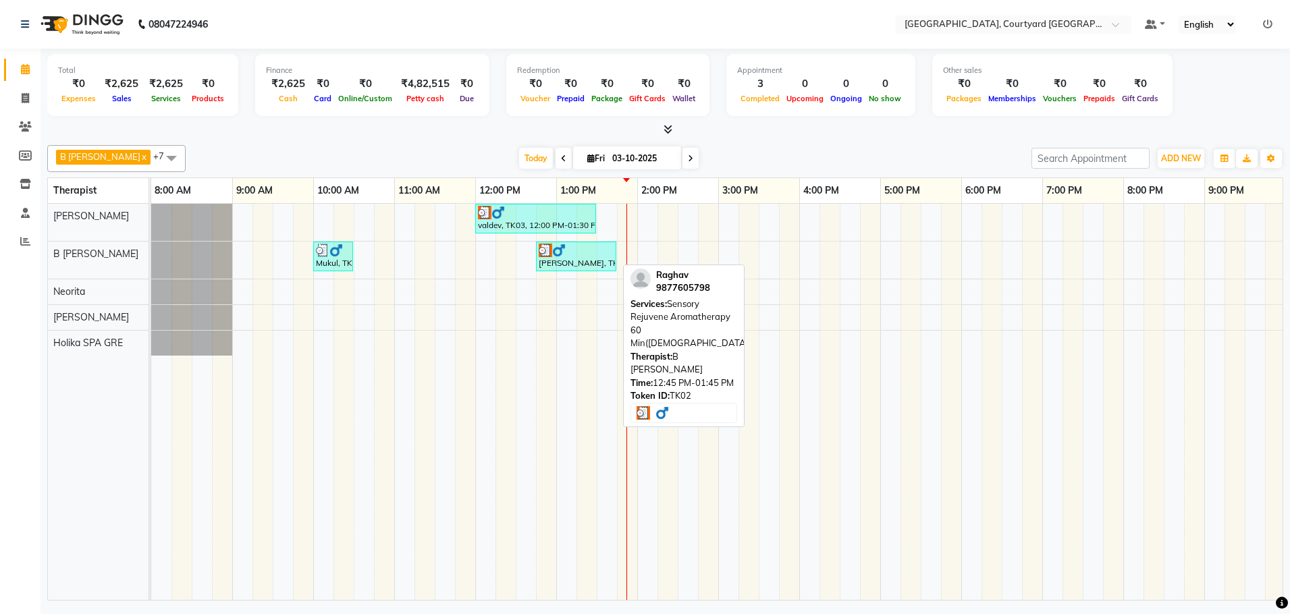
click at [584, 251] on div at bounding box center [576, 251] width 75 height 14
select select "3"
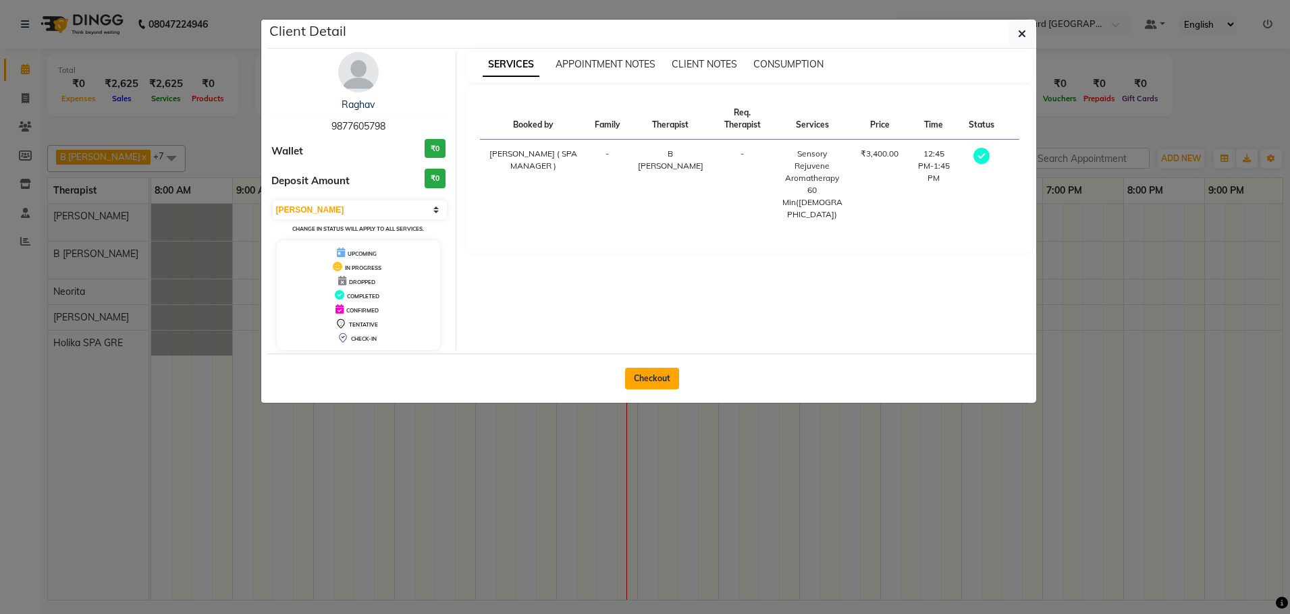
click at [635, 374] on button "Checkout" at bounding box center [652, 379] width 54 height 22
select select "service"
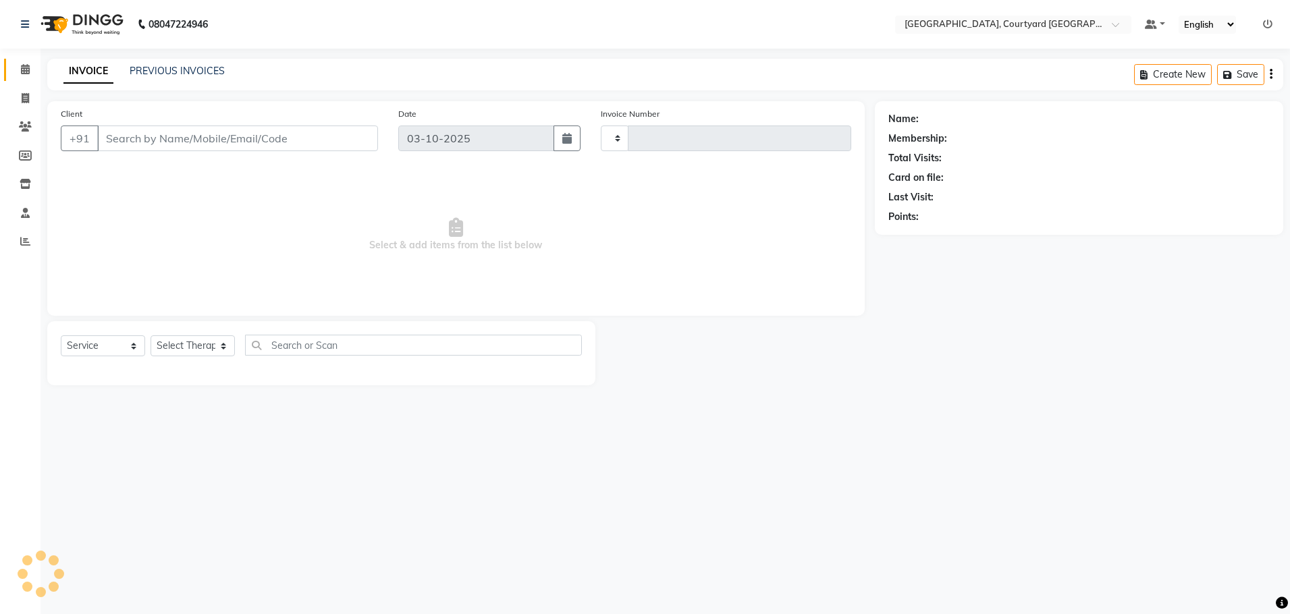
type input "0654"
select select "7754"
select select "membership"
type input "98******98"
select select "70580"
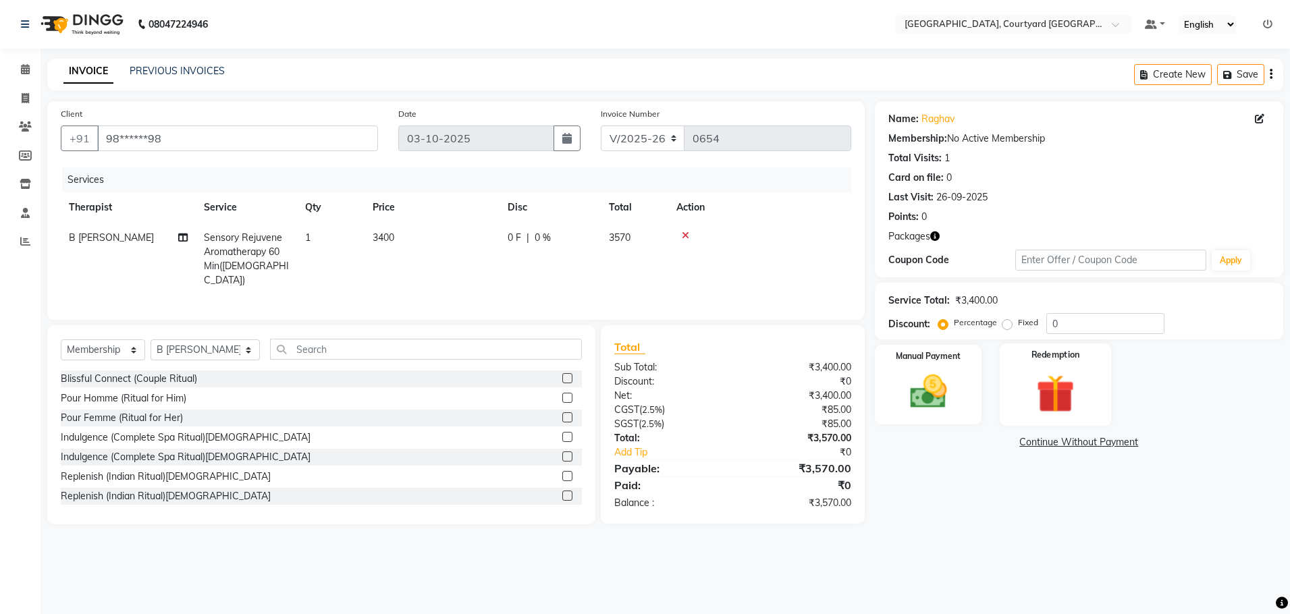
click at [1069, 390] on img at bounding box center [1056, 394] width 63 height 48
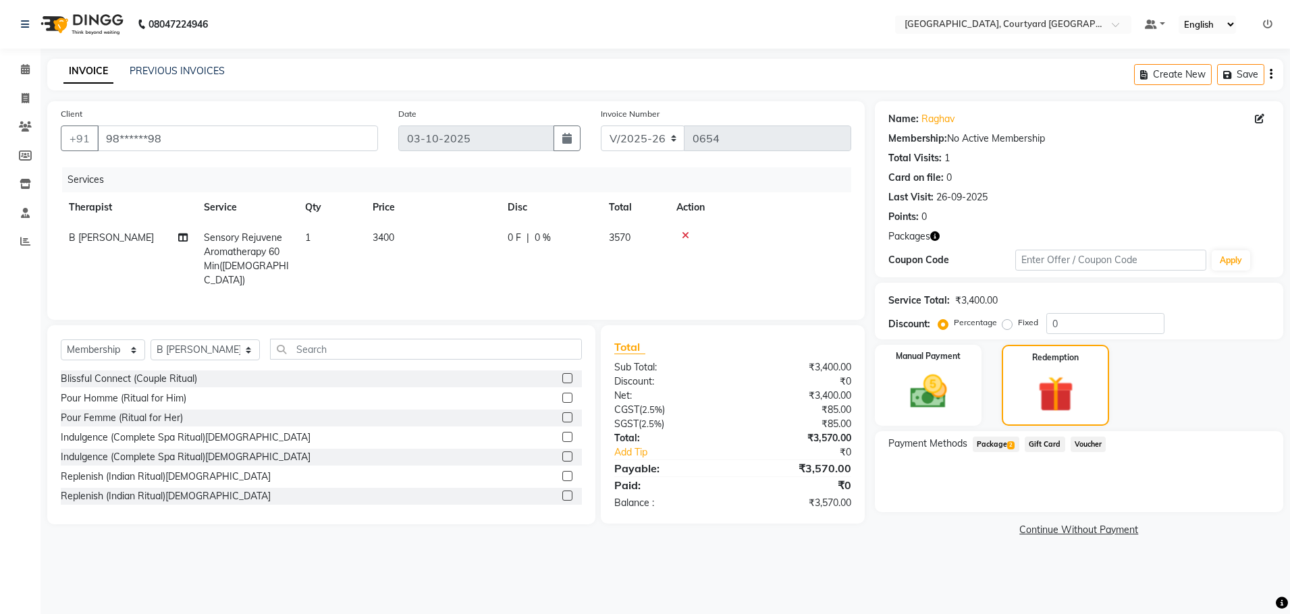
click at [996, 442] on span "Package 2" at bounding box center [996, 445] width 47 height 16
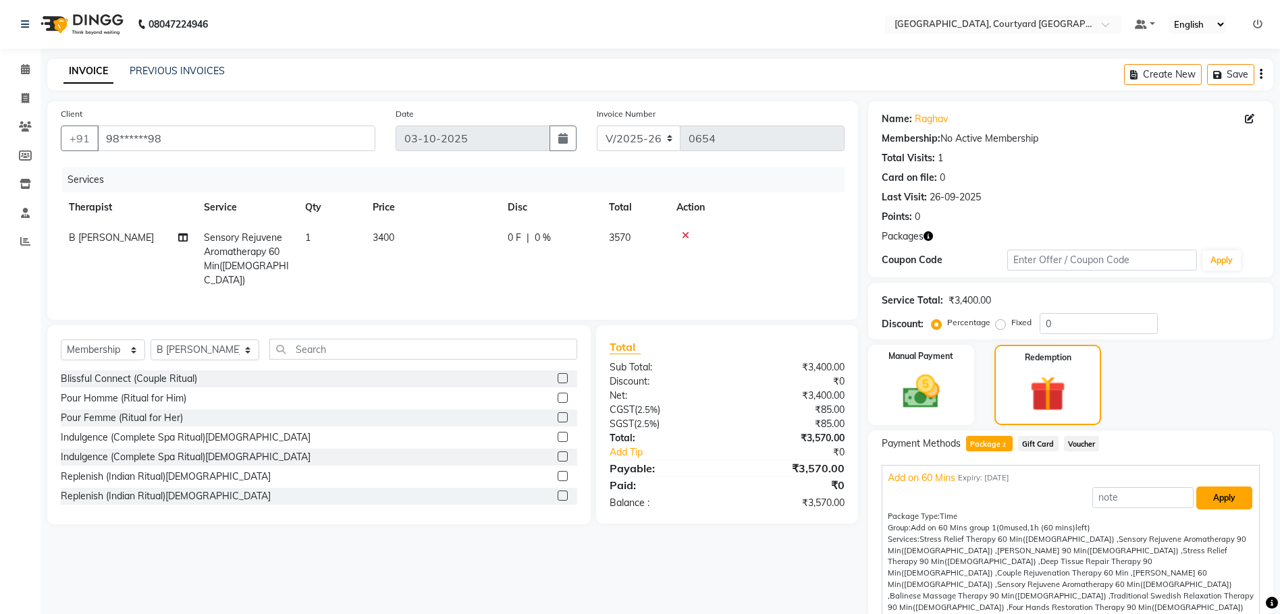
click at [1202, 500] on button "Apply" at bounding box center [1224, 498] width 56 height 23
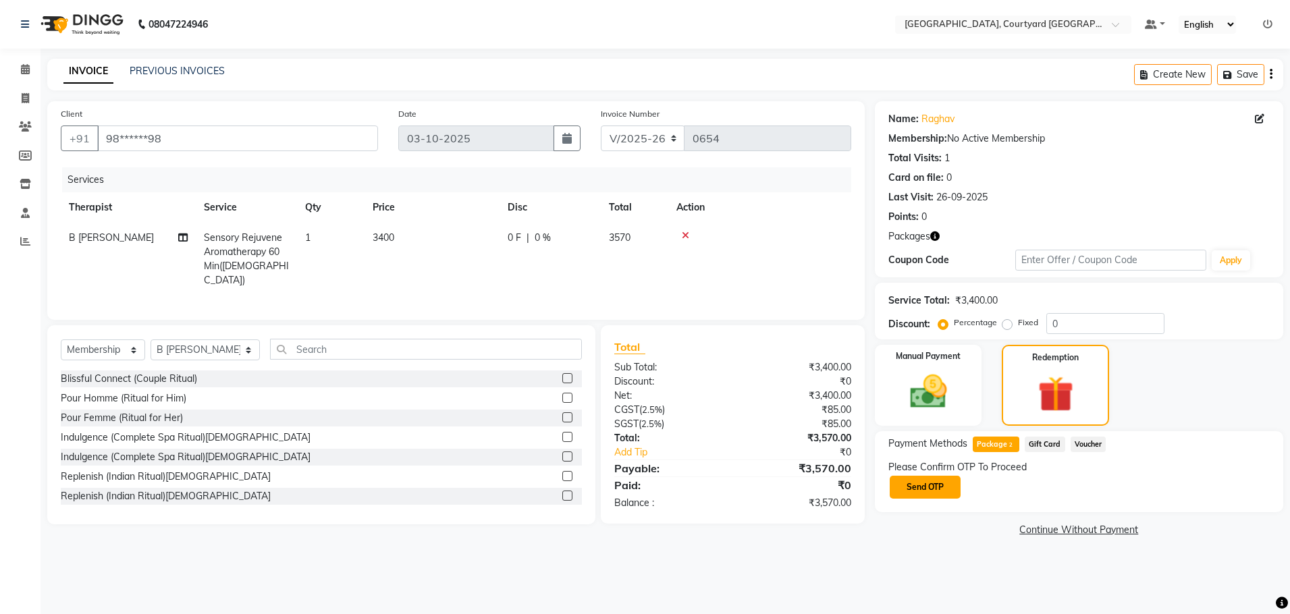
click at [921, 484] on button "Send OTP" at bounding box center [925, 487] width 71 height 23
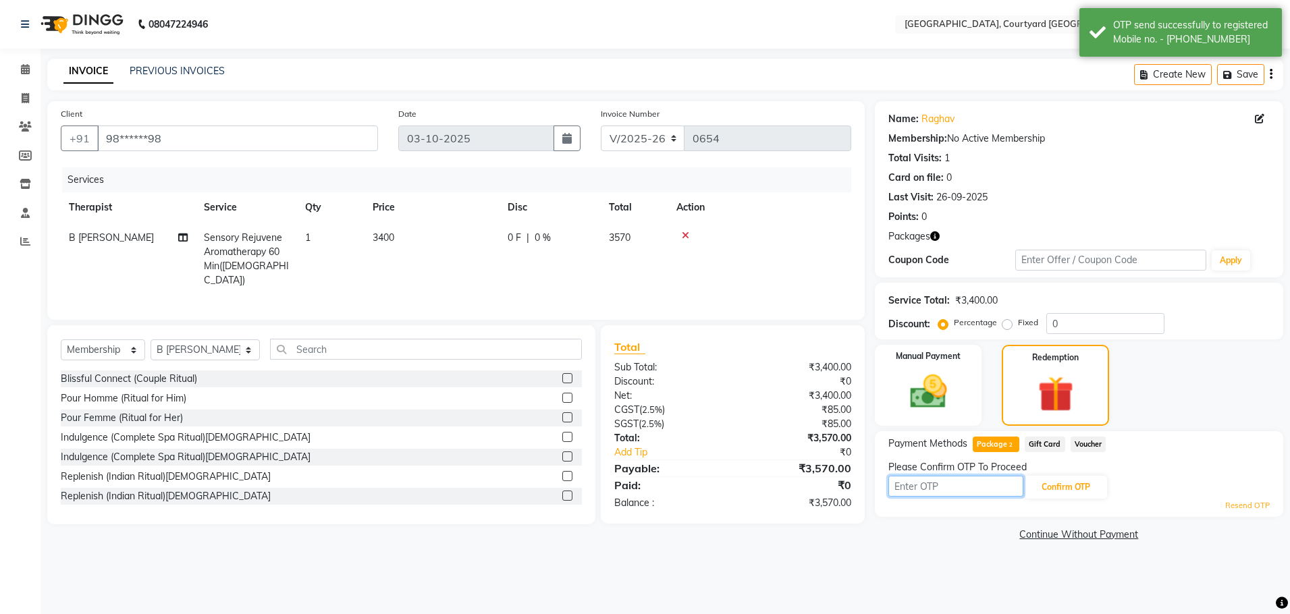
click at [913, 489] on input "text" at bounding box center [955, 486] width 135 height 21
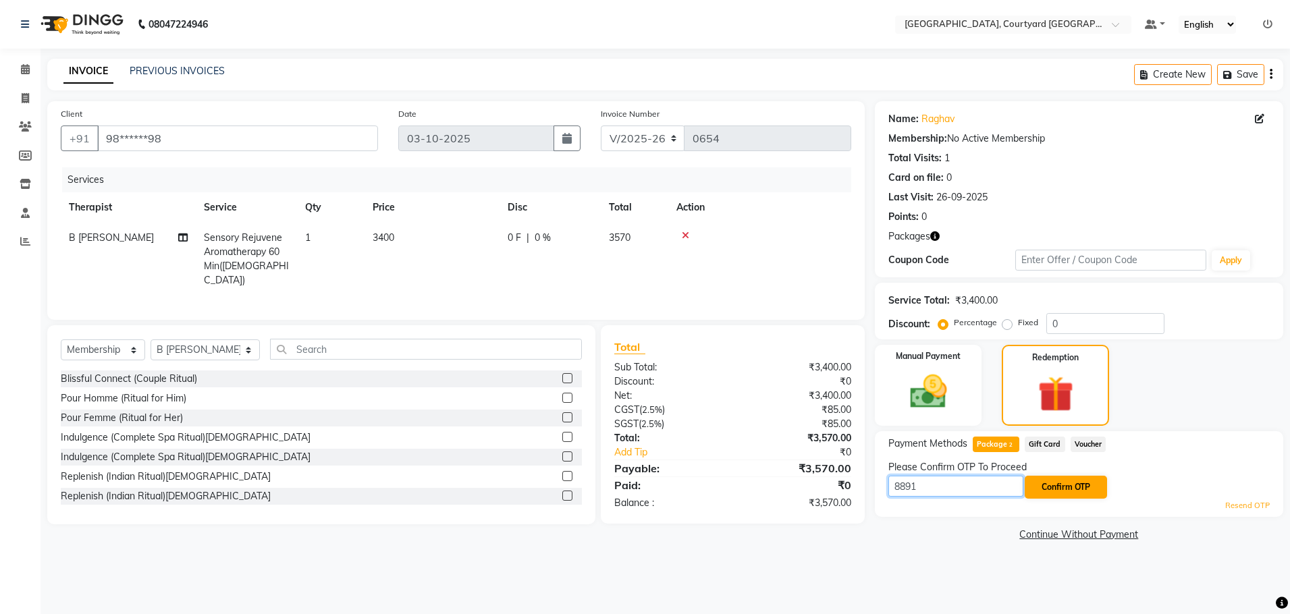
type input "8891"
click at [1059, 477] on button "Confirm OTP" at bounding box center [1066, 487] width 82 height 23
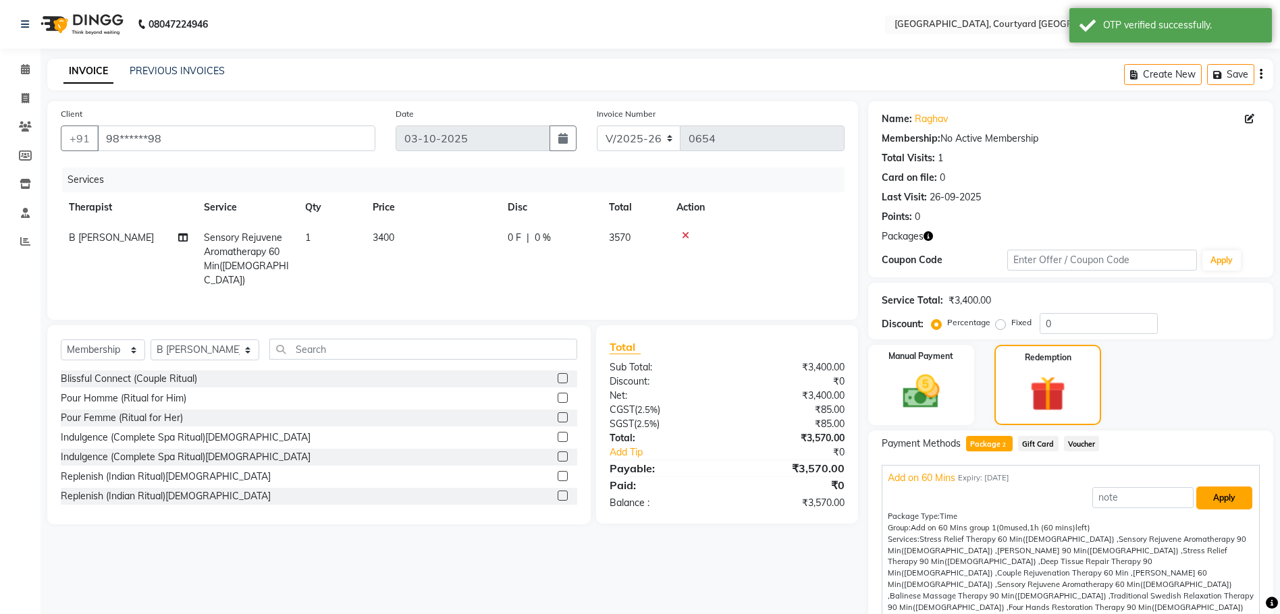
click at [1217, 497] on button "Apply" at bounding box center [1224, 498] width 56 height 23
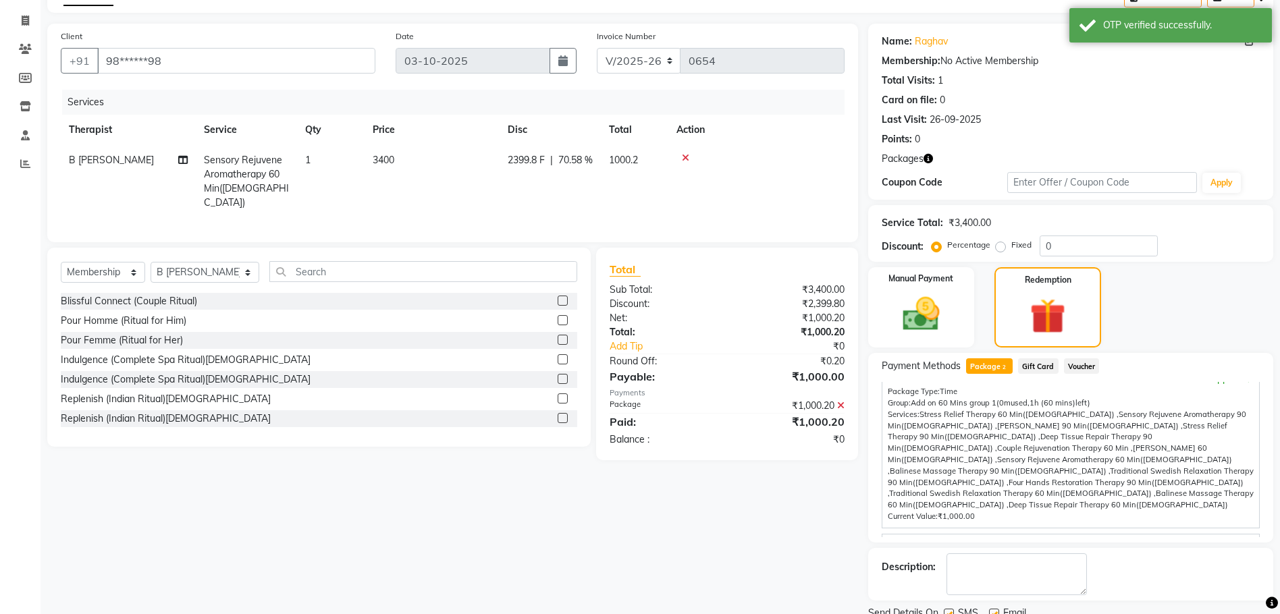
scroll to position [130, 0]
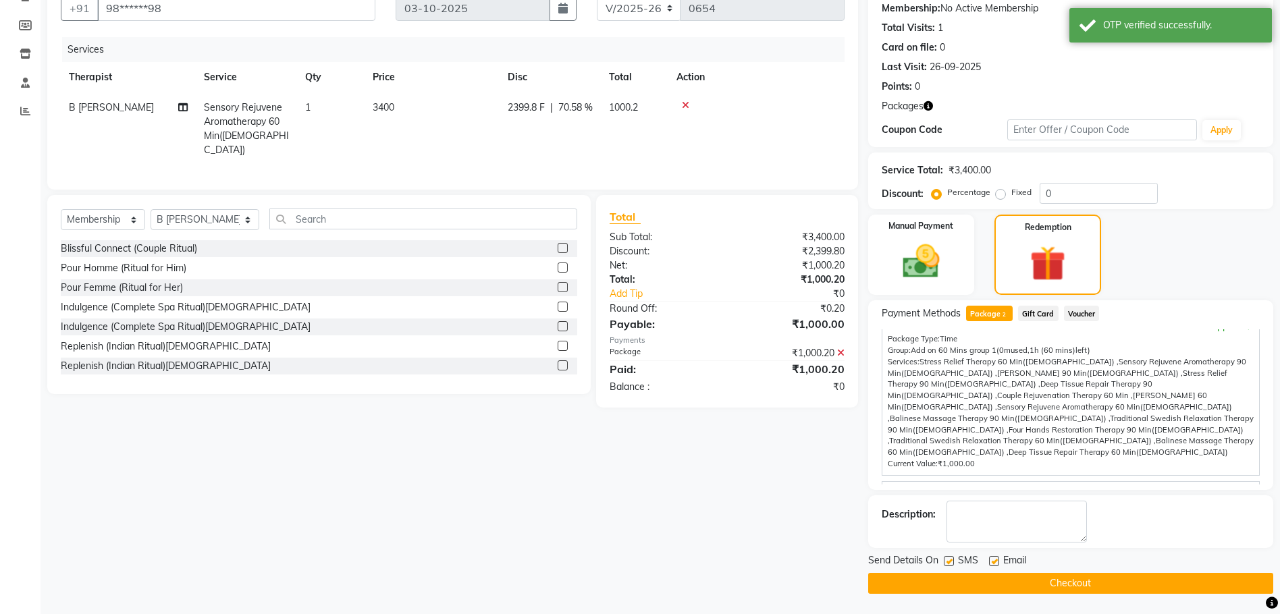
click at [1040, 583] on button "Checkout" at bounding box center [1070, 583] width 405 height 21
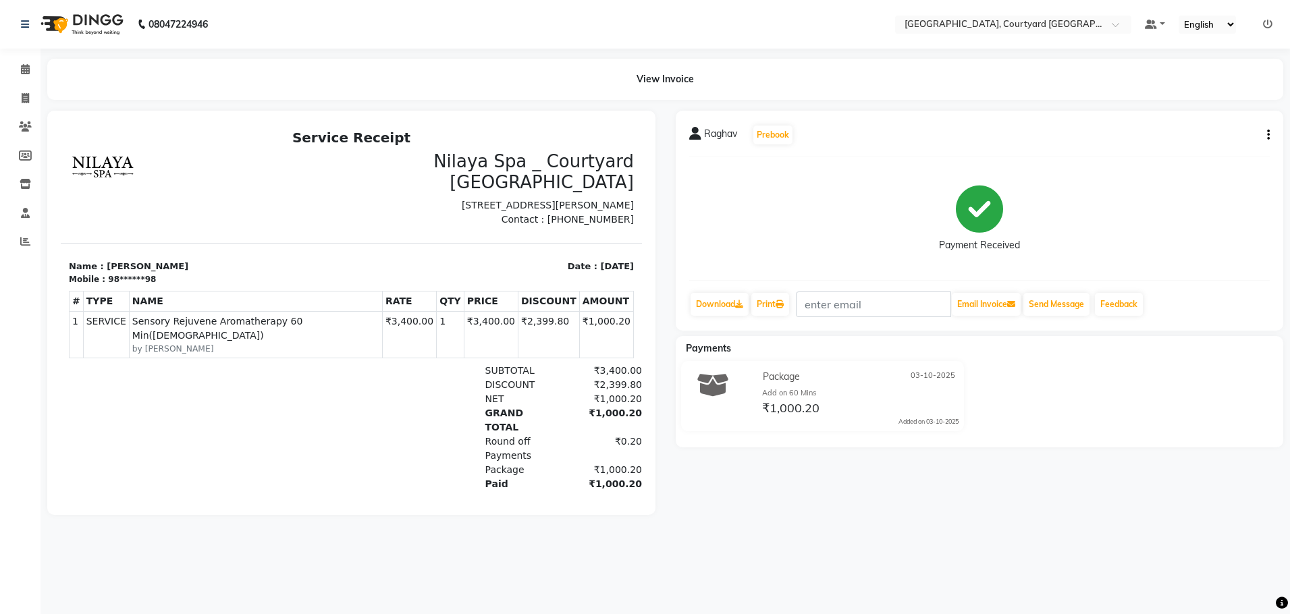
select select "service"
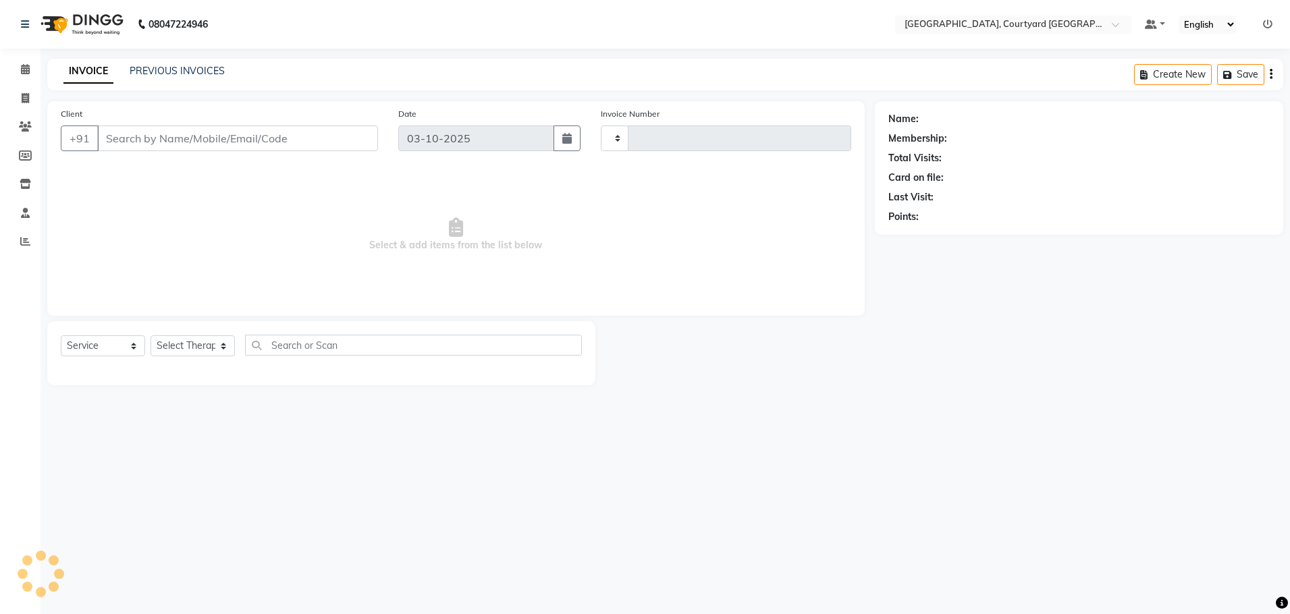
type input "0655"
select select "7754"
select select "membership"
type input "98******98"
select select "70580"
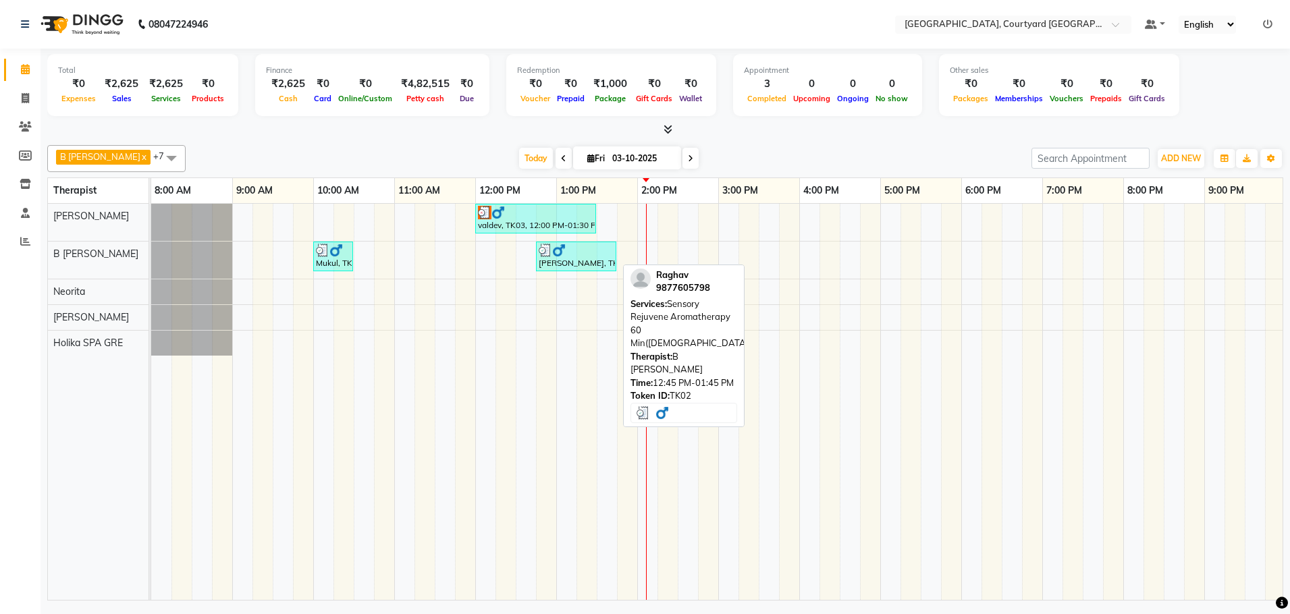
click at [562, 254] on img at bounding box center [559, 251] width 14 height 14
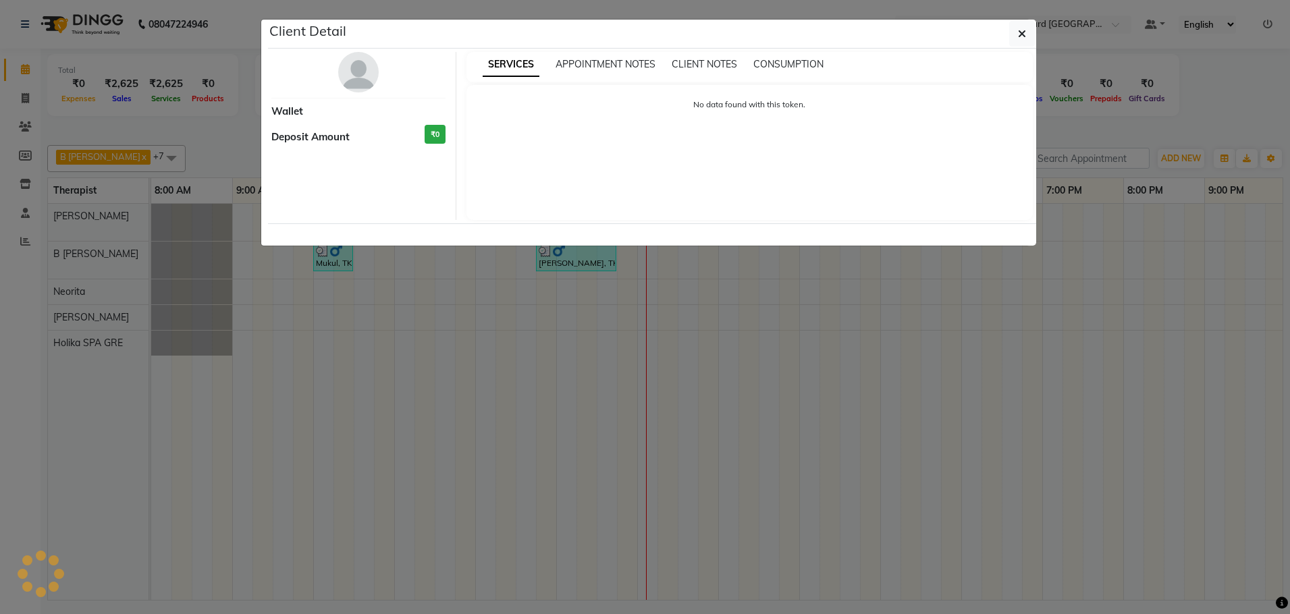
select select "3"
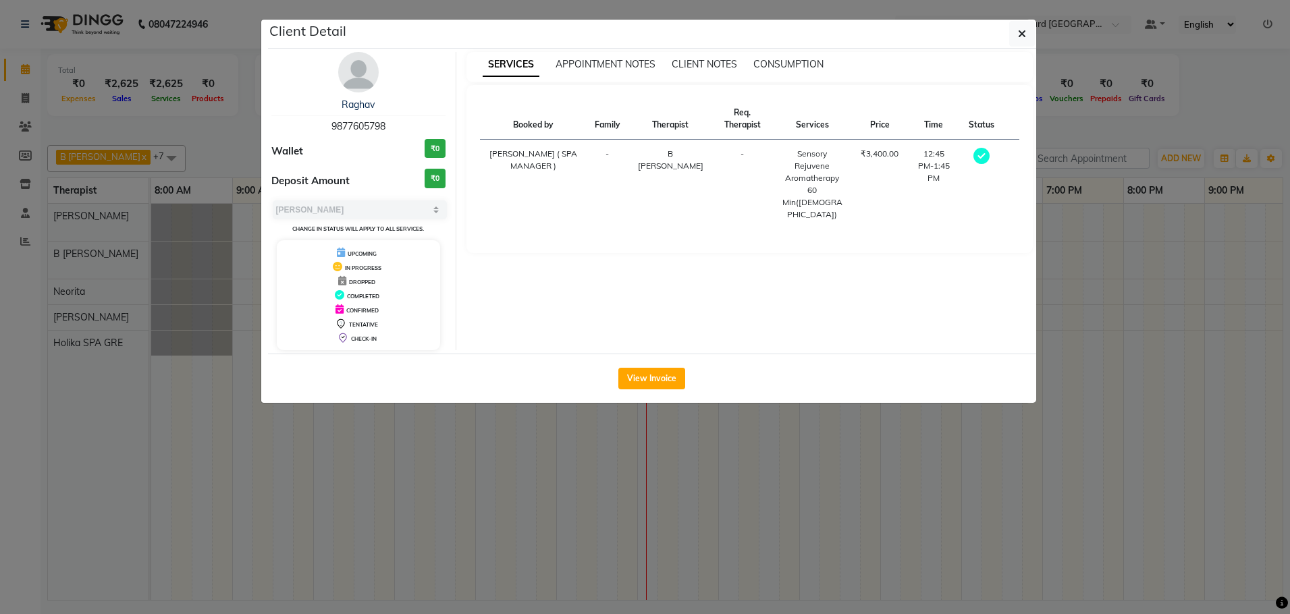
click at [227, 412] on ngb-modal-window "Client Detail [PERSON_NAME] 9877605798 Wallet ₹0 Deposit Amount ₹0 Select MARK …" at bounding box center [645, 307] width 1290 height 614
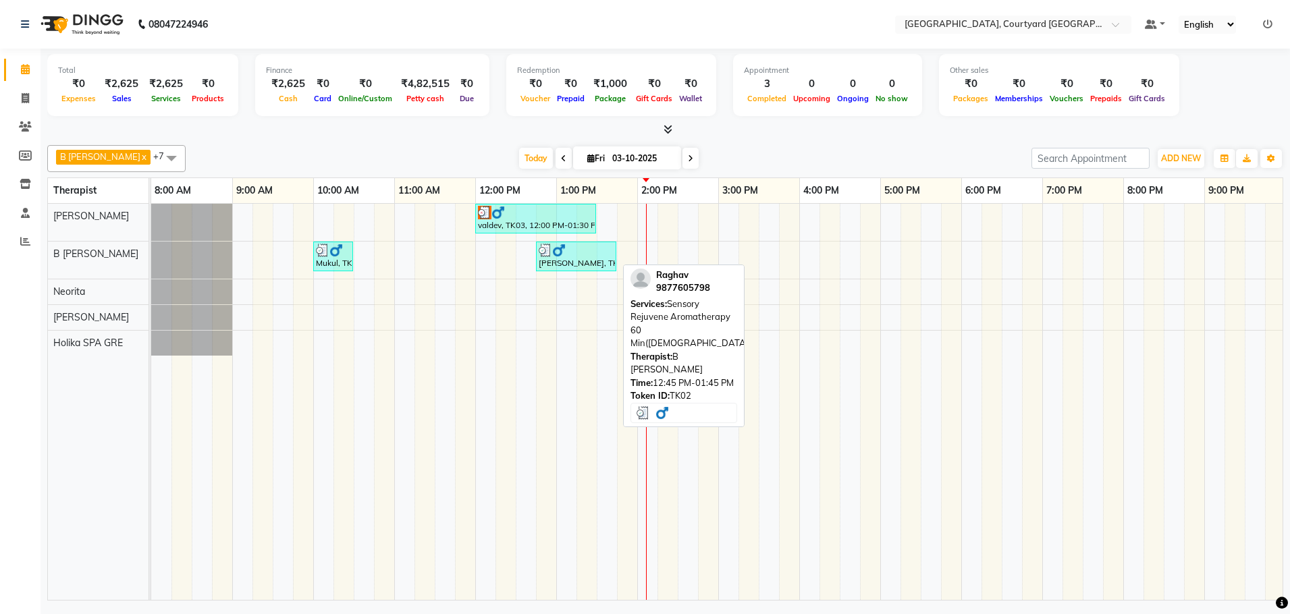
click at [553, 260] on div "[PERSON_NAME], TK02, 12:45 PM-01:45 PM, Sensory Rejuvene Aromatherapy 60 Min([D…" at bounding box center [576, 257] width 78 height 26
select select "3"
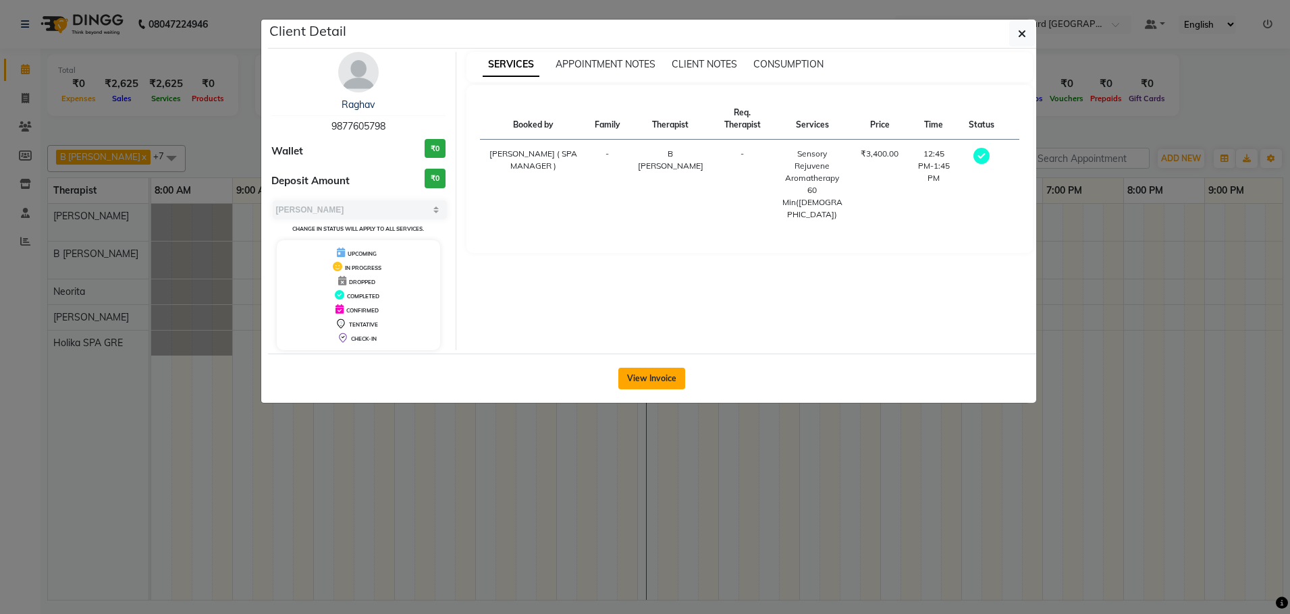
click at [645, 373] on button "View Invoice" at bounding box center [651, 379] width 67 height 22
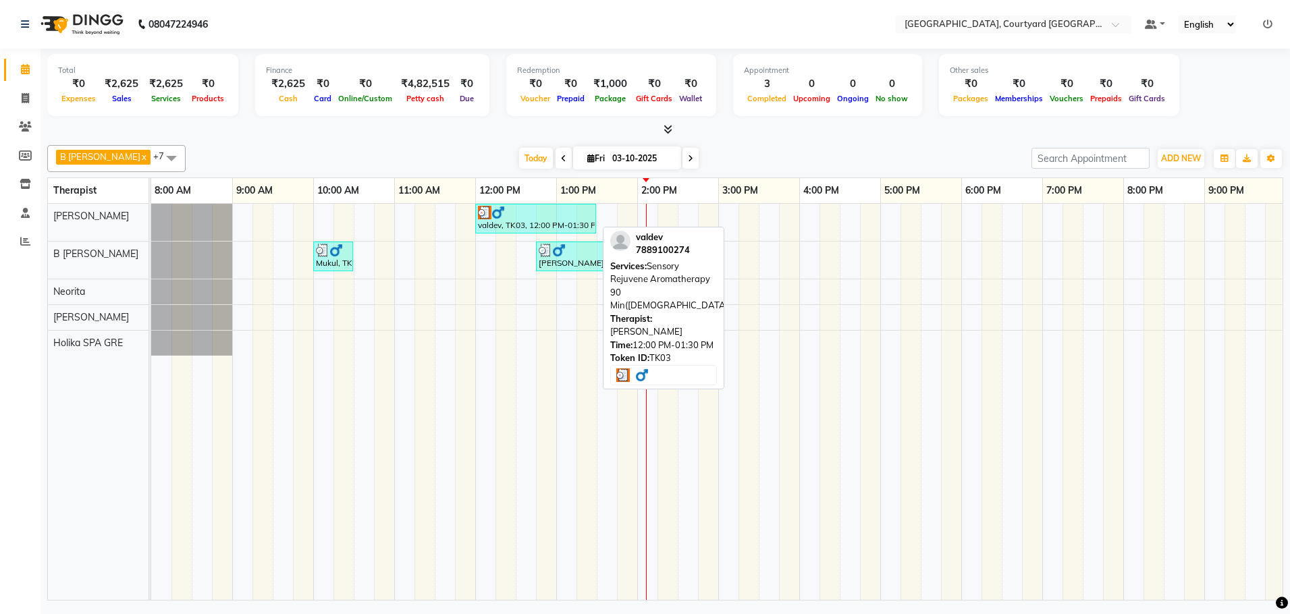
click at [514, 222] on div "valdev, TK03, 12:00 PM-01:30 PM, Sensory Rejuvene Aromatherapy 90 Min([DEMOGRAP…" at bounding box center [536, 219] width 118 height 26
select select "3"
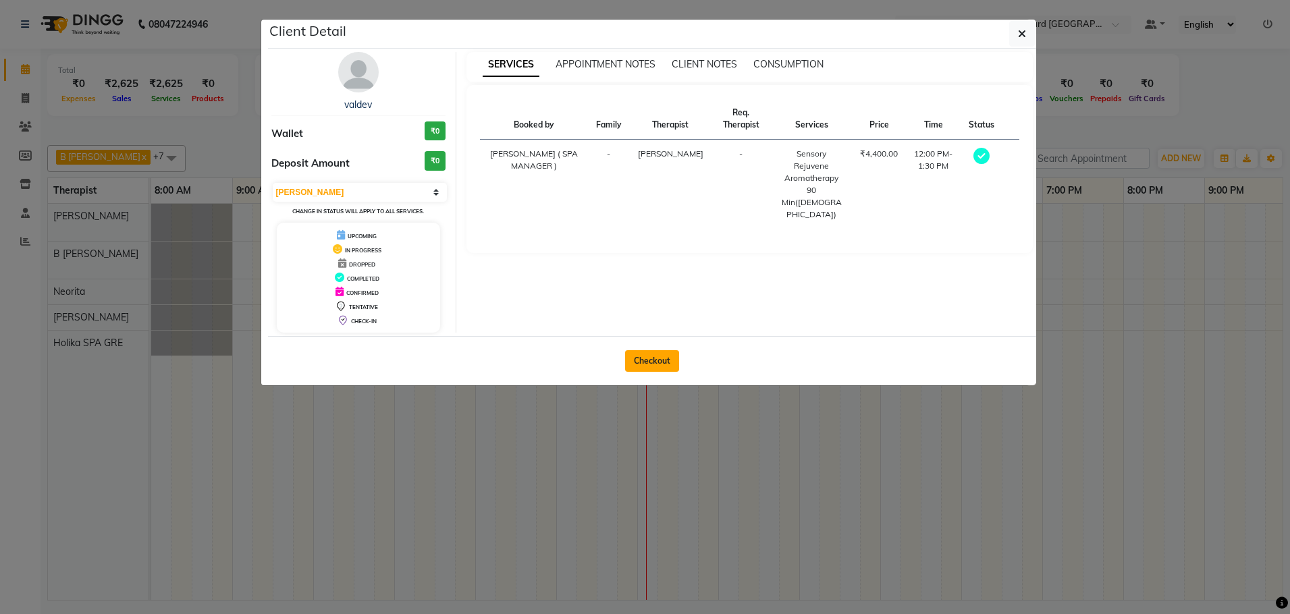
click at [643, 352] on button "Checkout" at bounding box center [652, 361] width 54 height 22
select select "service"
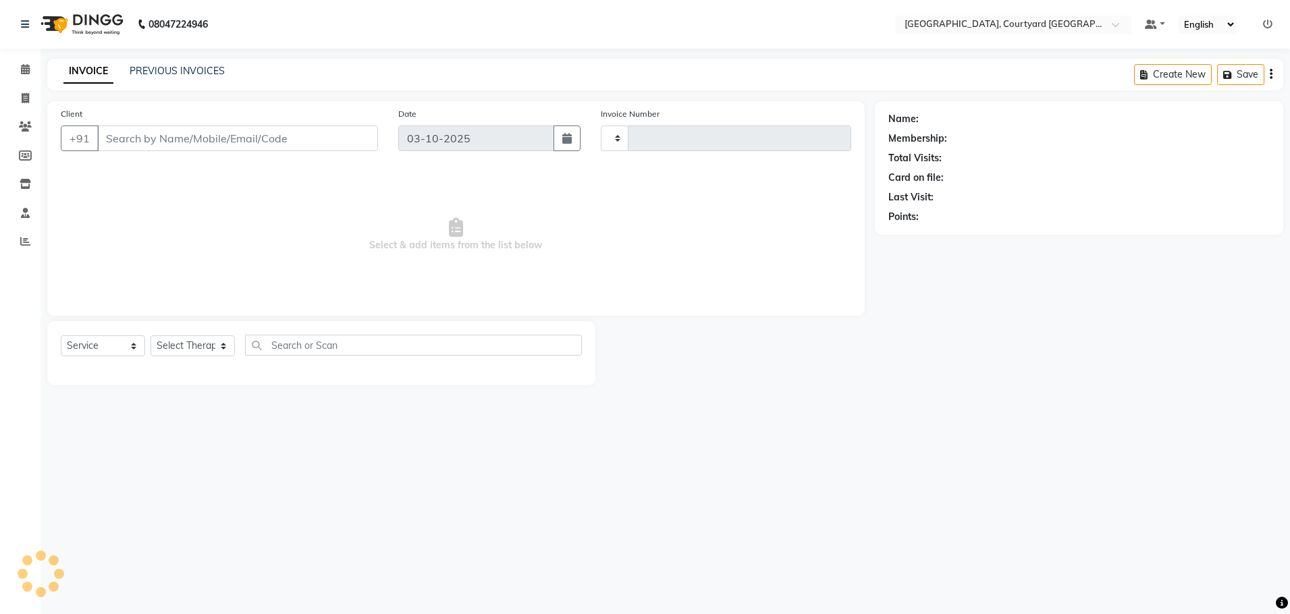
type input "0655"
select select "7754"
select select "membership"
type input "78******74"
select select "70579"
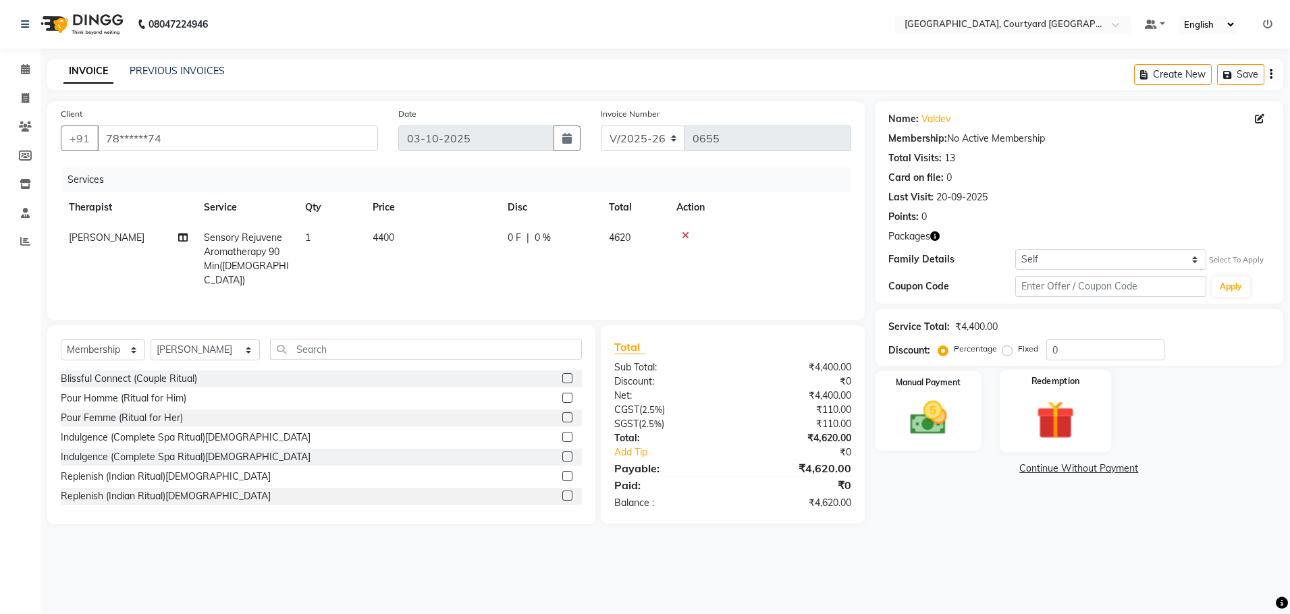
click at [1056, 423] on img at bounding box center [1056, 420] width 63 height 48
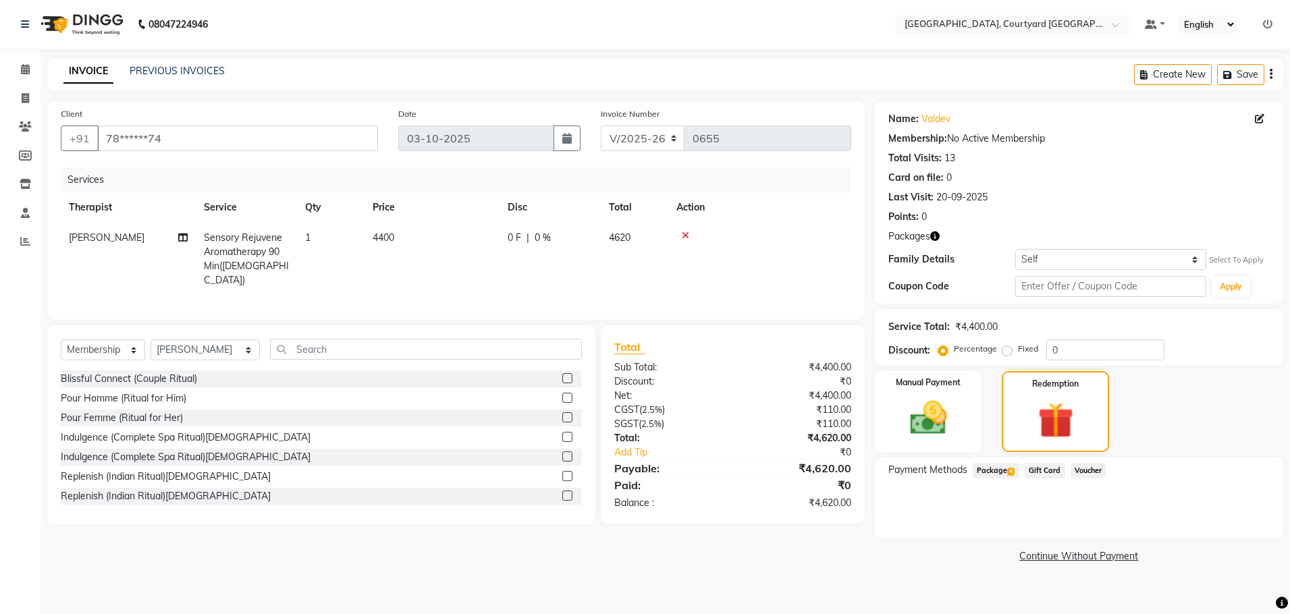
click at [990, 464] on span "Package 4" at bounding box center [996, 471] width 47 height 16
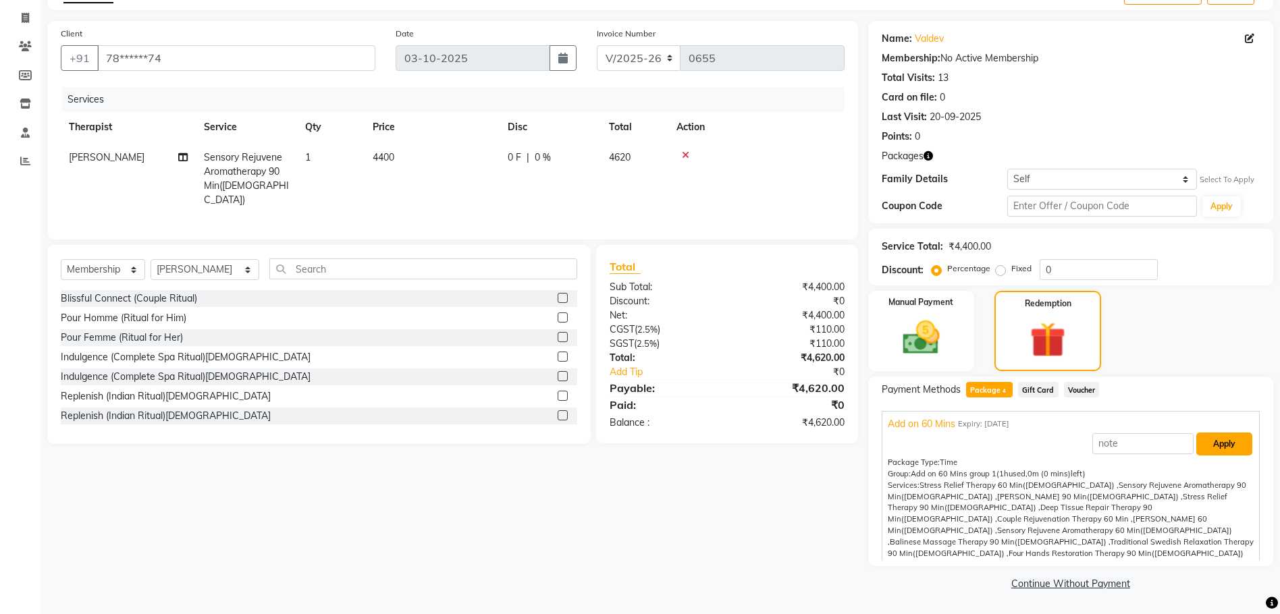
click at [1208, 443] on button "Apply" at bounding box center [1224, 444] width 56 height 23
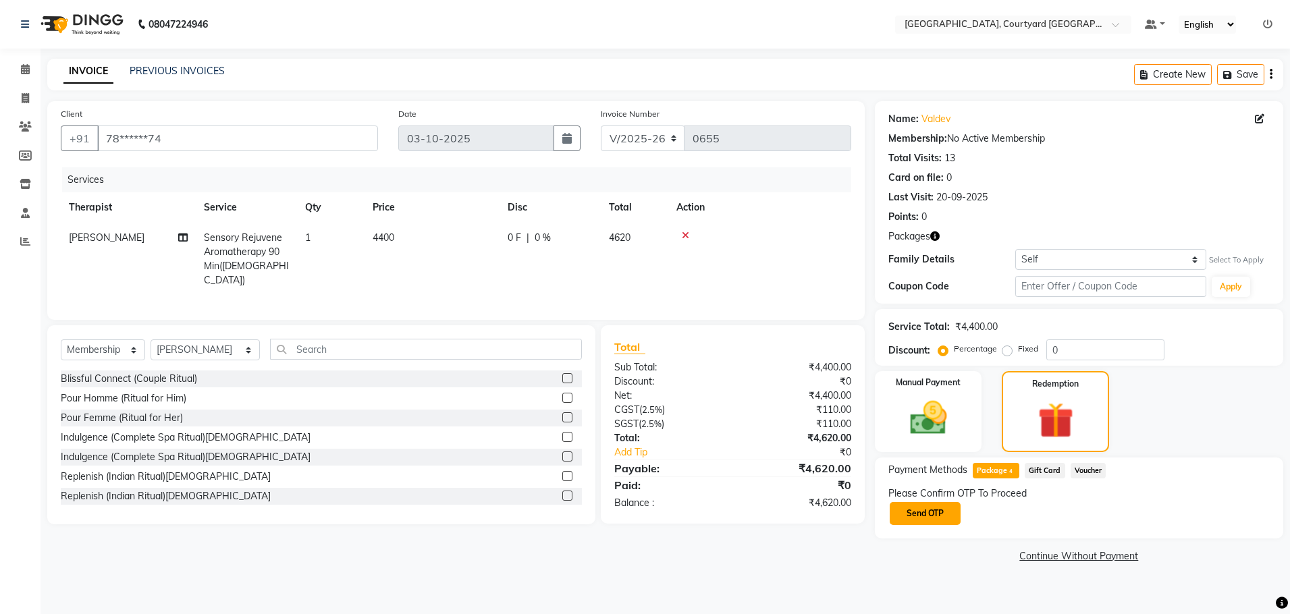
click at [910, 511] on button "Send OTP" at bounding box center [925, 513] width 71 height 23
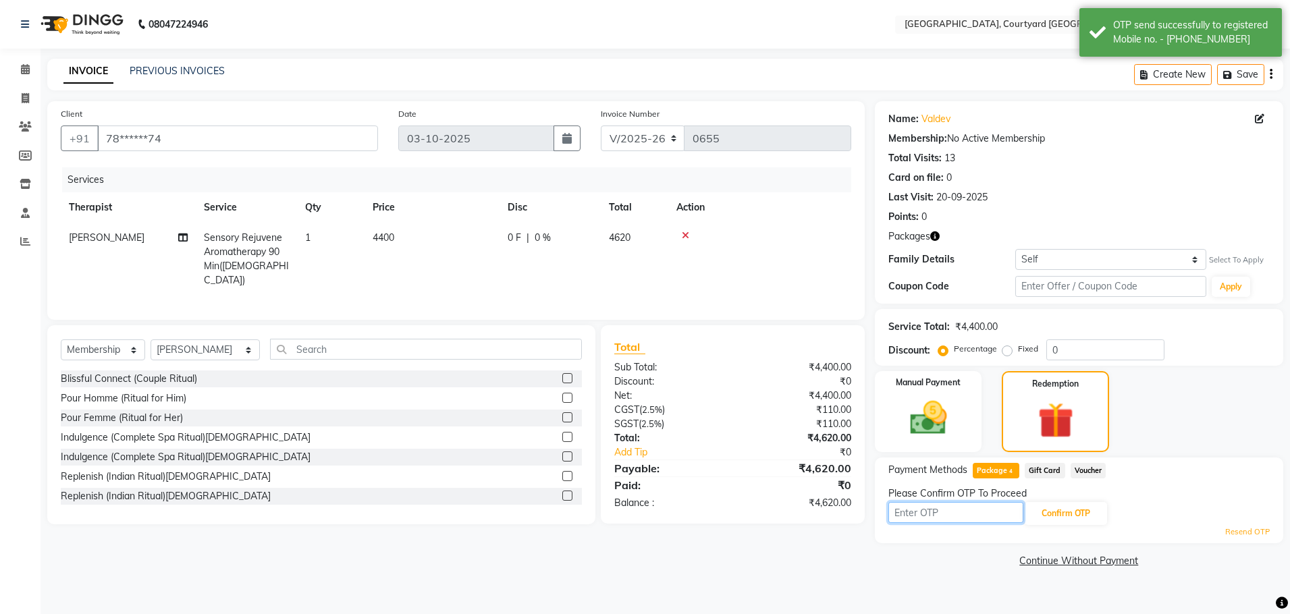
click at [921, 511] on input "text" at bounding box center [955, 512] width 135 height 21
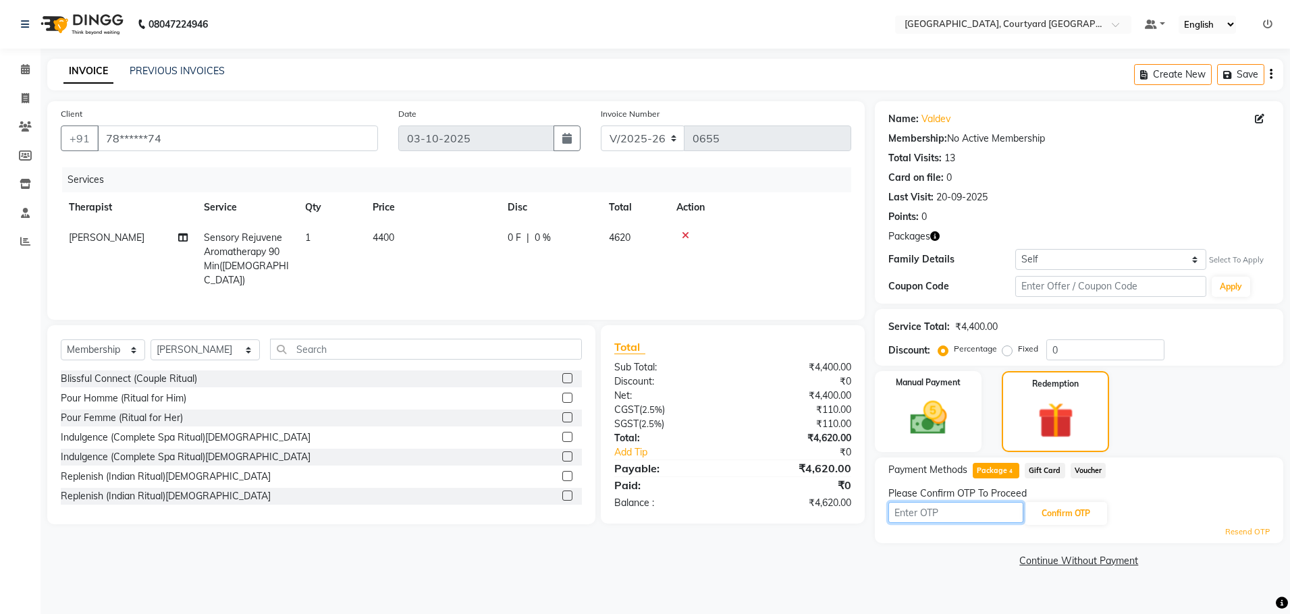
click at [900, 514] on input "text" at bounding box center [955, 512] width 135 height 21
click at [910, 511] on input "text" at bounding box center [955, 512] width 135 height 21
